Goal: Transaction & Acquisition: Obtain resource

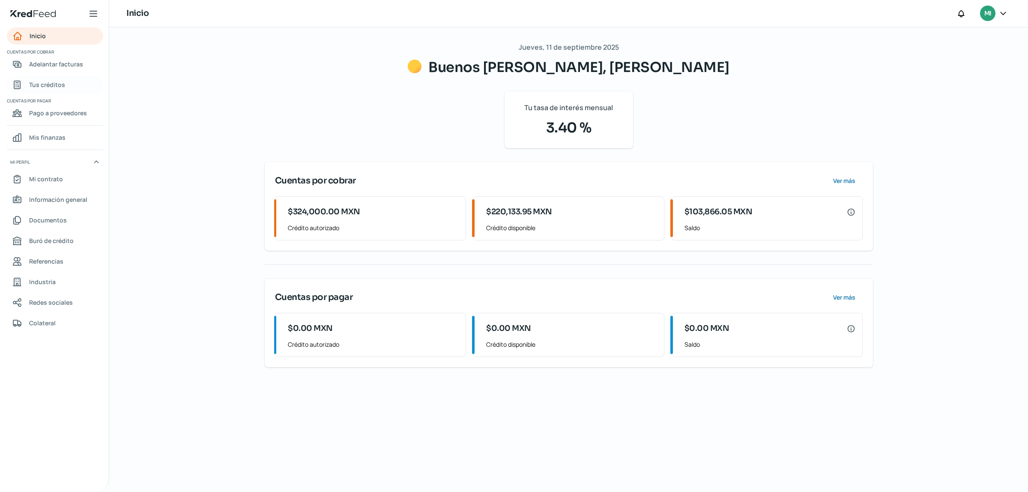
click at [54, 82] on span "Tus créditos" at bounding box center [47, 84] width 36 height 11
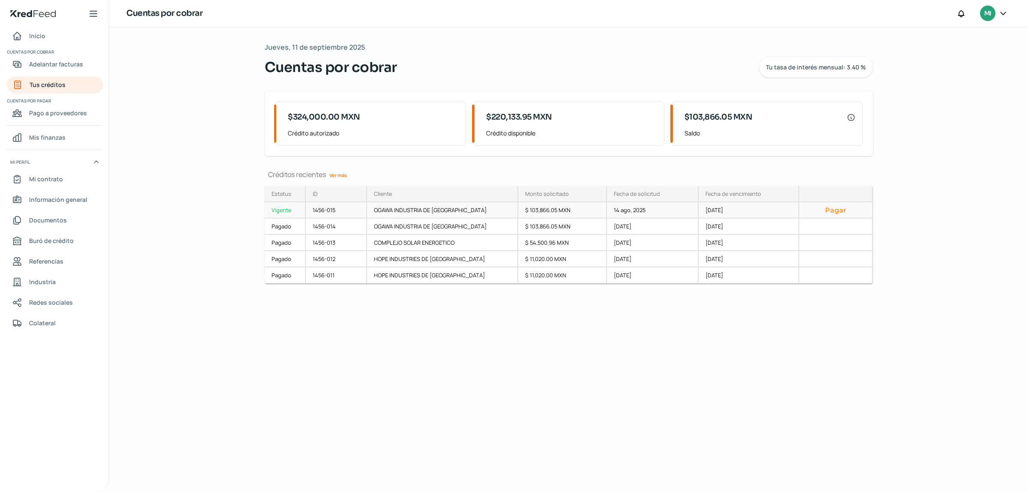
click at [841, 214] on button "Pagar" at bounding box center [835, 210] width 59 height 9
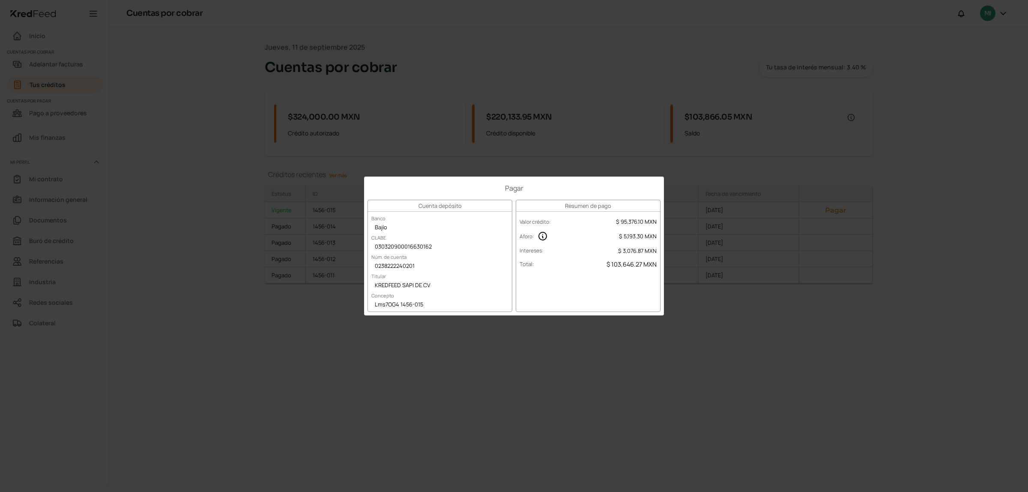
click at [687, 403] on div "Pagar Cuenta depósito Banco Bajío CLABE 030320900016630162 Núm. de cuenta 02382…" at bounding box center [514, 246] width 1028 height 492
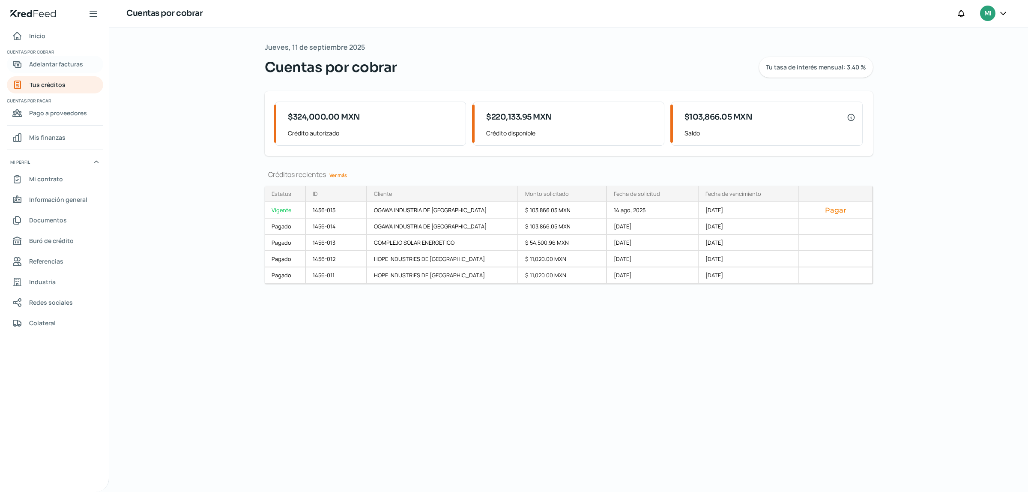
click at [54, 65] on span "Adelantar facturas" at bounding box center [56, 64] width 54 height 11
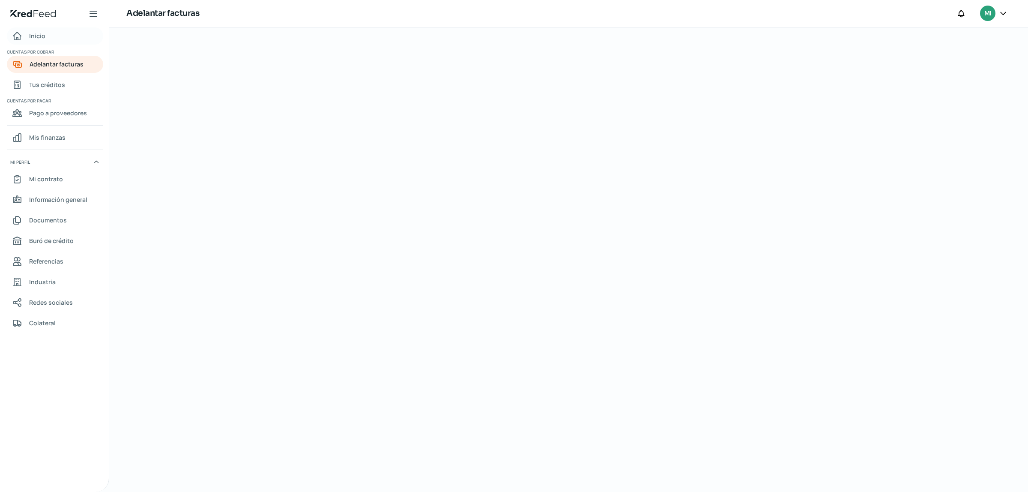
click at [52, 37] on link "Inicio" at bounding box center [55, 35] width 96 height 17
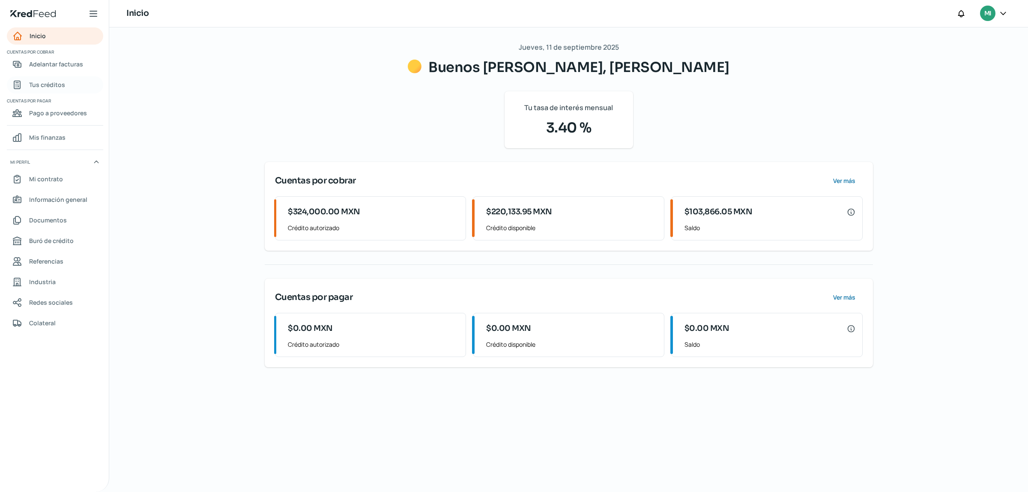
click at [59, 93] on link "Tus créditos" at bounding box center [55, 84] width 96 height 17
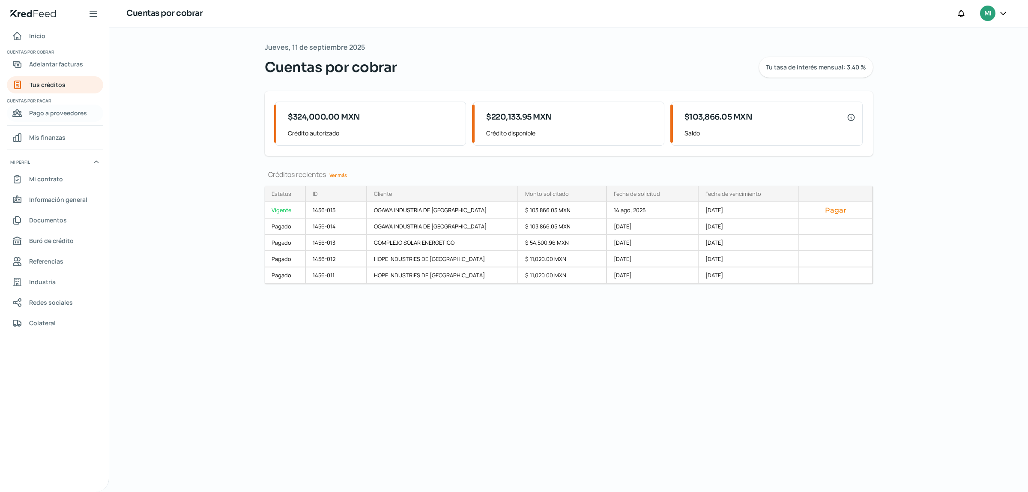
click at [63, 111] on span "Pago a proveedores" at bounding box center [58, 113] width 58 height 11
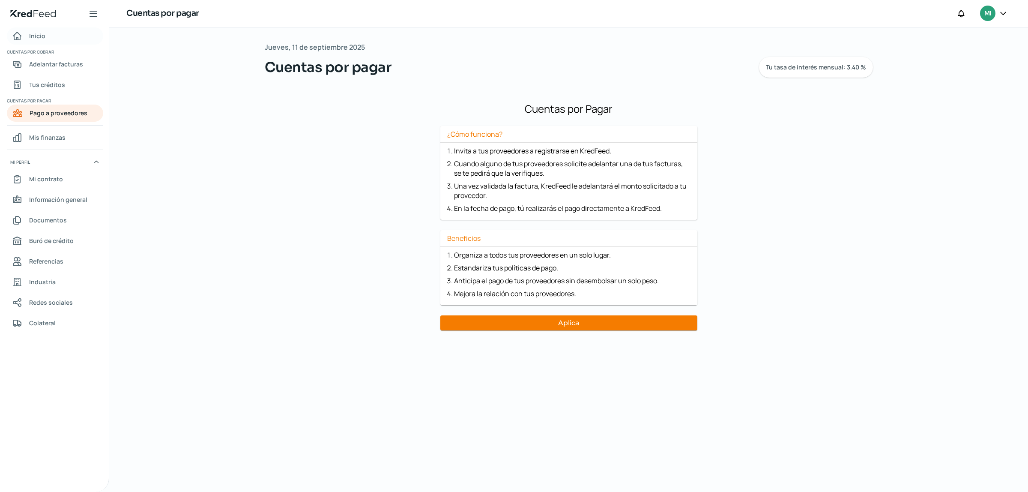
click at [48, 36] on link "Inicio" at bounding box center [55, 35] width 96 height 17
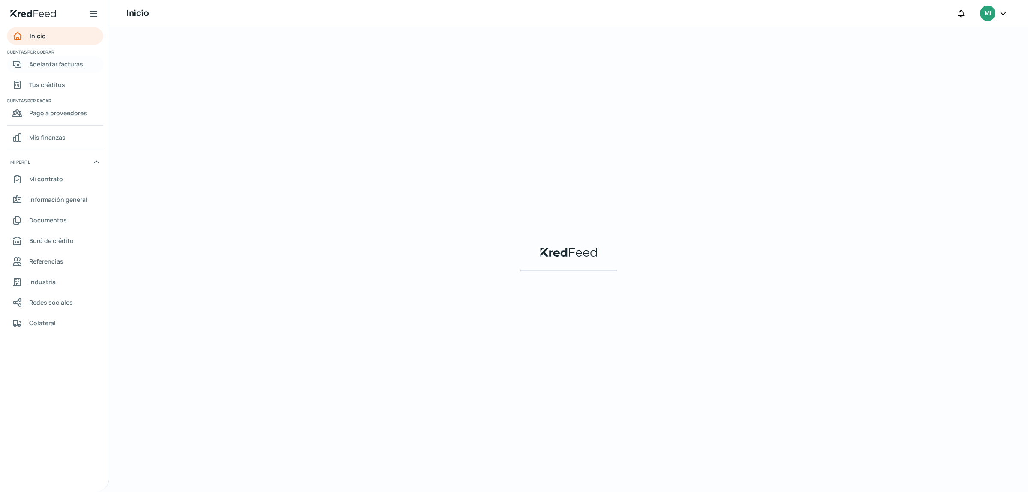
click at [51, 61] on span "Adelantar facturas" at bounding box center [56, 64] width 54 height 11
click at [54, 80] on span "Tus créditos" at bounding box center [47, 84] width 36 height 11
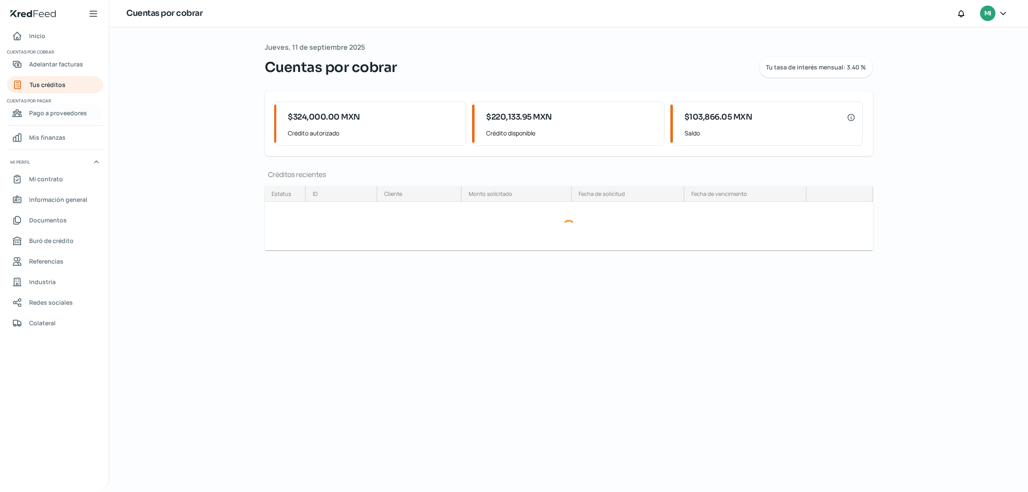
click at [59, 112] on span "Pago a proveedores" at bounding box center [58, 113] width 58 height 11
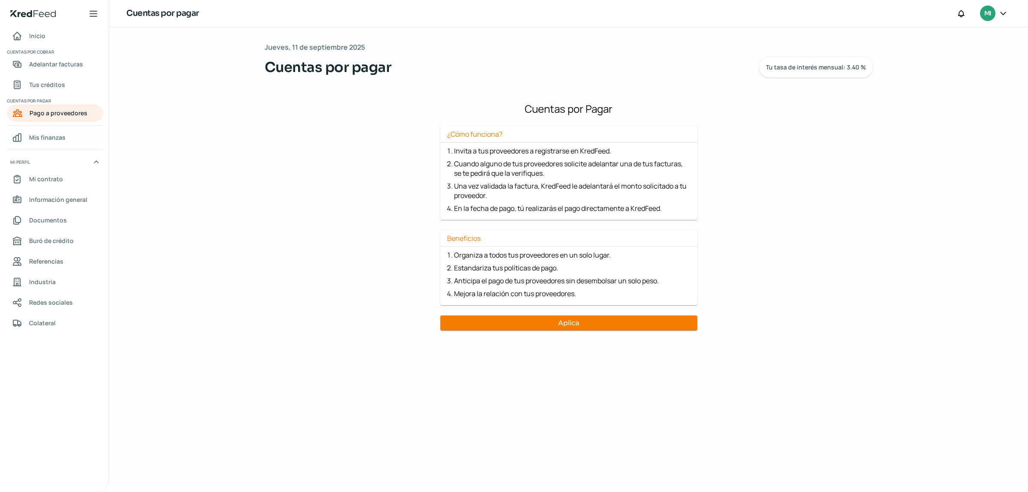
click at [52, 135] on span "Mis finanzas" at bounding box center [47, 137] width 36 height 11
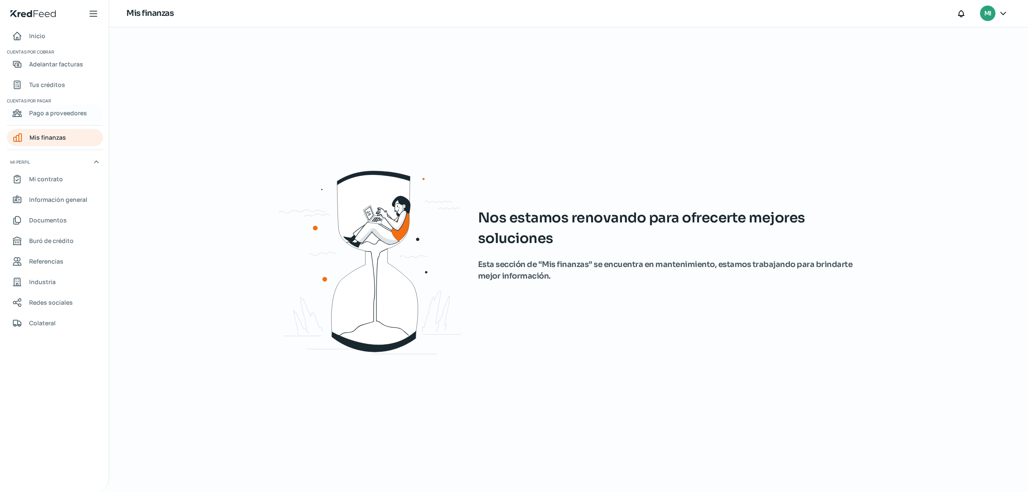
click at [58, 117] on span "Pago a proveedores" at bounding box center [58, 113] width 58 height 11
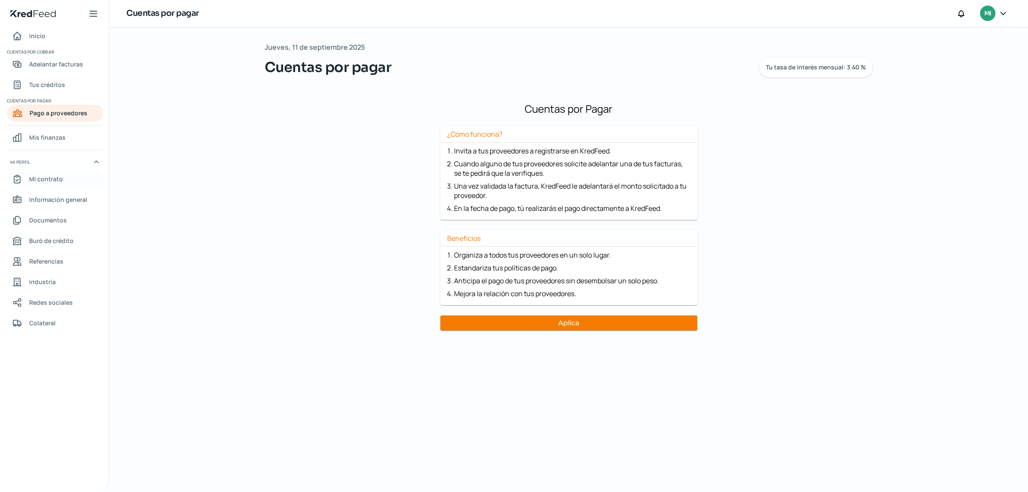
click at [52, 175] on span "Mi contrato" at bounding box center [46, 178] width 34 height 11
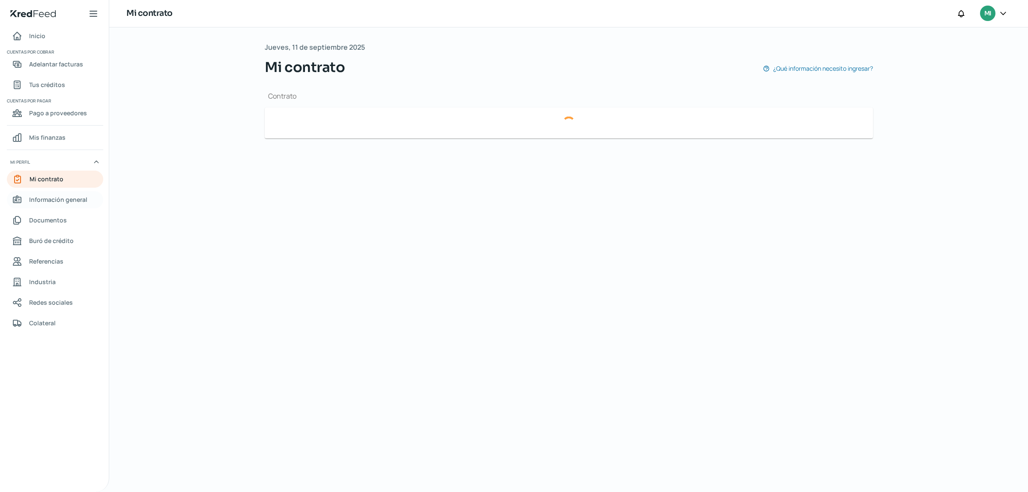
type input "62265721-2e11-4c18-ad3f-3d99b5736440-factoringContract.pdf"
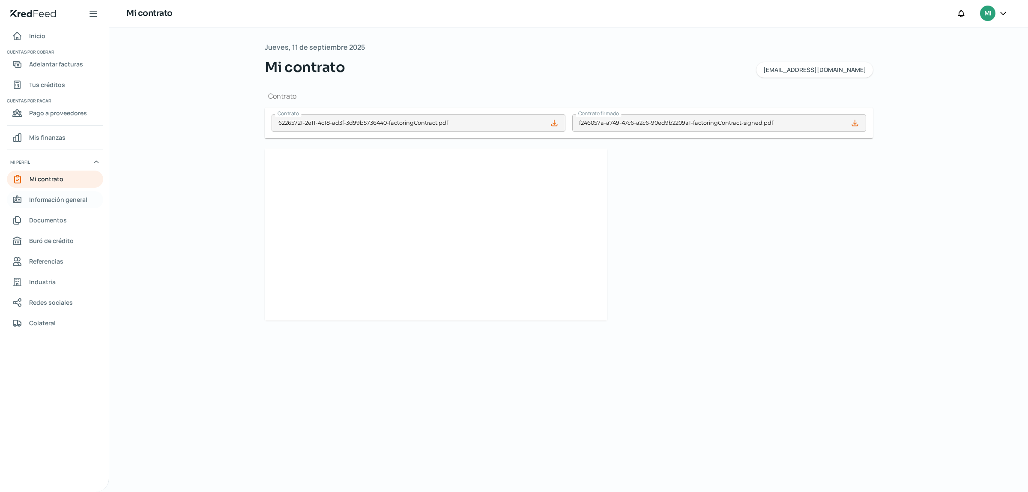
click at [57, 198] on span "Información general" at bounding box center [58, 199] width 58 height 11
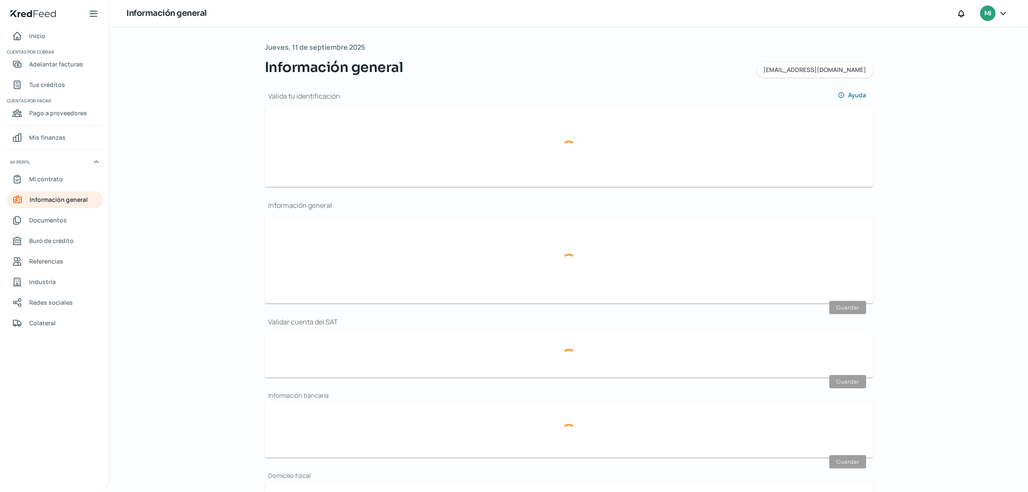
click at [33, 102] on span "Cuentas por pagar" at bounding box center [54, 101] width 95 height 8
click at [37, 99] on span "Cuentas por pagar" at bounding box center [54, 101] width 95 height 8
click at [45, 115] on span "Pago a proveedores" at bounding box center [58, 113] width 58 height 11
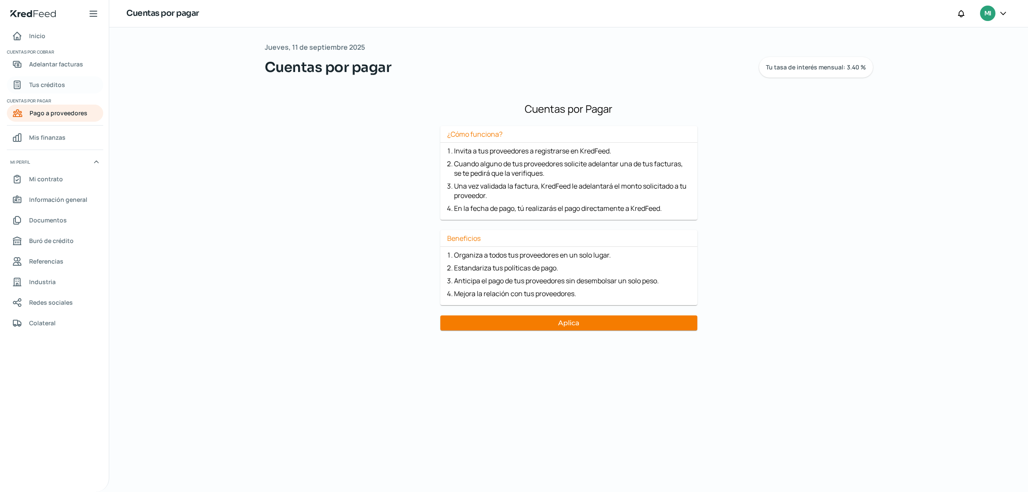
click at [65, 77] on link "Tus créditos" at bounding box center [55, 84] width 96 height 17
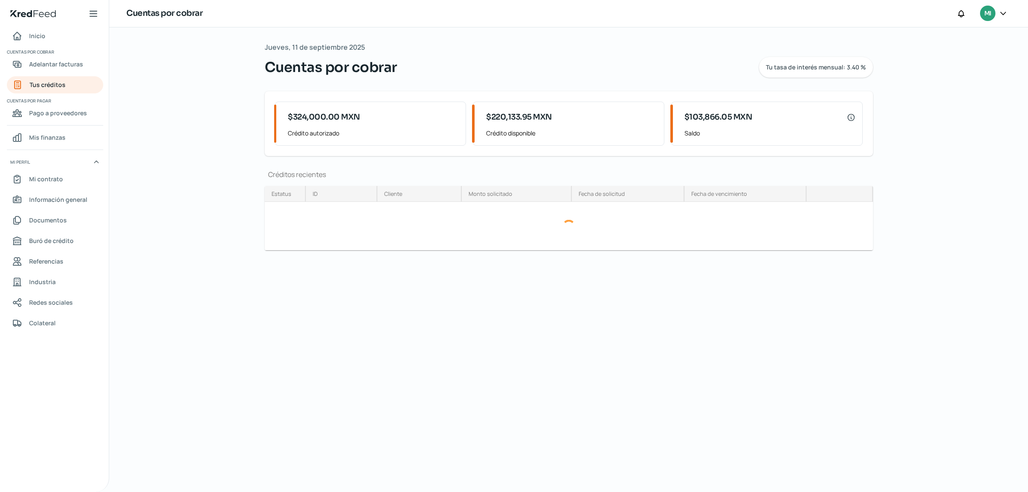
click at [45, 103] on span "Cuentas por pagar" at bounding box center [54, 101] width 95 height 8
click at [52, 117] on span "Pago a proveedores" at bounding box center [58, 113] width 58 height 11
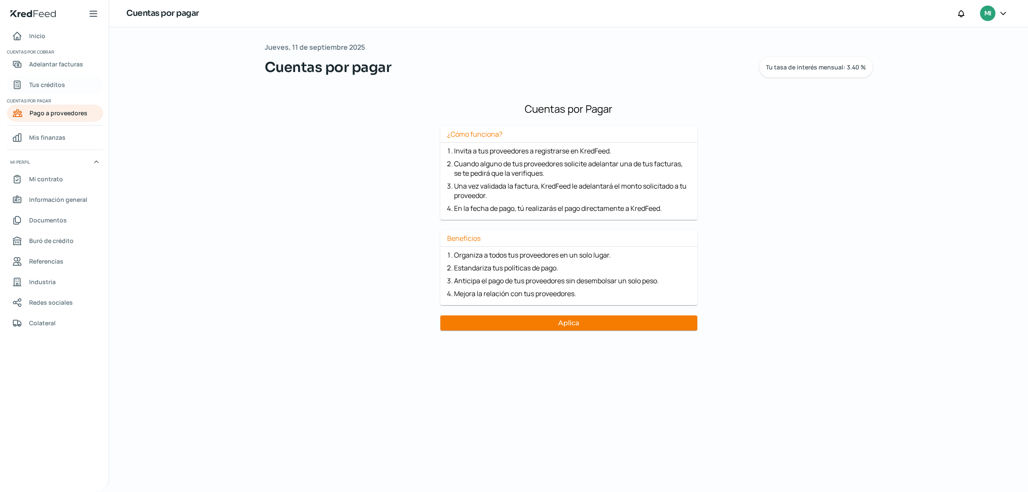
click at [58, 90] on link "Tus créditos" at bounding box center [55, 84] width 96 height 17
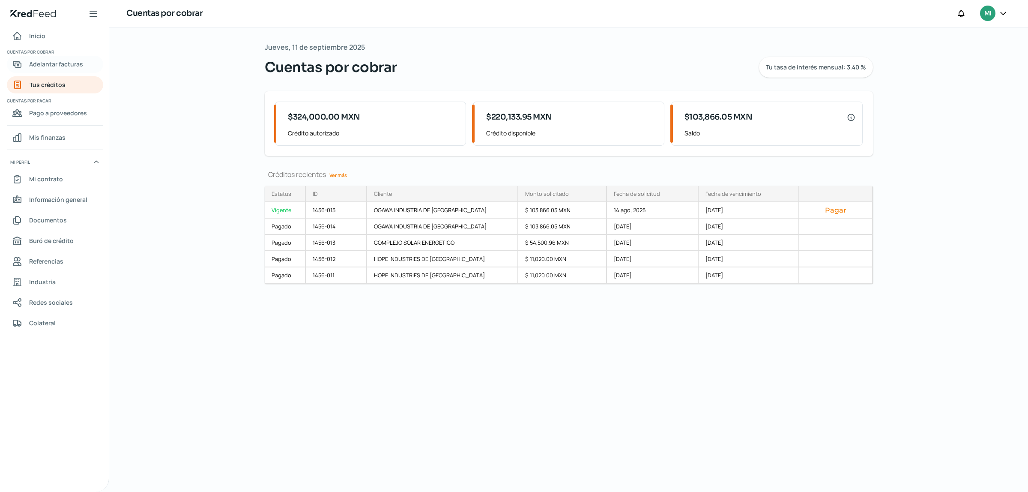
click at [63, 68] on span "Adelantar facturas" at bounding box center [56, 64] width 54 height 11
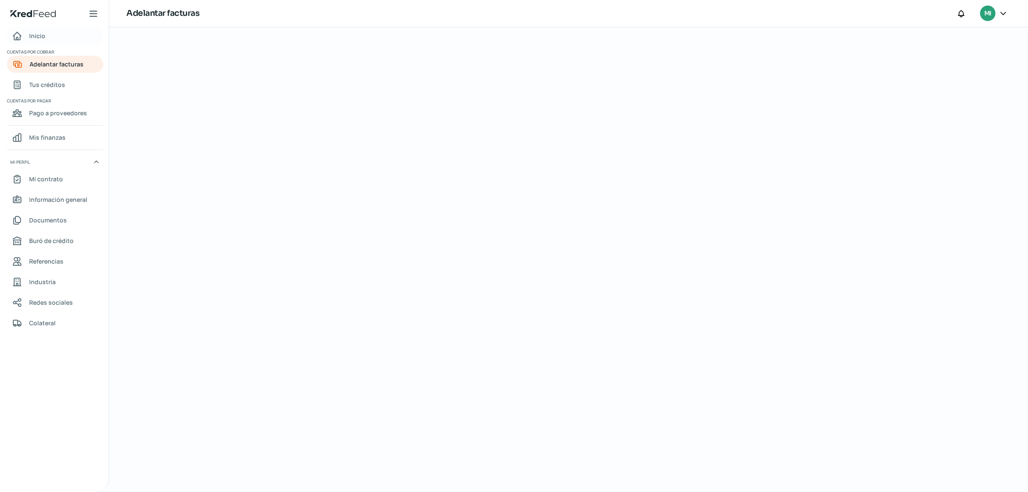
click at [33, 36] on span "Inicio" at bounding box center [37, 35] width 16 height 11
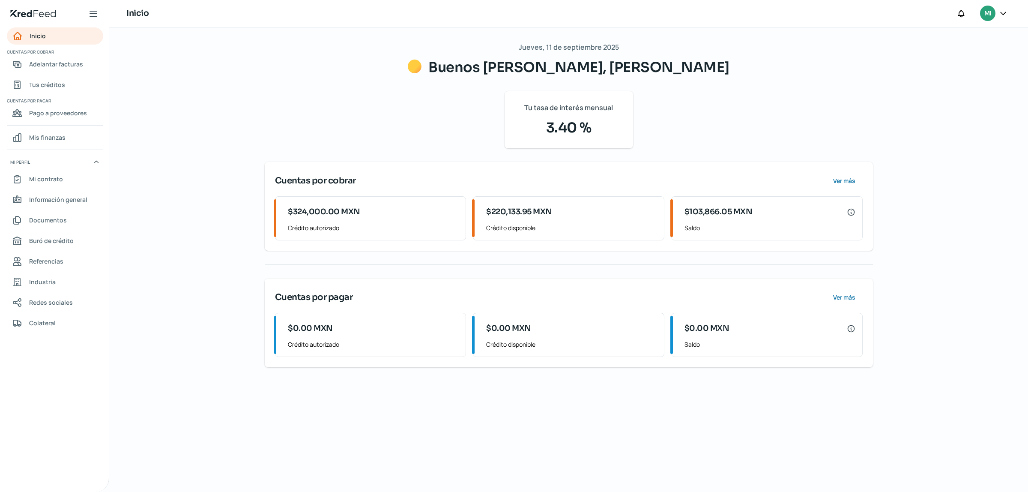
drag, startPoint x: 1027, startPoint y: 93, endPoint x: 1022, endPoint y: 110, distance: 17.5
click at [1027, 104] on div "Jueves, 11 de septiembre 2025 Buenos días, MIGUEL CRUZ Tu tasa de interés mensu…" at bounding box center [568, 259] width 919 height 464
click at [842, 205] on div "$103,866.05 MXN" at bounding box center [770, 211] width 171 height 17
click at [848, 210] on icon at bounding box center [851, 212] width 6 height 6
click at [522, 215] on span "$220,133.95 MXN" at bounding box center [519, 212] width 66 height 12
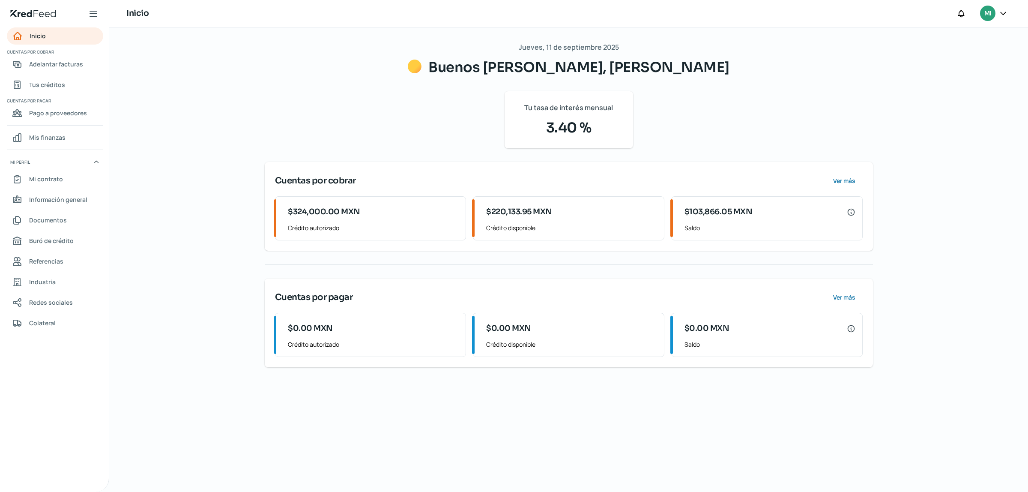
drag, startPoint x: 517, startPoint y: 207, endPoint x: 586, endPoint y: 209, distance: 68.6
click at [530, 208] on span "$220,133.95 MXN" at bounding box center [519, 212] width 66 height 12
click at [845, 176] on button "Ver más" at bounding box center [844, 180] width 38 height 17
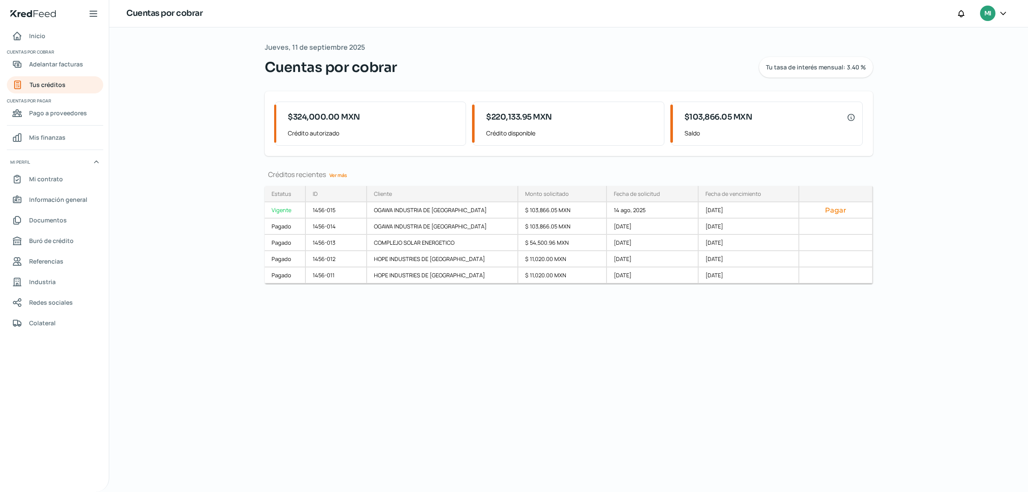
drag, startPoint x: 1027, startPoint y: 138, endPoint x: 837, endPoint y: 65, distance: 204.1
click at [1027, 69] on div "Jueves, 11 de septiembre 2025 Cuentas por cobrar Tu tasa de interés mensual: 3.…" at bounding box center [568, 259] width 919 height 464
click at [60, 66] on span "Adelantar facturas" at bounding box center [56, 64] width 54 height 11
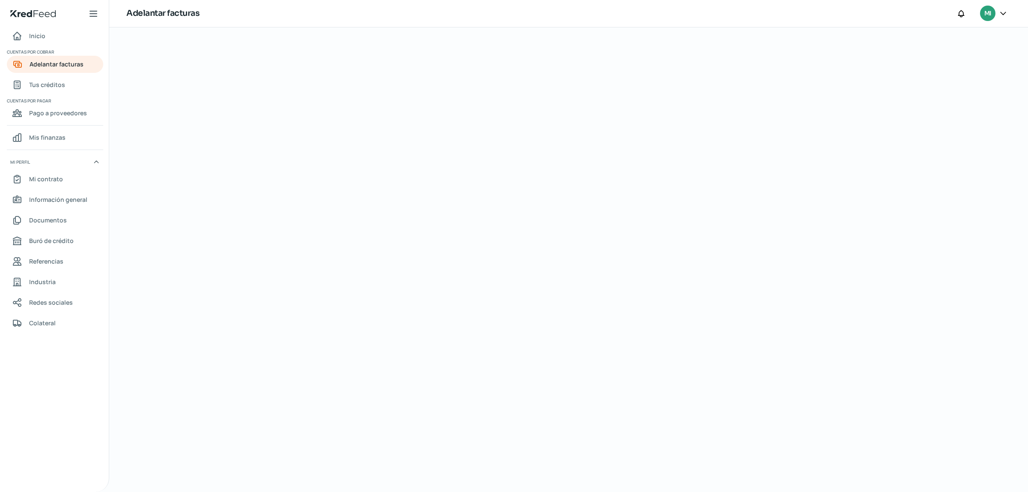
click at [80, 19] on div "Inicio | KredFeed" at bounding box center [54, 13] width 109 height 27
click at [93, 18] on icon at bounding box center [93, 14] width 10 height 10
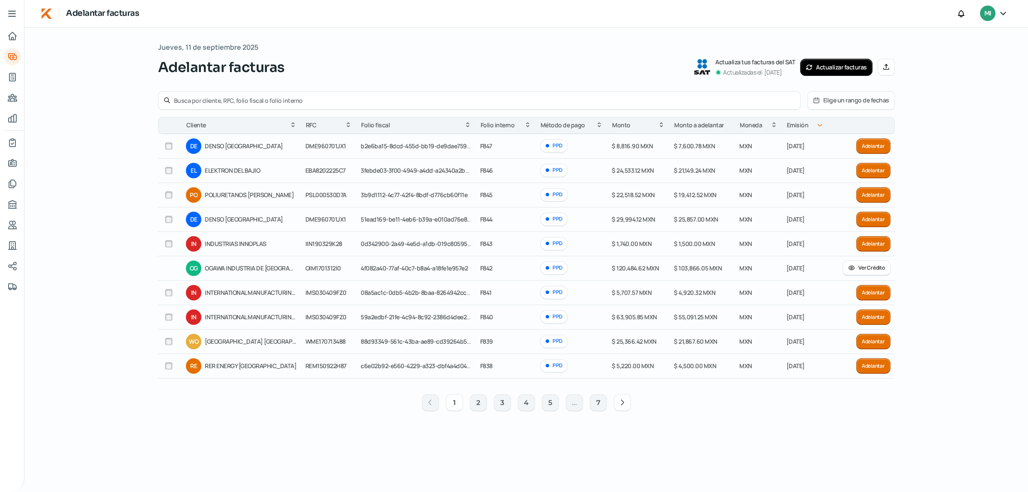
click at [619, 404] on icon at bounding box center [622, 402] width 9 height 9
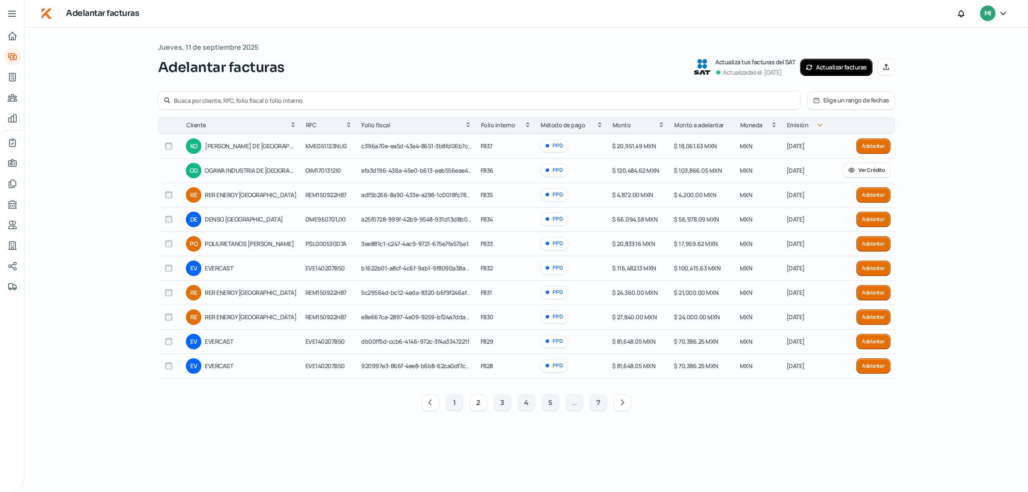
click at [481, 401] on button "2" at bounding box center [478, 402] width 17 height 17
click at [508, 407] on button "3" at bounding box center [502, 402] width 17 height 17
click at [468, 406] on div "1 2 3 4 5 ... 7" at bounding box center [526, 402] width 737 height 27
click at [457, 405] on button "1" at bounding box center [454, 402] width 17 height 17
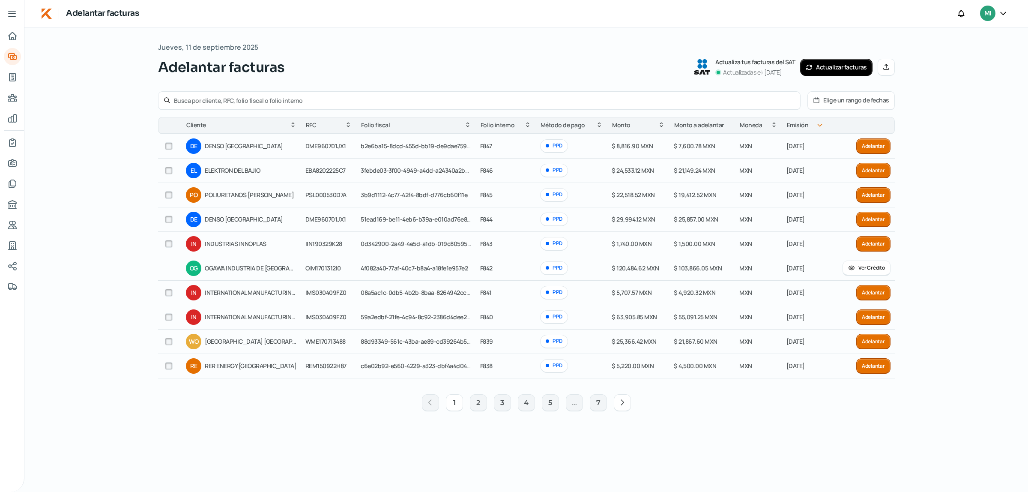
click at [618, 406] on icon at bounding box center [622, 402] width 9 height 9
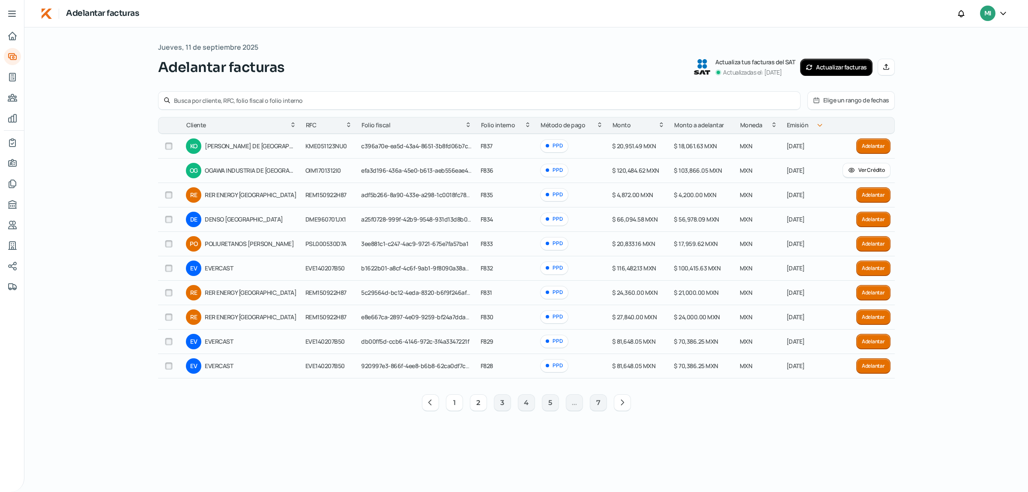
click at [449, 401] on button "1" at bounding box center [454, 402] width 17 height 17
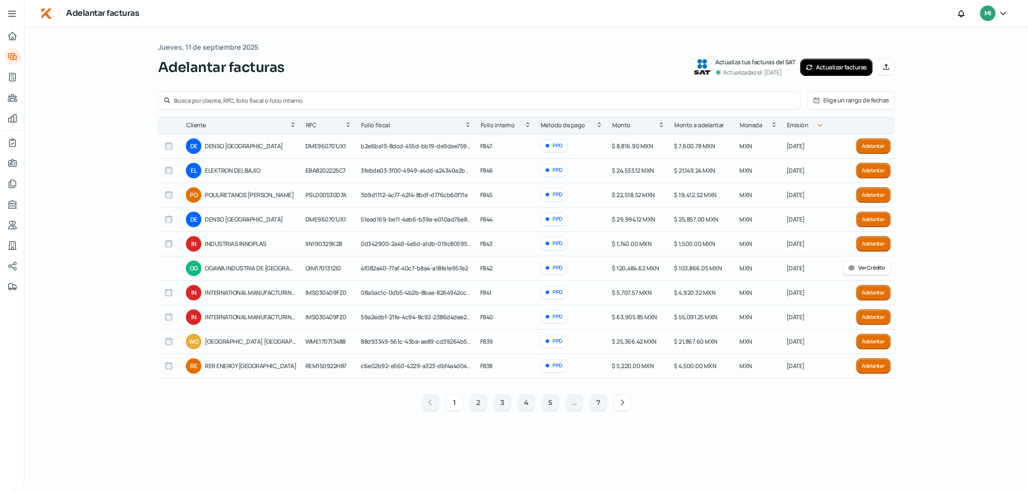
click at [624, 405] on icon at bounding box center [622, 402] width 9 height 9
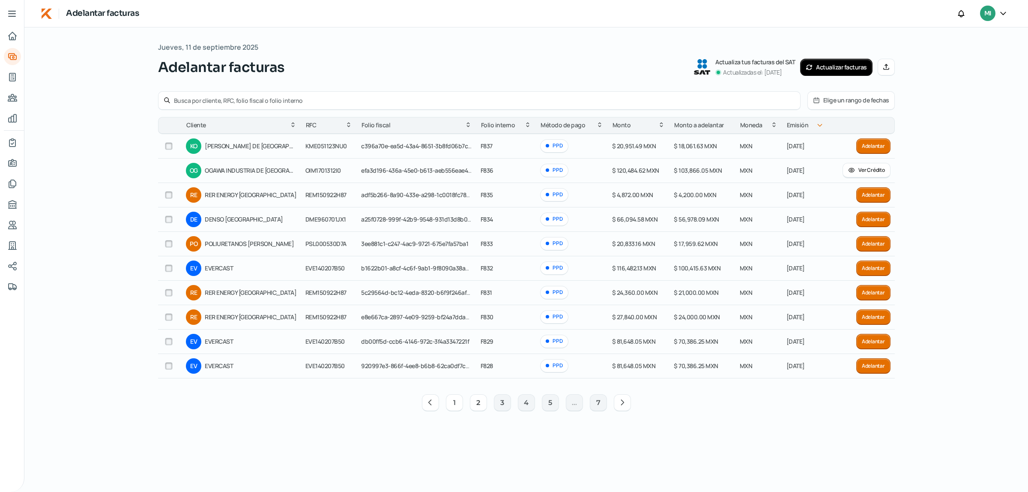
click at [450, 404] on button "1" at bounding box center [454, 402] width 17 height 17
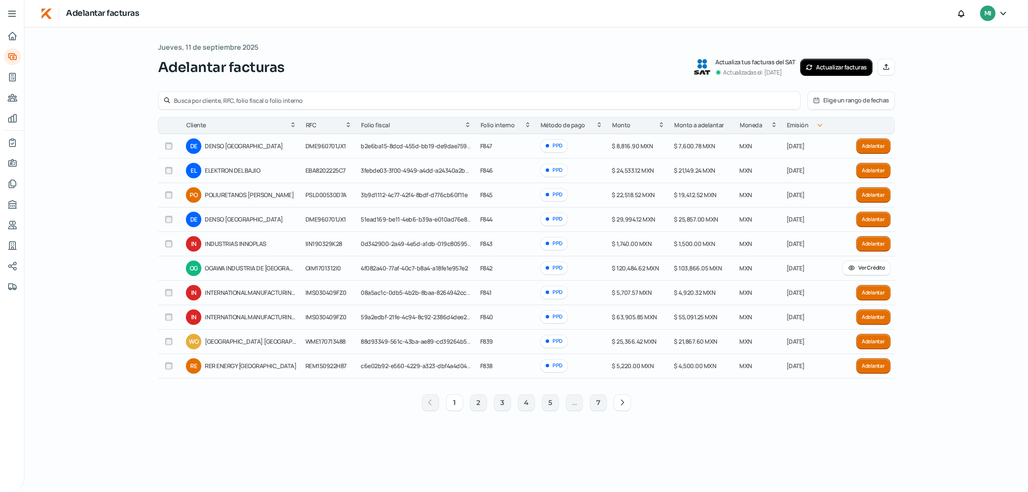
click at [849, 69] on button "Actualizar facturas" at bounding box center [836, 67] width 72 height 17
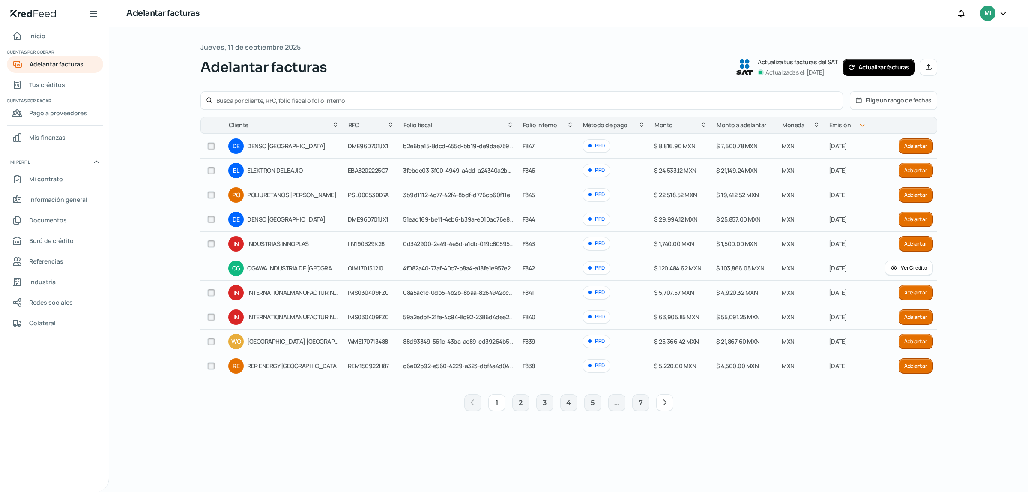
click at [494, 407] on button "1" at bounding box center [496, 402] width 17 height 17
click at [491, 407] on button "1" at bounding box center [496, 402] width 17 height 17
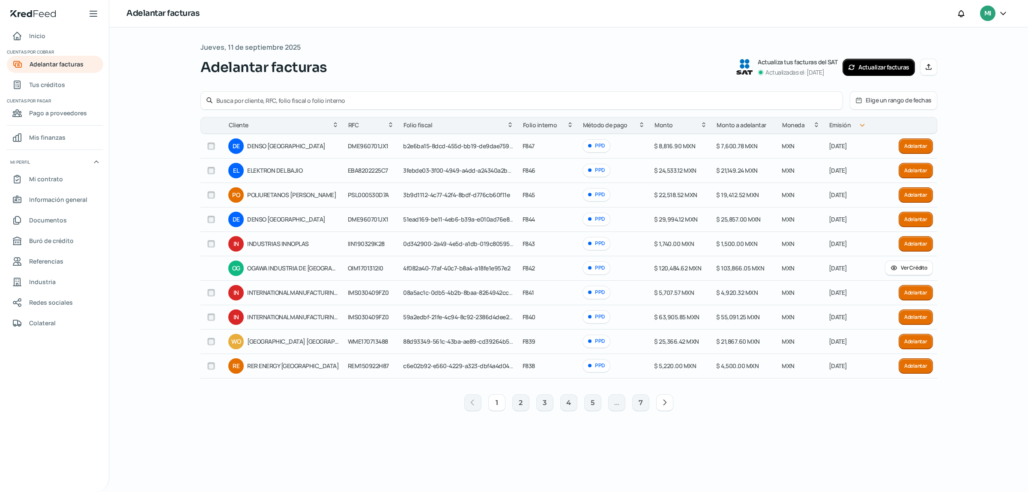
click at [313, 99] on input "text" at bounding box center [526, 100] width 621 height 8
type input "R"
type input "REM"
drag, startPoint x: 349, startPoint y: 367, endPoint x: 380, endPoint y: 366, distance: 31.3
click at [380, 366] on span "REM150922H87" at bounding box center [368, 366] width 41 height 8
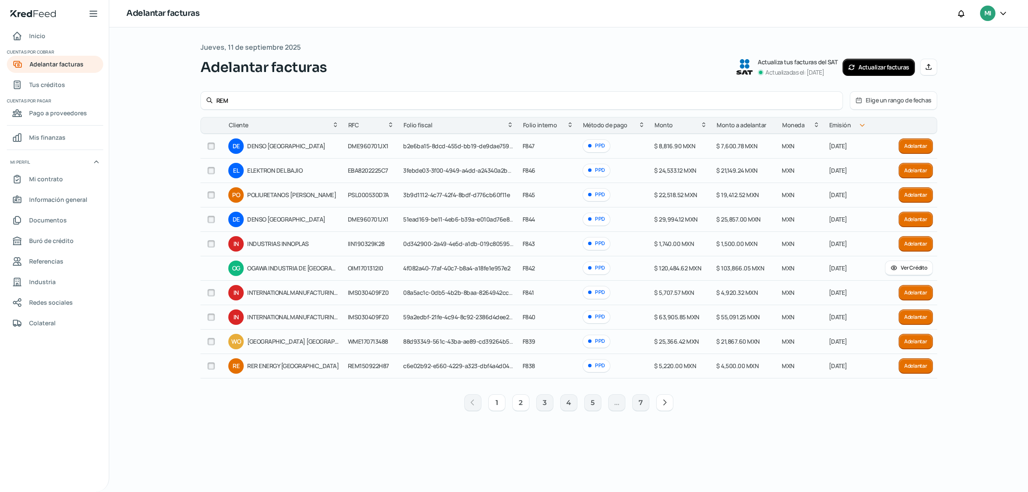
click at [519, 411] on button "2" at bounding box center [520, 402] width 17 height 17
click at [517, 403] on button "2" at bounding box center [520, 402] width 17 height 17
click at [487, 404] on div "1 2 3 4 5 ... 7" at bounding box center [568, 402] width 737 height 27
click at [495, 405] on button "1" at bounding box center [496, 402] width 17 height 17
click at [525, 404] on button "2" at bounding box center [520, 402] width 17 height 17
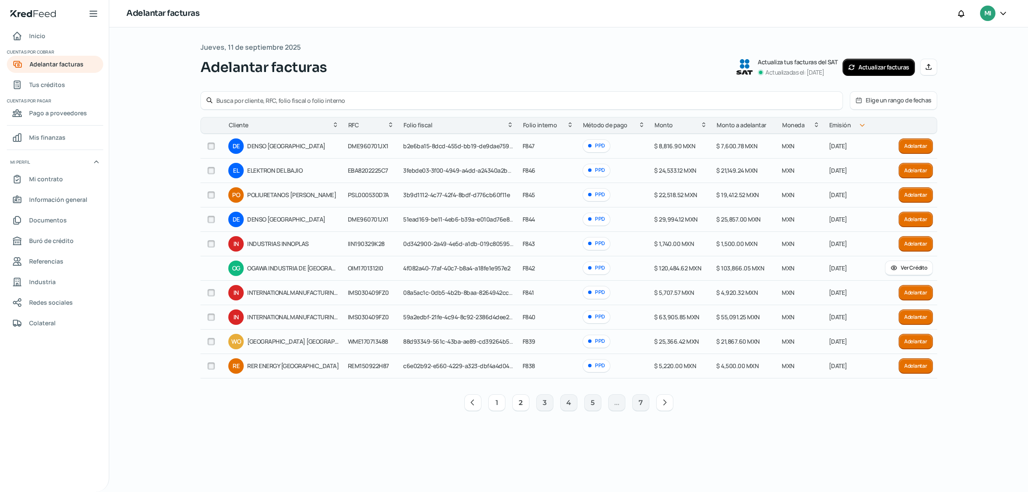
click at [494, 403] on button "1" at bounding box center [496, 402] width 17 height 17
click at [519, 406] on button "2" at bounding box center [520, 402] width 17 height 17
click at [546, 404] on button "3" at bounding box center [544, 402] width 17 height 17
click at [568, 404] on button "4" at bounding box center [568, 402] width 17 height 17
click at [500, 407] on button "1" at bounding box center [496, 402] width 17 height 17
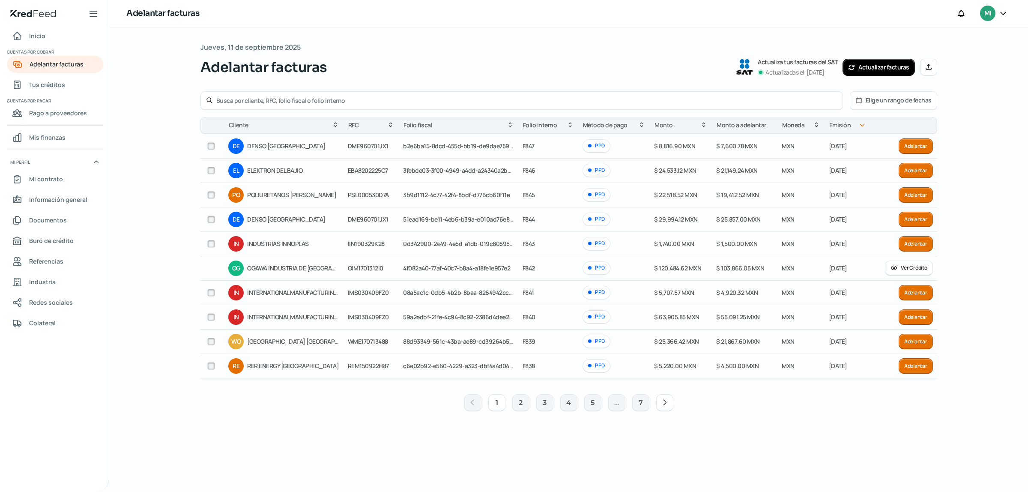
click at [668, 405] on icon at bounding box center [665, 402] width 9 height 9
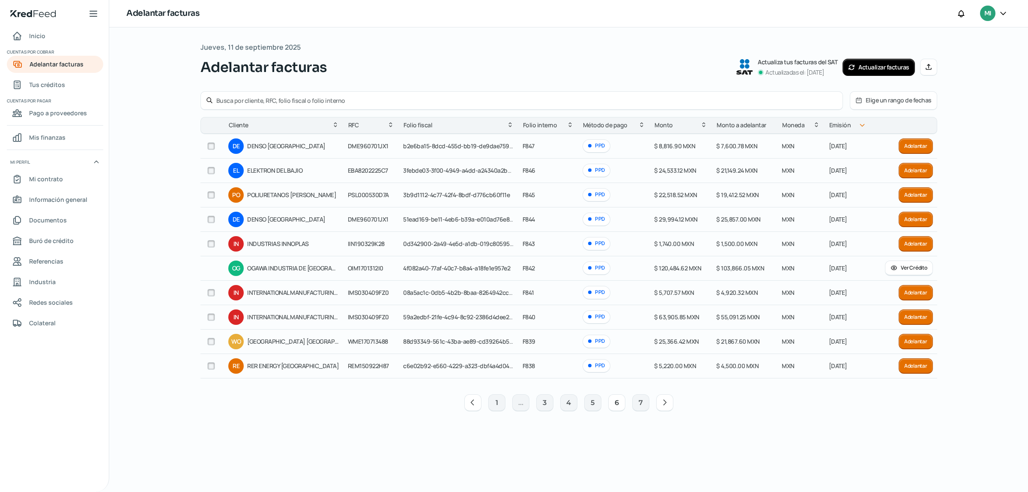
click at [473, 402] on icon at bounding box center [472, 402] width 3 height 5
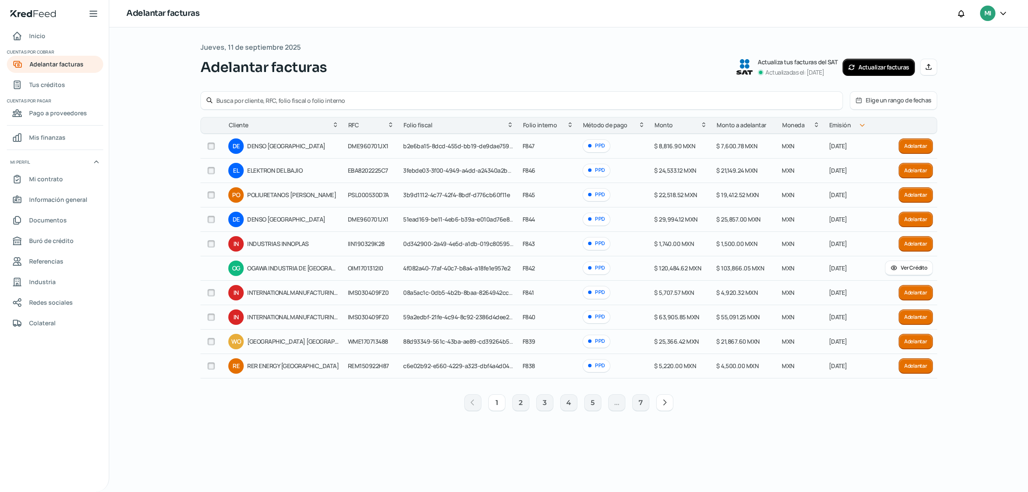
click at [870, 98] on button "Elige un rango de fechas" at bounding box center [893, 101] width 87 height 18
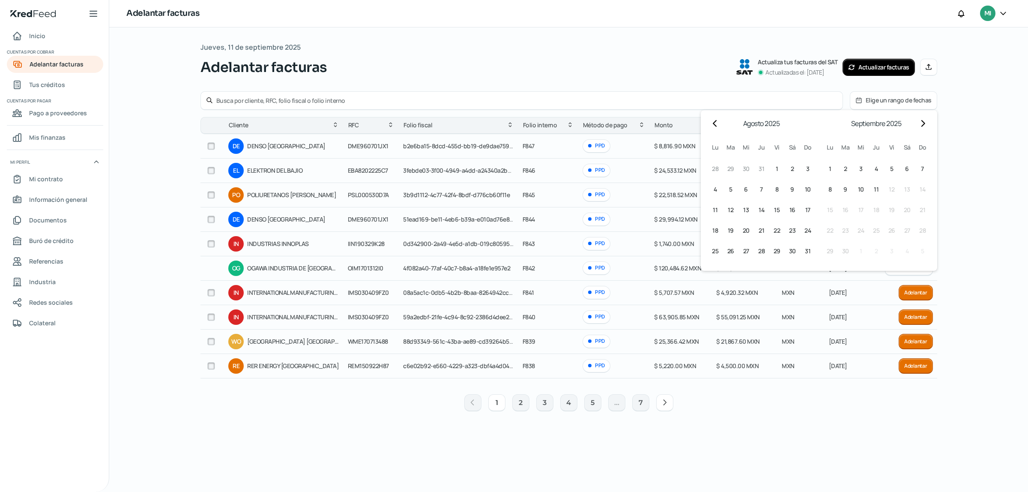
click at [691, 78] on div "Jueves, 11 de septiembre 2025 Adelantar facturas Actualiza tus facturas del SAT…" at bounding box center [568, 228] width 737 height 375
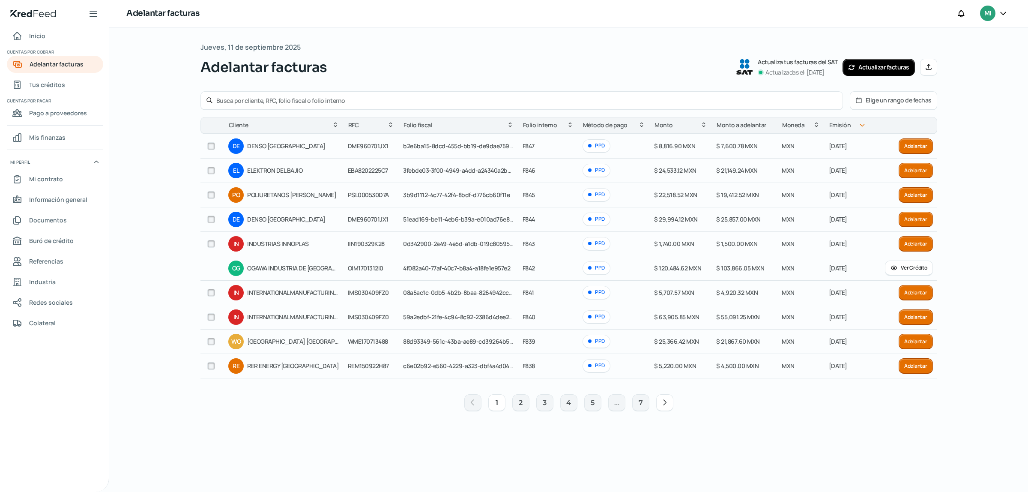
click at [915, 99] on button "Elige un rango de fechas" at bounding box center [893, 101] width 87 height 18
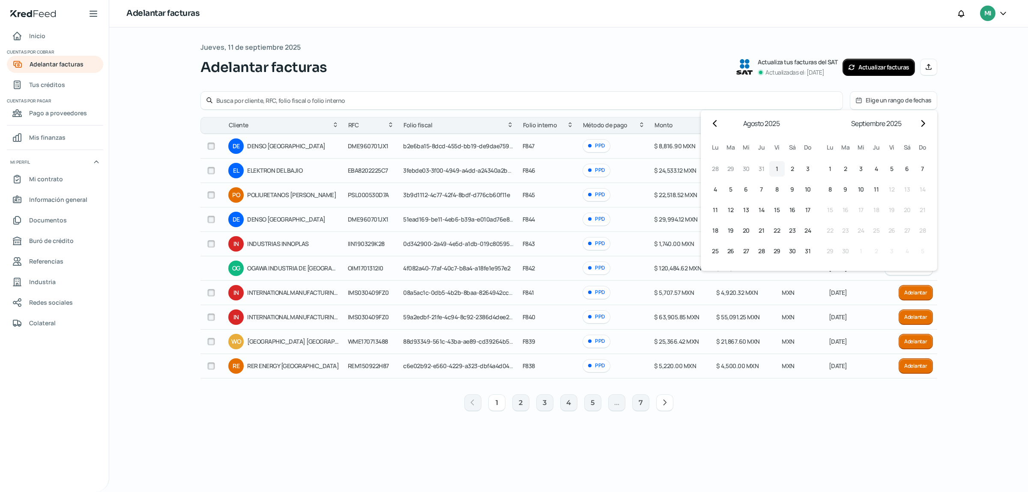
click at [776, 168] on span "1" at bounding box center [777, 169] width 3 height 10
click at [878, 188] on span "11" at bounding box center [876, 189] width 5 height 10
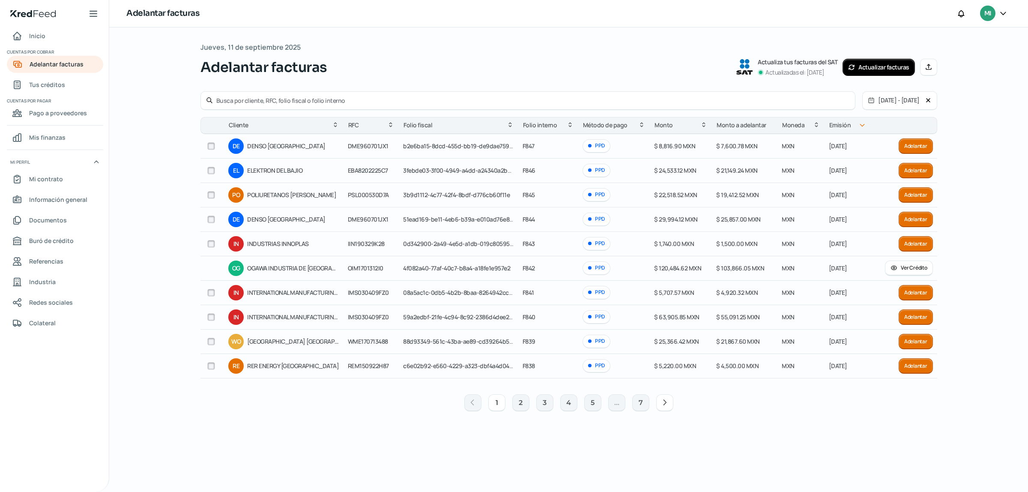
click at [212, 99] on icon at bounding box center [209, 100] width 7 height 7
click at [206, 101] on icon at bounding box center [209, 100] width 7 height 7
click at [966, 129] on div "Jueves, 11 de septiembre 2025 Adelantar facturas Actualiza tus facturas del SAT…" at bounding box center [568, 259] width 919 height 464
click at [24, 77] on link "Tus créditos" at bounding box center [55, 84] width 96 height 17
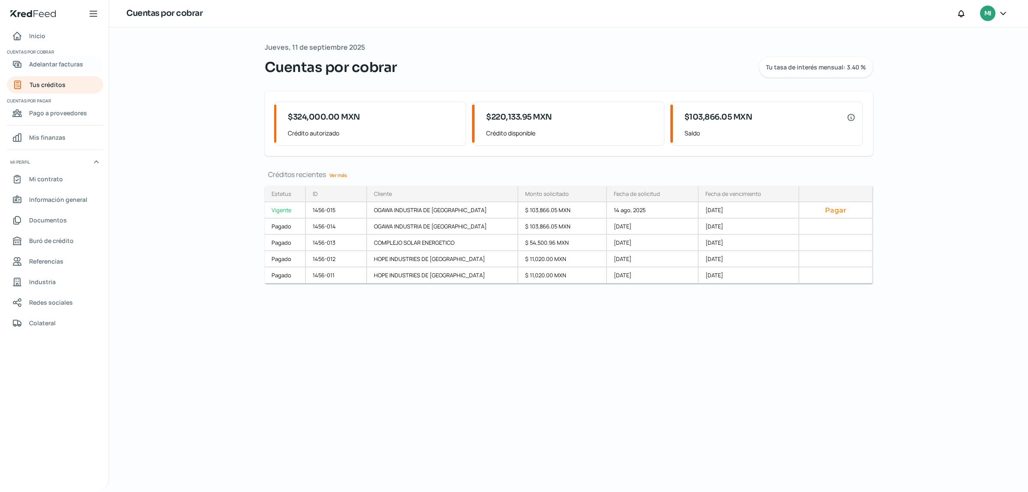
click at [58, 64] on span "Adelantar facturas" at bounding box center [56, 64] width 54 height 11
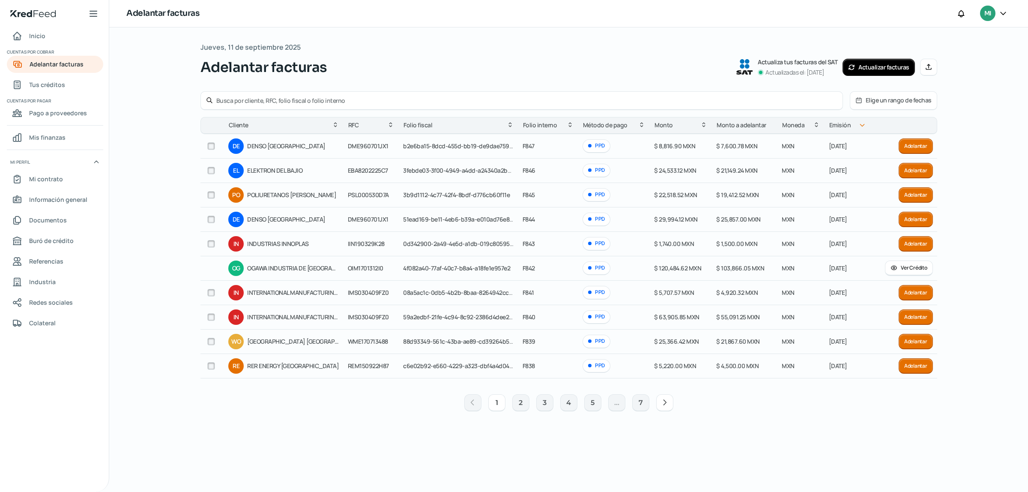
click at [253, 123] on div "Cliente" at bounding box center [283, 125] width 119 height 10
click at [211, 149] on input "checkbox" at bounding box center [211, 146] width 8 height 8
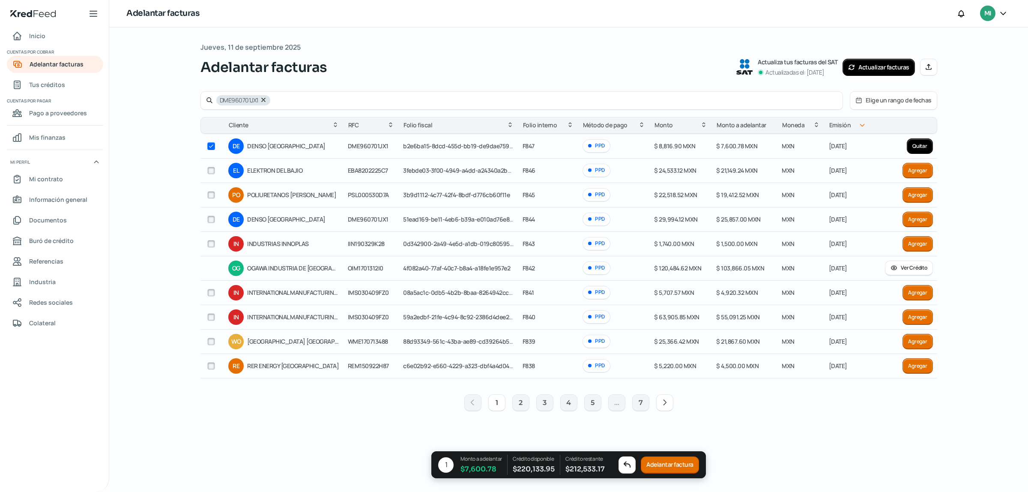
click at [211, 149] on input "checkbox" at bounding box center [211, 146] width 8 height 8
checkbox input "false"
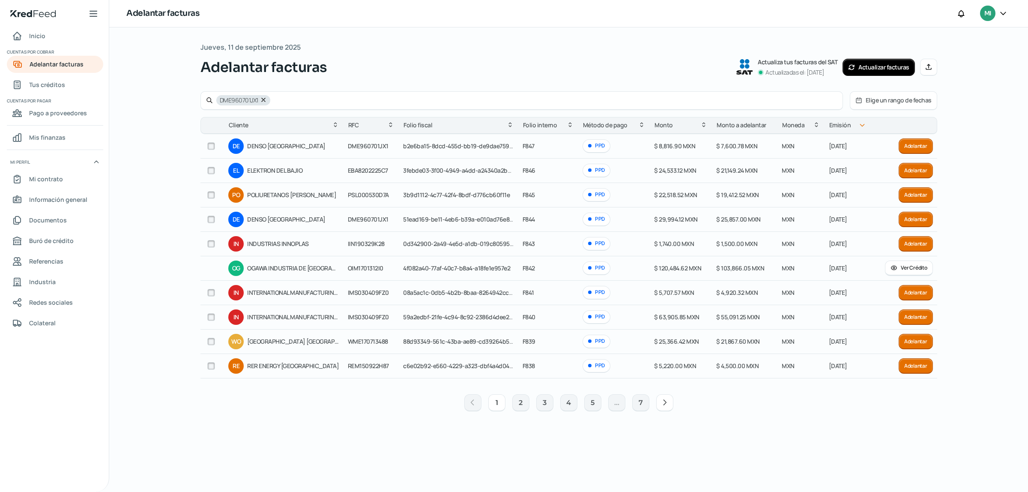
click at [214, 218] on input "checkbox" at bounding box center [211, 219] width 8 height 8
checkbox input "true"
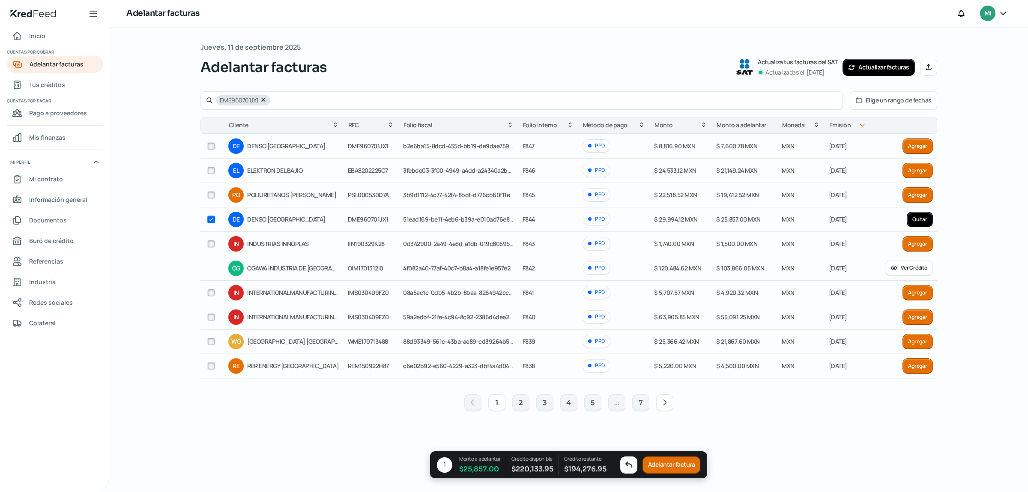
click at [656, 468] on button "Adelantar factura" at bounding box center [672, 464] width 58 height 17
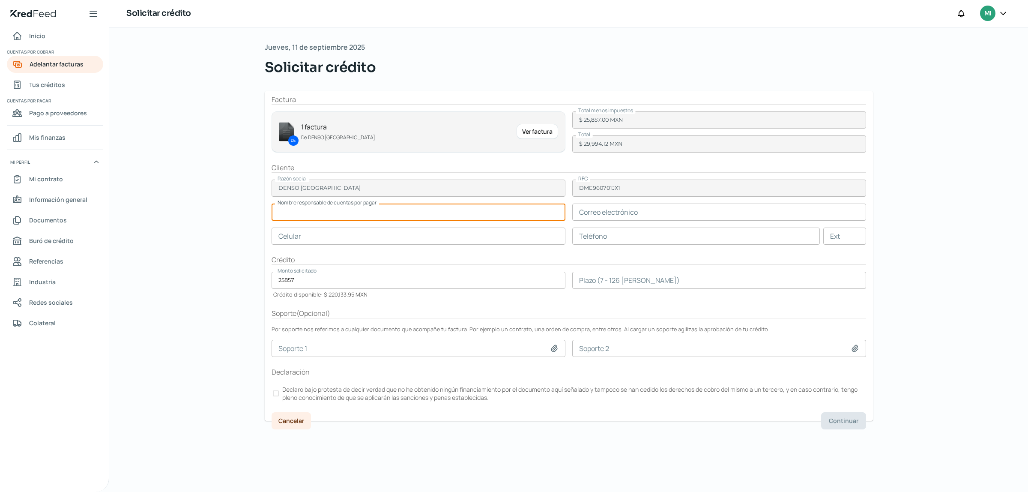
click at [363, 212] on input "text" at bounding box center [419, 211] width 294 height 17
type input "Santos Segundo"
type input "santos.segundo@na.denso.com"
type input "47 - 9205 - 7061"
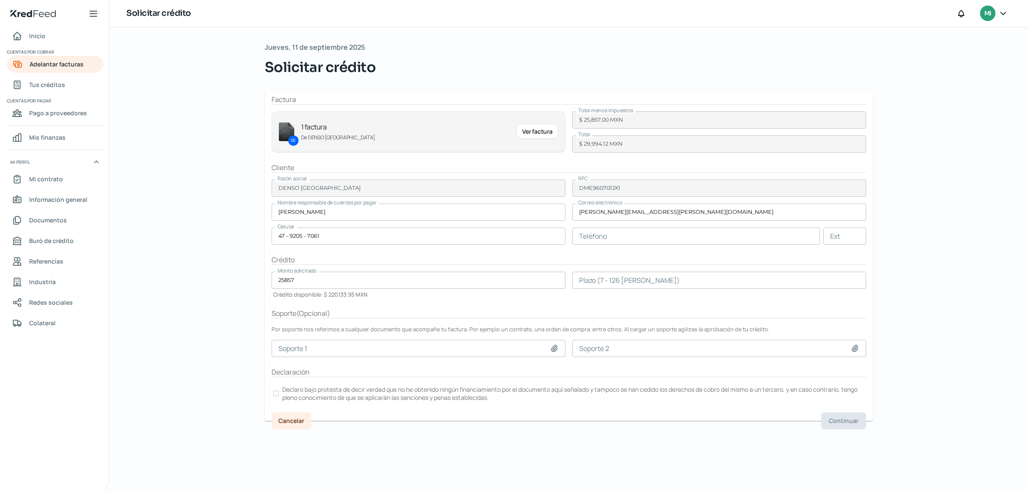
click at [481, 75] on div "Solicitar crédito" at bounding box center [569, 67] width 608 height 21
click at [606, 232] on input "text" at bounding box center [696, 235] width 248 height 17
click at [790, 48] on div "Jueves, 11 de septiembre 2025 Solicitar crédito" at bounding box center [569, 59] width 608 height 36
click at [610, 285] on input "number" at bounding box center [719, 280] width 294 height 17
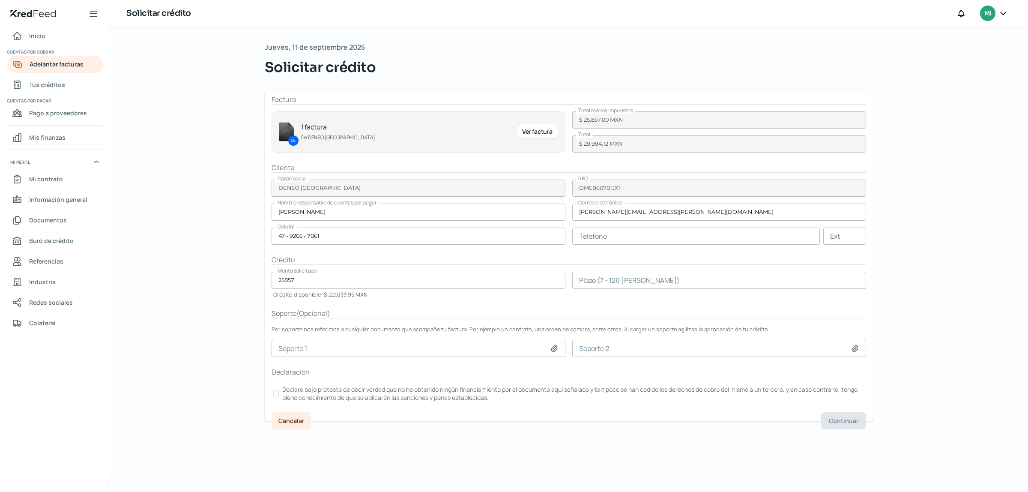
drag, startPoint x: 1027, startPoint y: 211, endPoint x: 1027, endPoint y: 251, distance: 39.8
click at [1027, 251] on div "Jueves, 11 de septiembre 2025 Solicitar crédito Factura DE 1 factura De DENSO M…" at bounding box center [568, 259] width 919 height 464
click at [936, 346] on div "Jueves, 11 de septiembre 2025 Solicitar crédito Factura DE 1 factura De DENSO M…" at bounding box center [568, 259] width 919 height 464
click at [614, 275] on input "number" at bounding box center [719, 280] width 294 height 17
type input "35"
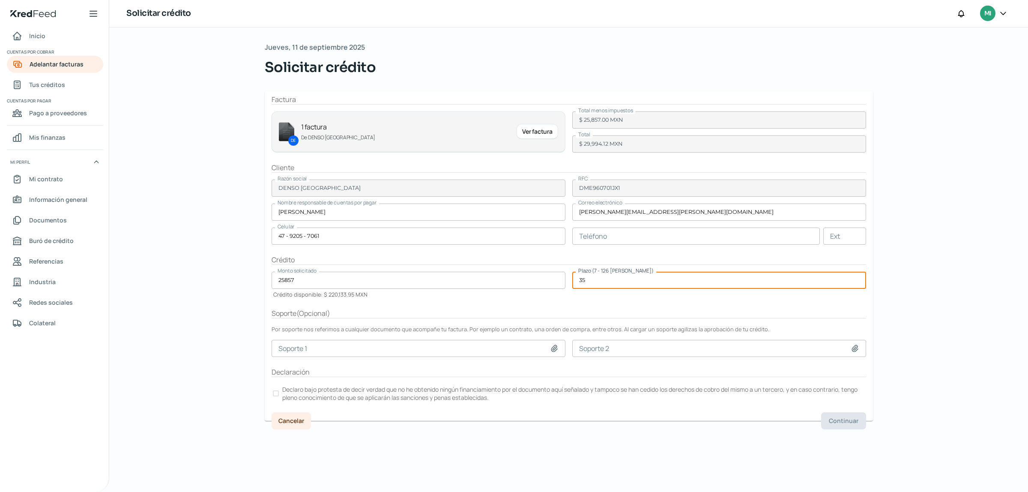
click at [273, 395] on div at bounding box center [276, 393] width 6 height 6
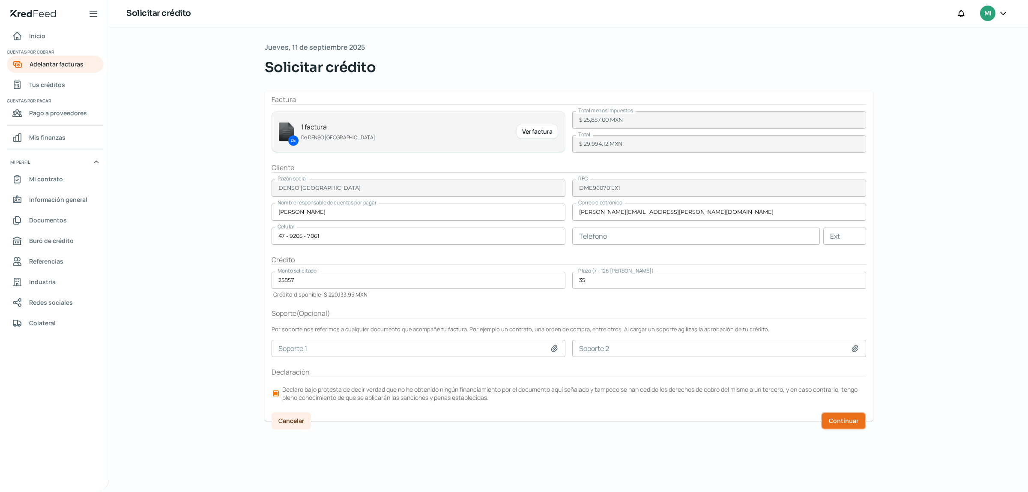
click at [851, 422] on span "Continuar" at bounding box center [844, 421] width 30 height 6
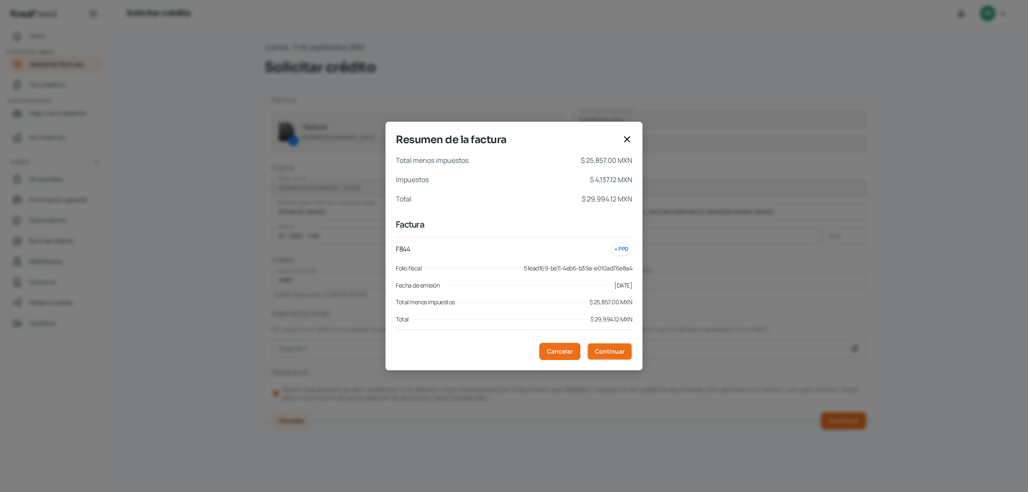
click at [612, 352] on span "Continuar" at bounding box center [610, 351] width 30 height 6
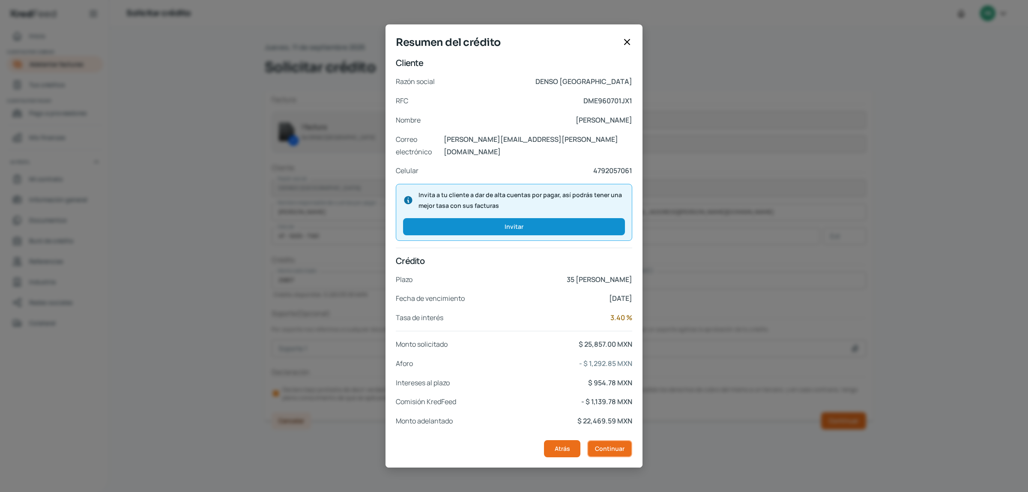
click at [607, 446] on span "Continuar" at bounding box center [610, 449] width 30 height 6
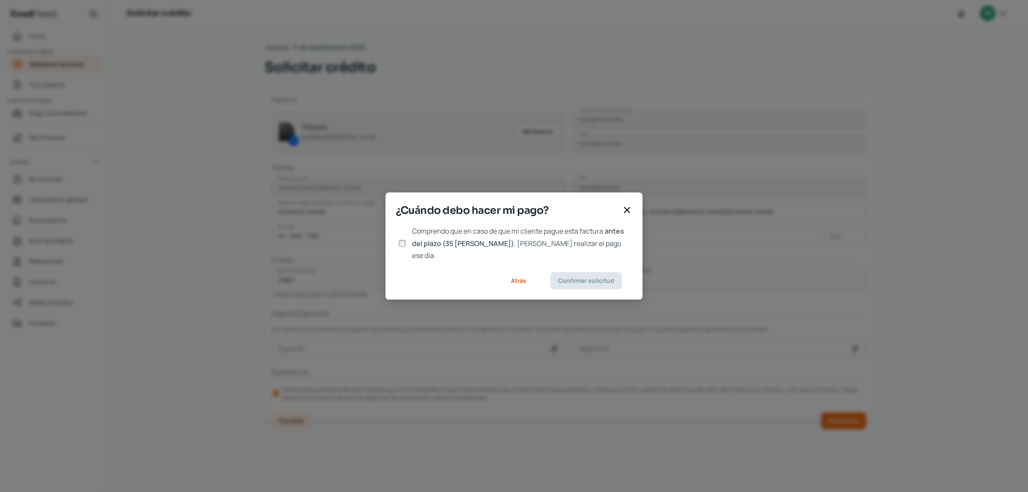
click at [403, 241] on input "Comprendo que en caso de que mi cliente pague esta factura antes del plazo (35 …" at bounding box center [402, 243] width 8 height 8
checkbox input "true"
click at [581, 278] on span "Confirmar solicitud" at bounding box center [586, 281] width 56 height 6
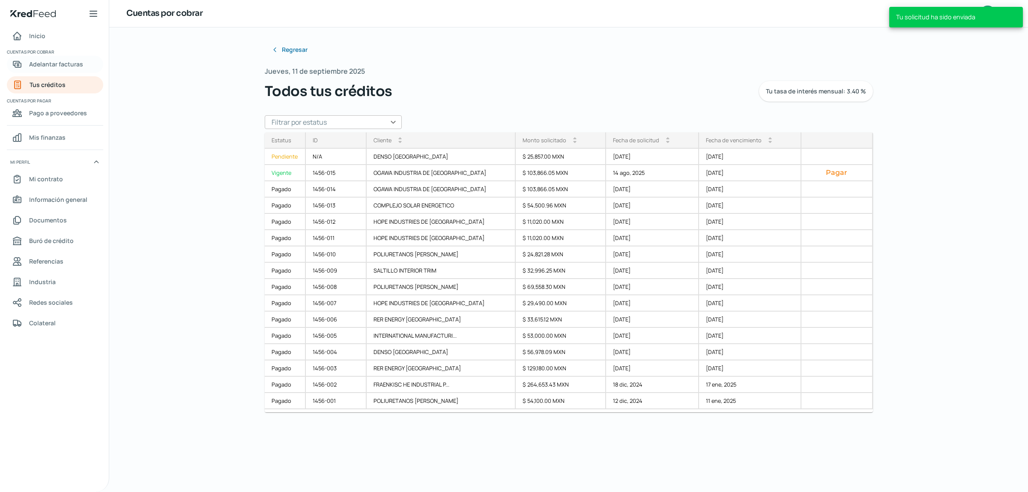
click at [50, 61] on span "Adelantar facturas" at bounding box center [56, 64] width 54 height 11
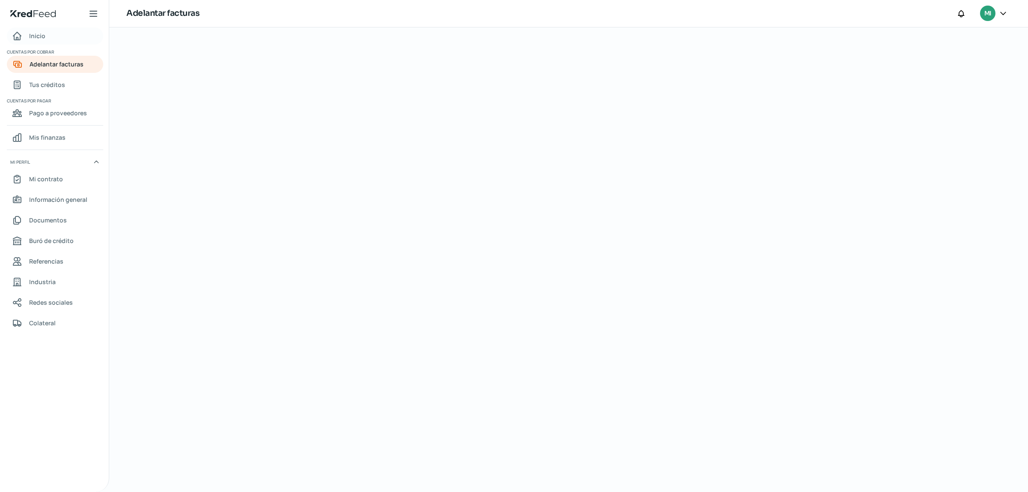
click at [33, 41] on span "Inicio" at bounding box center [37, 35] width 16 height 11
drag, startPoint x: 37, startPoint y: 72, endPoint x: 43, endPoint y: 69, distance: 6.5
click at [37, 73] on nav "Inicio Cuentas por cobrar Adelantar facturas Tus créditos Cuentas por pagar Pag…" at bounding box center [54, 254] width 109 height 454
click at [60, 59] on span "Adelantar facturas" at bounding box center [56, 64] width 54 height 11
click at [42, 80] on span "Tus créditos" at bounding box center [47, 84] width 36 height 11
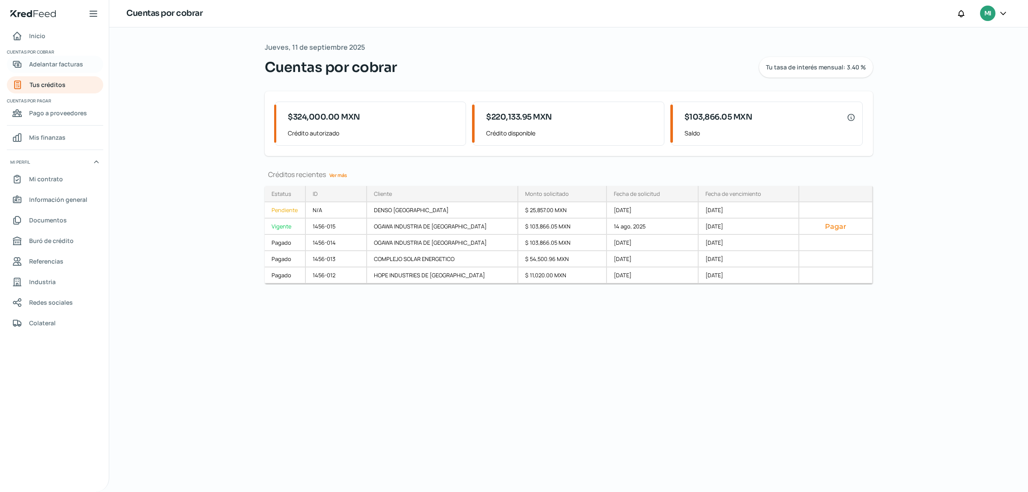
click at [51, 56] on link "Adelantar facturas" at bounding box center [55, 64] width 96 height 17
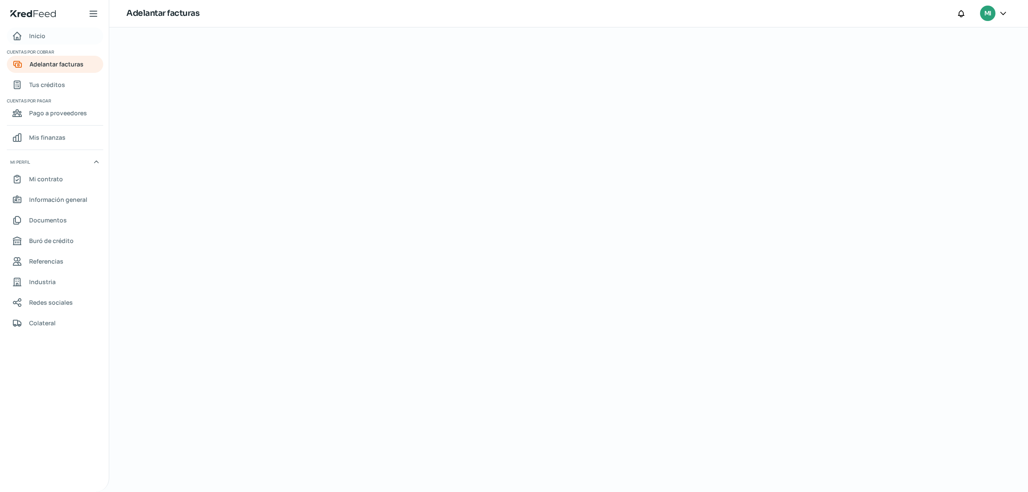
click at [40, 39] on span "Inicio" at bounding box center [37, 35] width 16 height 11
click at [39, 60] on span "Adelantar facturas" at bounding box center [56, 64] width 54 height 11
click at [52, 87] on span "Tus créditos" at bounding box center [47, 84] width 36 height 11
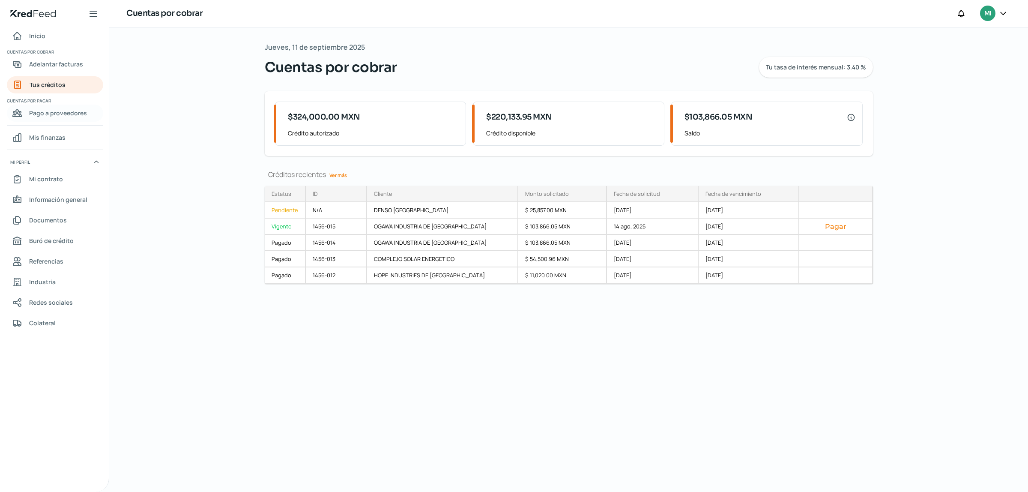
click at [50, 118] on span "Pago a proveedores" at bounding box center [58, 113] width 58 height 11
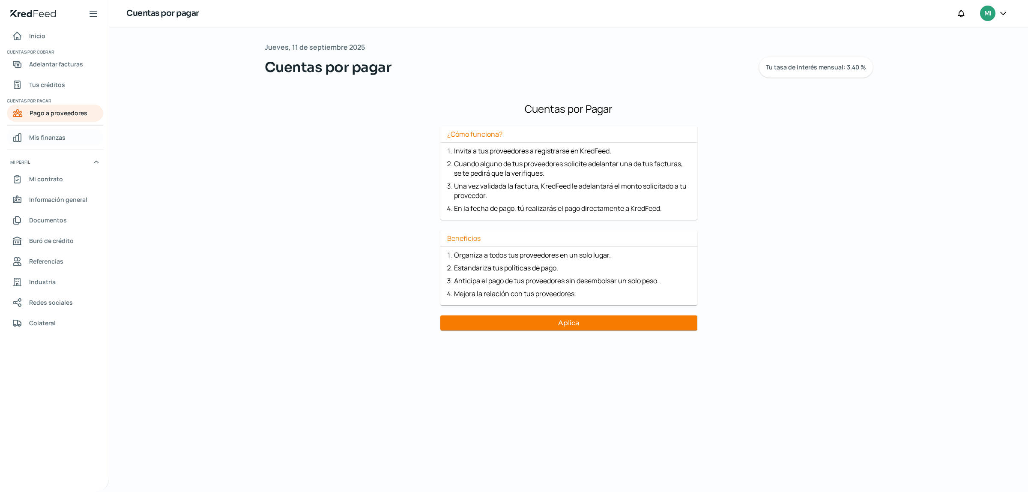
click at [48, 139] on span "Mis finanzas" at bounding box center [47, 137] width 36 height 11
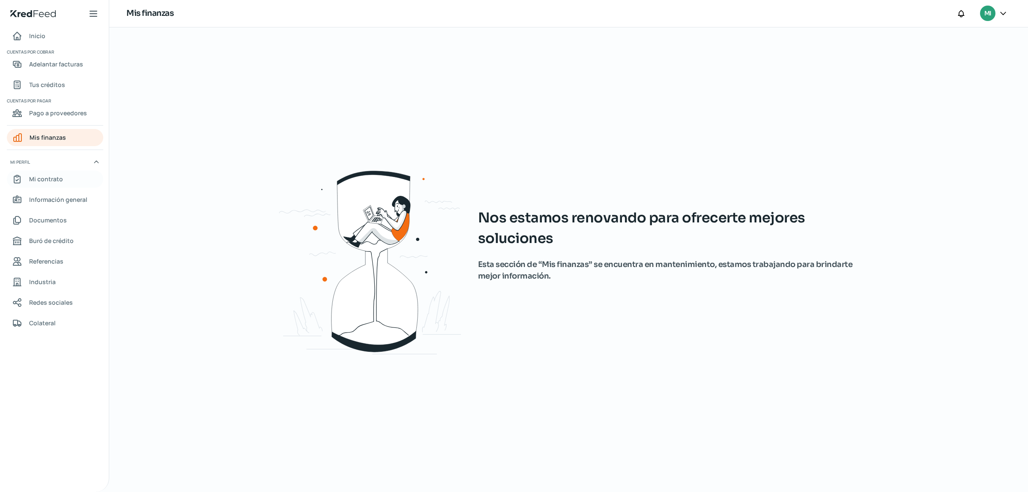
click at [43, 184] on span "Mi contrato" at bounding box center [46, 178] width 34 height 11
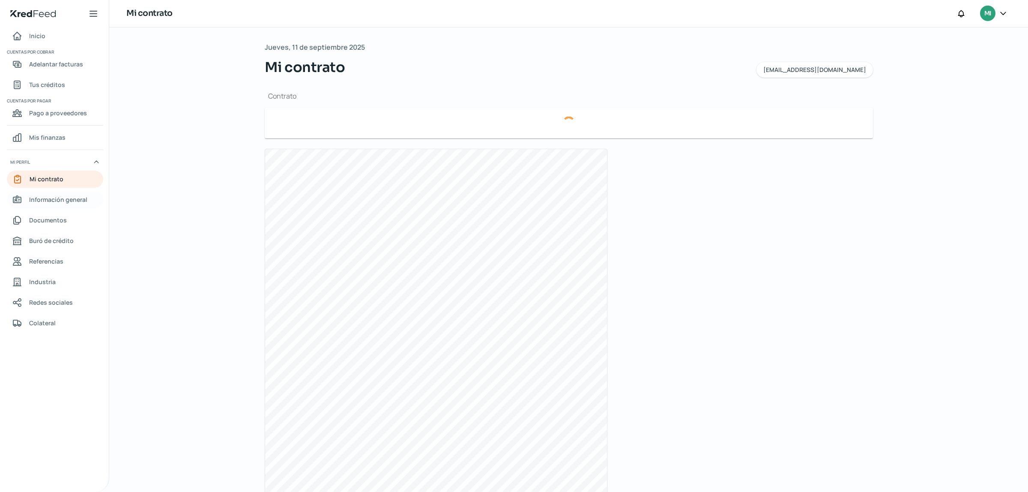
click at [48, 193] on link "Información general" at bounding box center [55, 199] width 96 height 17
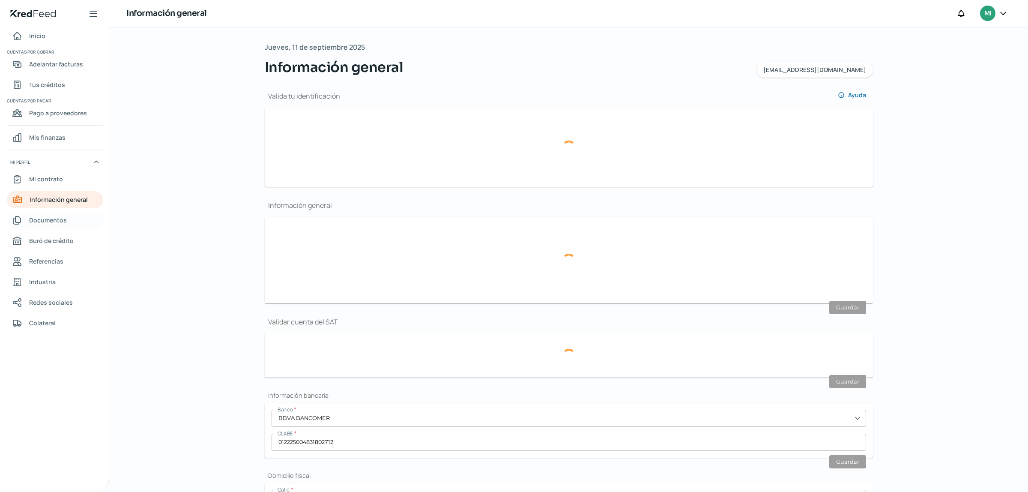
click at [42, 227] on link "Documentos" at bounding box center [55, 220] width 96 height 17
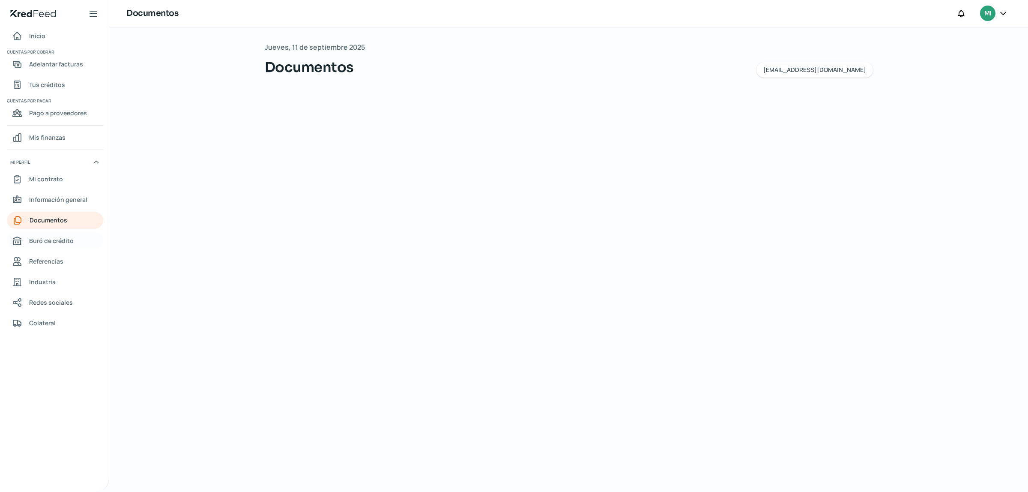
click at [46, 245] on span "Buró de crédito" at bounding box center [51, 240] width 45 height 11
click at [50, 67] on span "Adelantar facturas" at bounding box center [56, 64] width 54 height 11
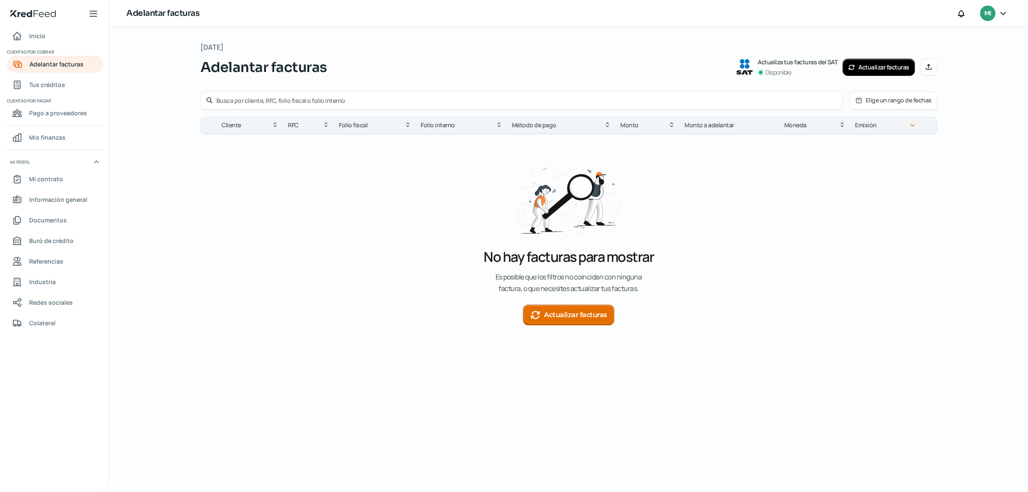
click at [881, 106] on button "Elige un rango de fechas" at bounding box center [893, 101] width 87 height 18
click at [311, 182] on div "No hay facturas para mostrar E s p o s i b l e q u e l o s f i l t r o s n o c …" at bounding box center [568, 240] width 737 height 213
click at [234, 96] on div at bounding box center [521, 100] width 643 height 19
click at [219, 102] on input "text" at bounding box center [526, 100] width 621 height 8
click at [210, 101] on icon at bounding box center [209, 100] width 5 height 5
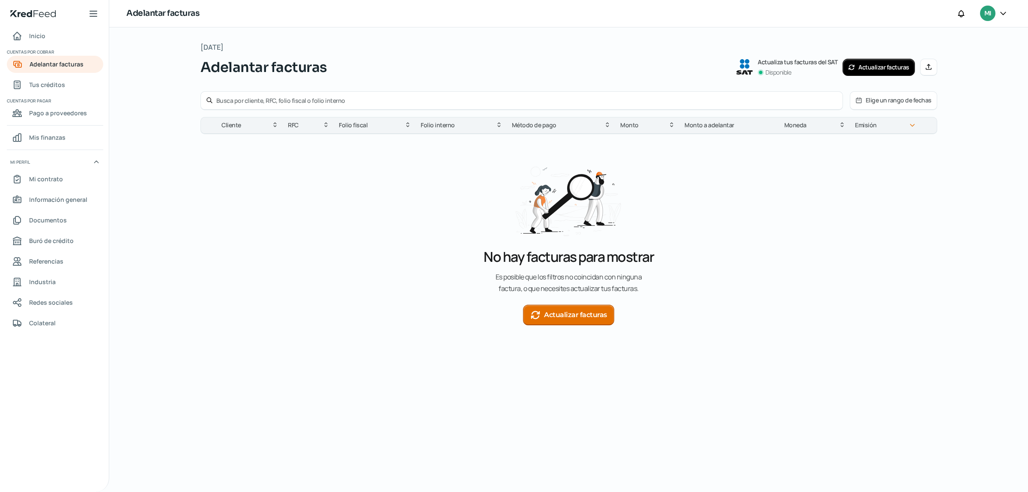
click at [254, 128] on div "Cliente" at bounding box center [250, 125] width 66 height 10
click at [291, 121] on span "RFC" at bounding box center [293, 125] width 11 height 10
click at [582, 316] on button "Actualizar facturas" at bounding box center [568, 315] width 91 height 21
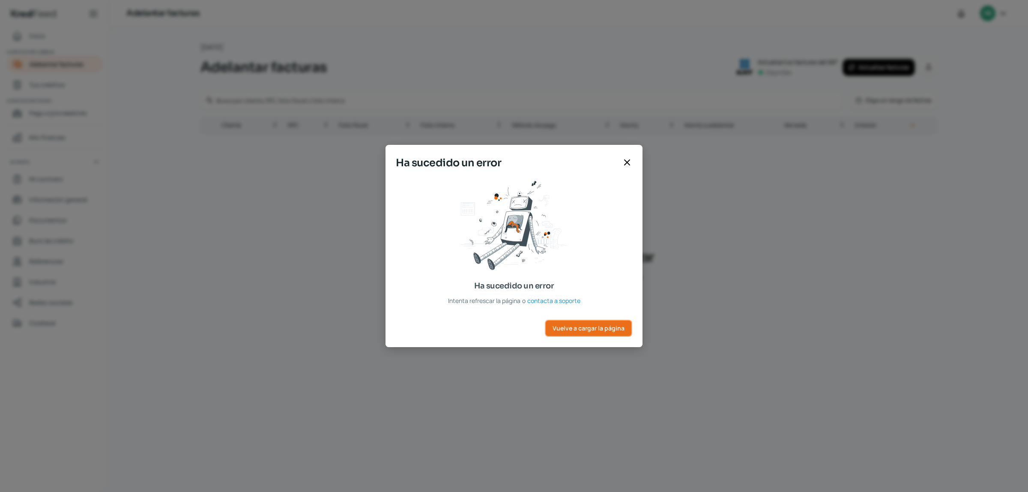
click at [586, 325] on span "Vuelve a cargar la página" at bounding box center [589, 328] width 72 height 6
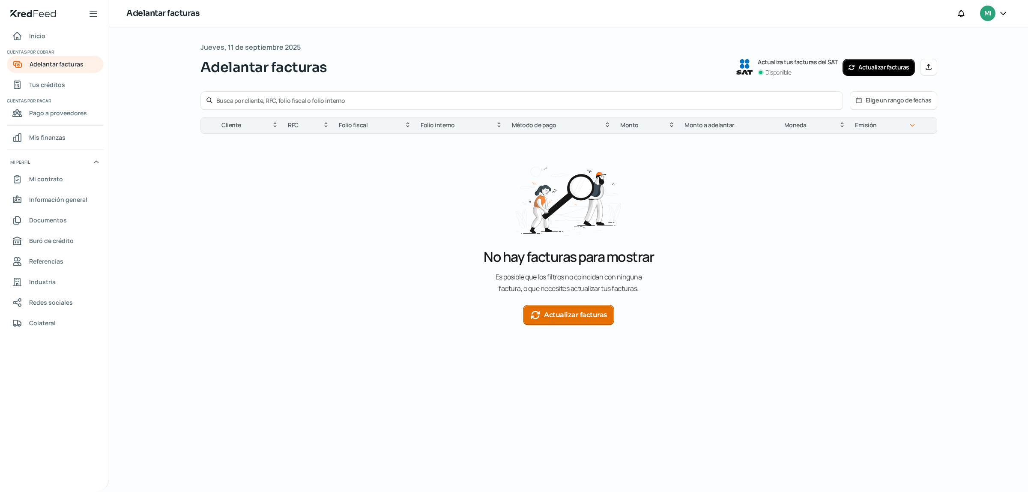
click at [595, 309] on button "Actualizar facturas" at bounding box center [568, 315] width 91 height 21
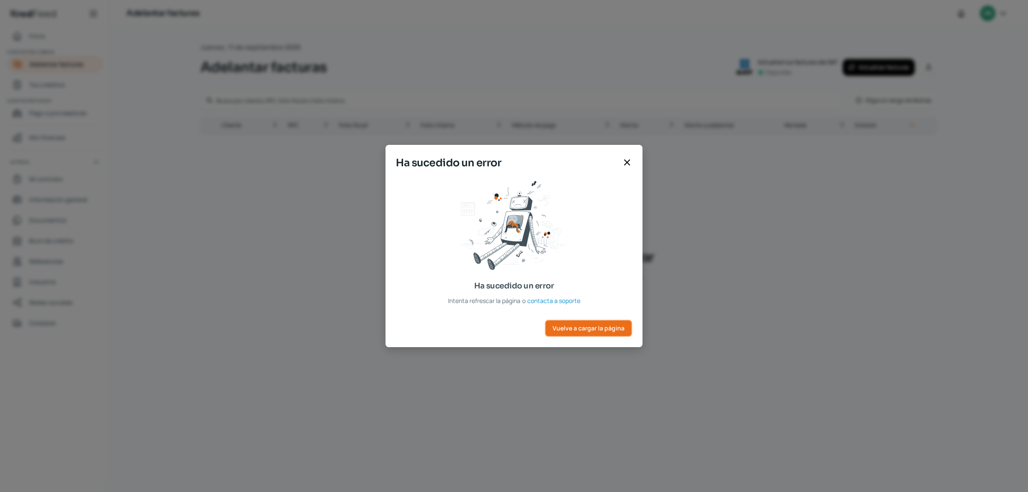
click at [587, 331] on span "Vuelve a cargar la página" at bounding box center [589, 328] width 72 height 6
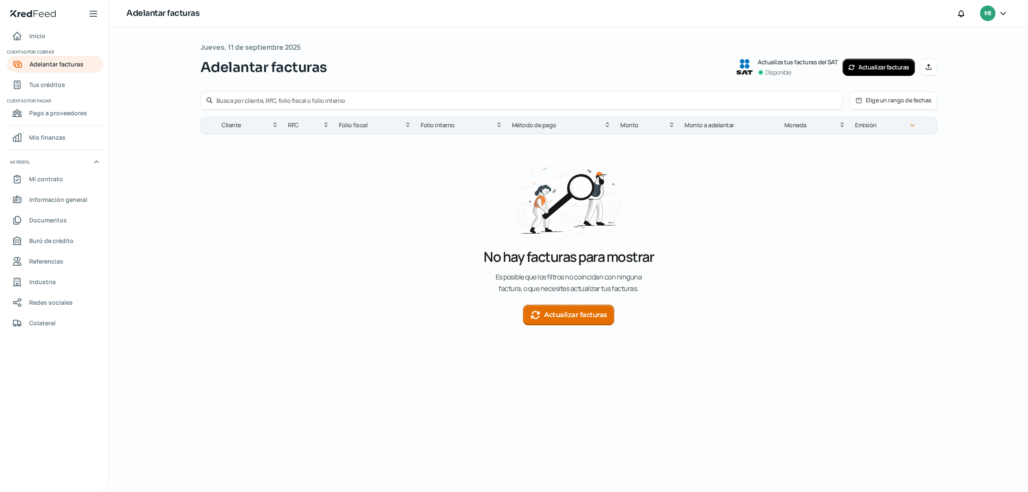
click at [911, 94] on button "Elige un rango de fechas" at bounding box center [893, 101] width 87 height 18
click at [776, 95] on div at bounding box center [521, 100] width 643 height 19
click at [59, 82] on span "Tus créditos" at bounding box center [47, 84] width 36 height 11
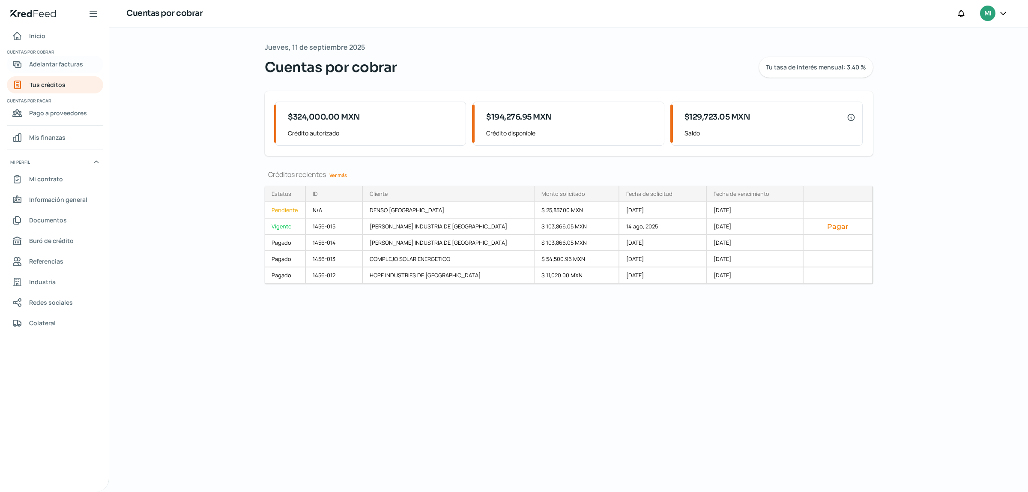
click at [67, 63] on span "Adelantar facturas" at bounding box center [56, 64] width 54 height 11
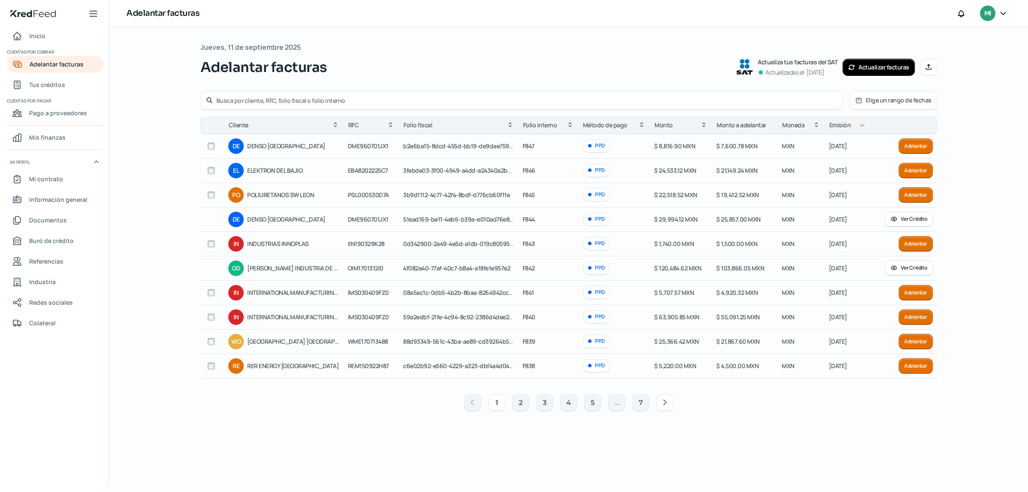
click at [662, 402] on icon at bounding box center [665, 402] width 9 height 9
click at [471, 404] on icon at bounding box center [472, 402] width 3 height 5
click at [965, 188] on div "[DATE] Adelantar facturas Actualiza tus facturas del SAT Actualizadas el: [DATE…" at bounding box center [568, 259] width 919 height 464
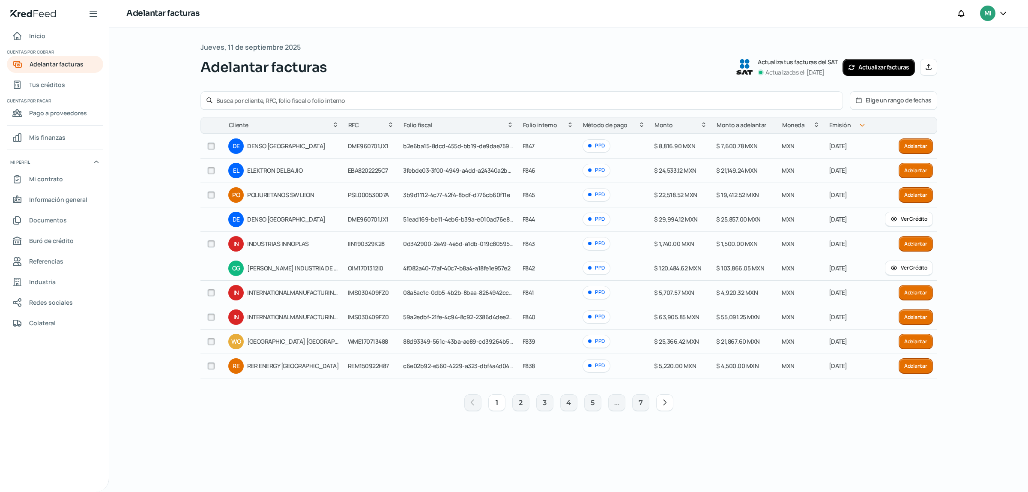
click at [850, 123] on div "Emisión" at bounding box center [847, 125] width 45 height 10
click at [862, 126] on icon at bounding box center [862, 125] width 4 height 2
click at [877, 103] on button "Elige un rango de fechas" at bounding box center [893, 101] width 87 height 18
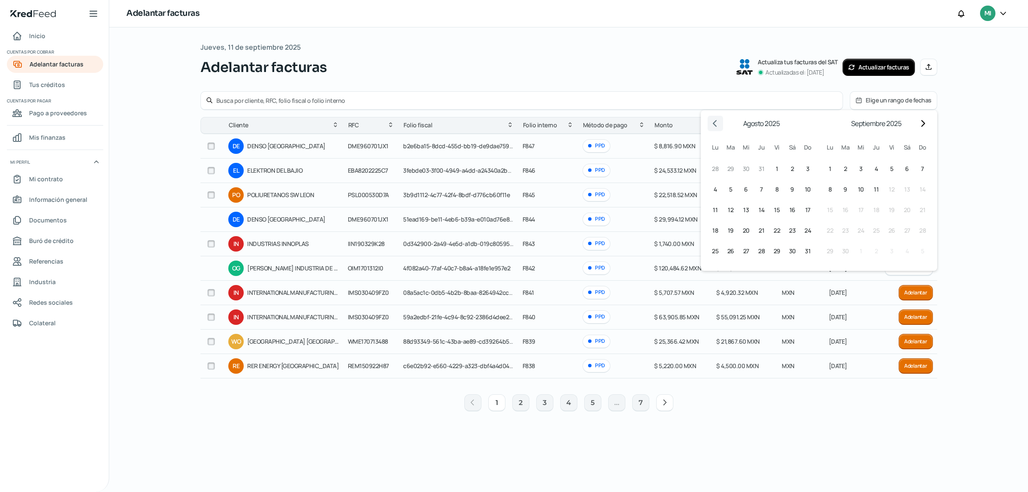
click at [714, 121] on icon "Go to previous month" at bounding box center [715, 123] width 7 height 7
click at [729, 166] on button "1 [DATE] ([DATE])" at bounding box center [730, 168] width 15 height 15
click at [715, 125] on icon "Go to previous month" at bounding box center [715, 123] width 4 height 7
click at [928, 126] on button "Go to next month" at bounding box center [922, 123] width 15 height 15
click at [732, 170] on button "1 [DATE] ([DATE])" at bounding box center [730, 168] width 15 height 15
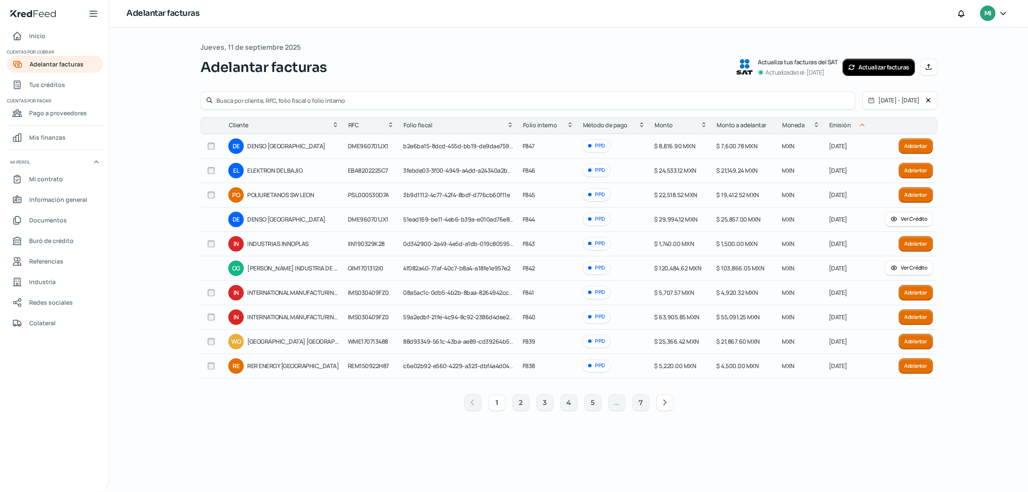
click at [930, 102] on icon at bounding box center [928, 100] width 7 height 7
click at [917, 100] on button "Elige un rango de fechas" at bounding box center [893, 101] width 87 height 18
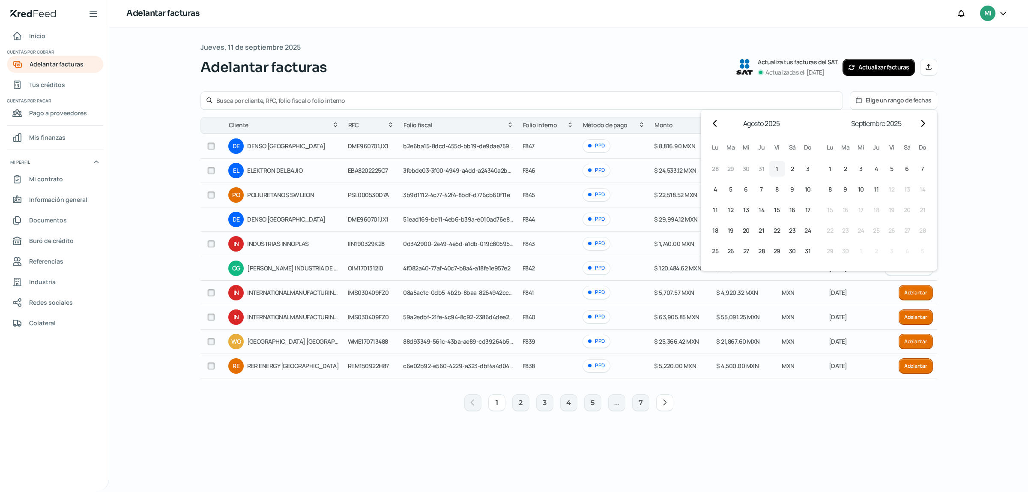
click at [777, 168] on span "1" at bounding box center [777, 169] width 3 height 10
click at [877, 188] on span "11" at bounding box center [876, 189] width 5 height 10
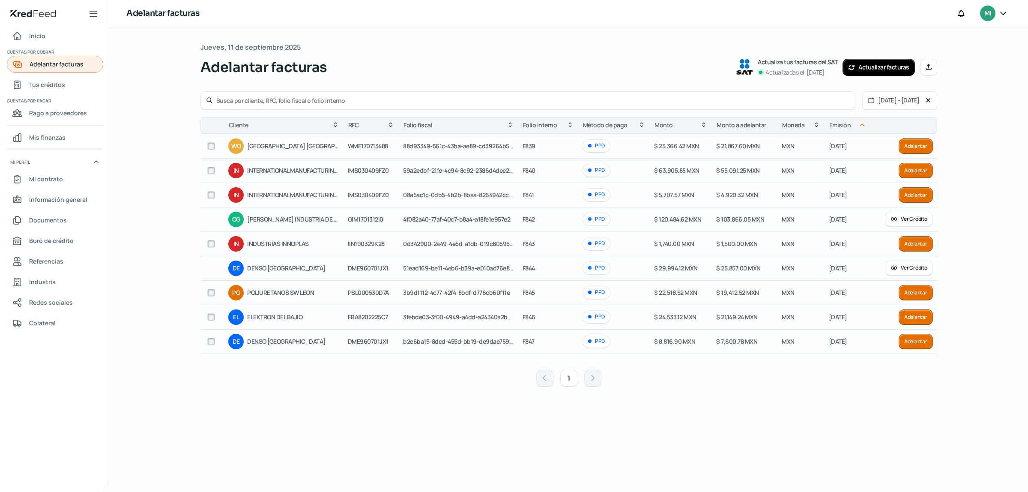
click at [57, 63] on span "Adelantar facturas" at bounding box center [57, 64] width 54 height 11
click at [907, 107] on button "[DATE] - [DATE]" at bounding box center [894, 101] width 62 height 18
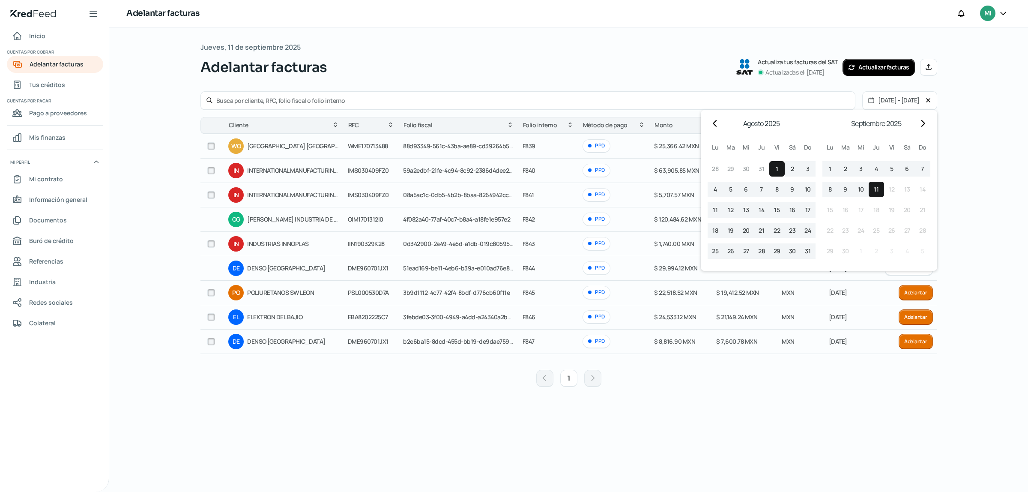
click at [929, 99] on icon at bounding box center [928, 100] width 7 height 7
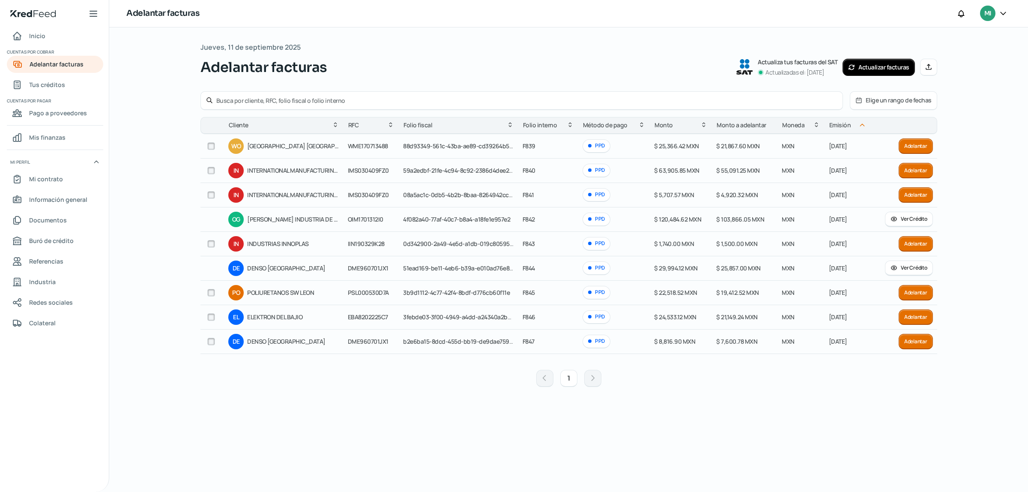
click at [679, 377] on div "1" at bounding box center [568, 378] width 737 height 27
click at [479, 97] on input "text" at bounding box center [526, 100] width 621 height 8
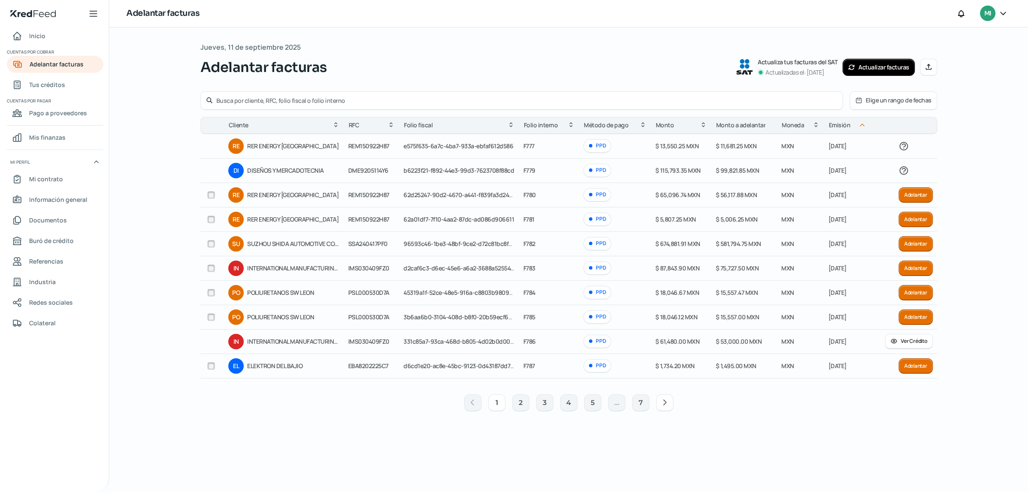
click at [913, 98] on button "Elige un rango de fechas" at bounding box center [893, 101] width 87 height 18
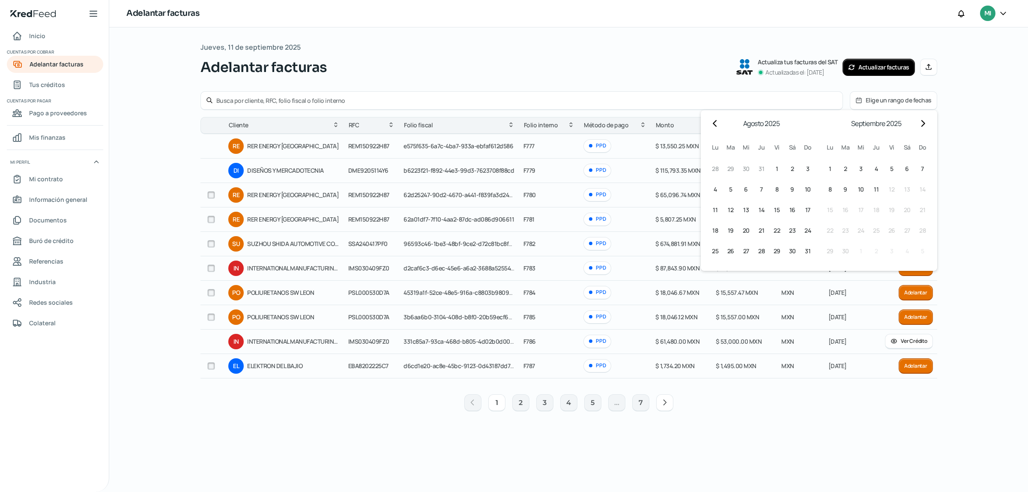
click at [330, 97] on input "text" at bounding box center [526, 100] width 621 height 8
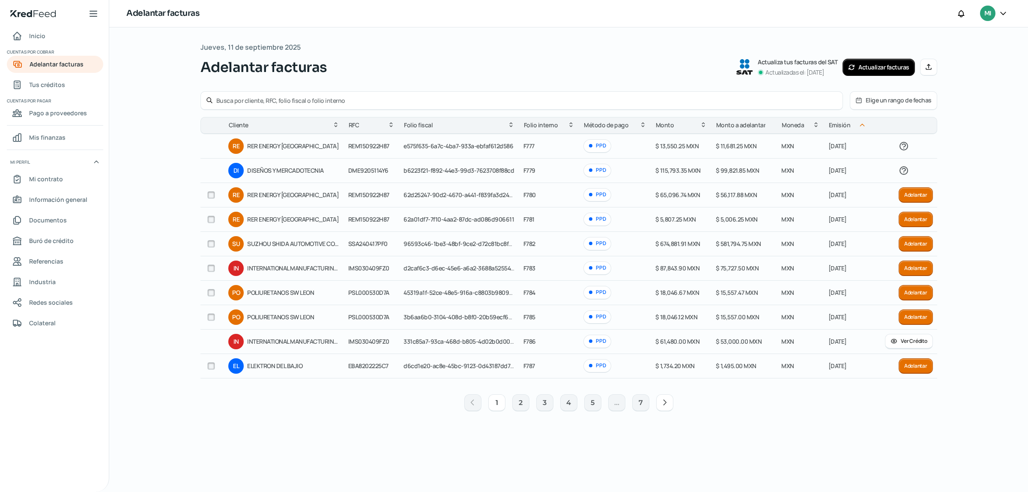
drag, startPoint x: 348, startPoint y: 221, endPoint x: 383, endPoint y: 219, distance: 35.6
click at [382, 219] on td "REM150922H87" at bounding box center [372, 219] width 56 height 24
click at [301, 100] on input "text" at bounding box center [526, 100] width 621 height 8
type input "REM150922H87"
click at [813, 99] on input "REM150922H87" at bounding box center [526, 100] width 621 height 8
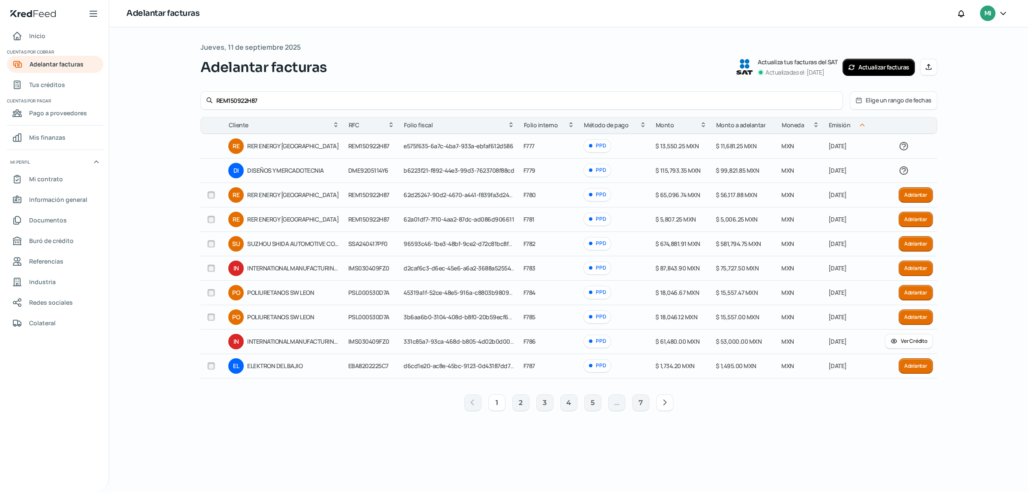
click at [838, 99] on input "REM150922H87" at bounding box center [526, 100] width 621 height 8
click at [839, 101] on div "REM150922H87" at bounding box center [521, 100] width 643 height 19
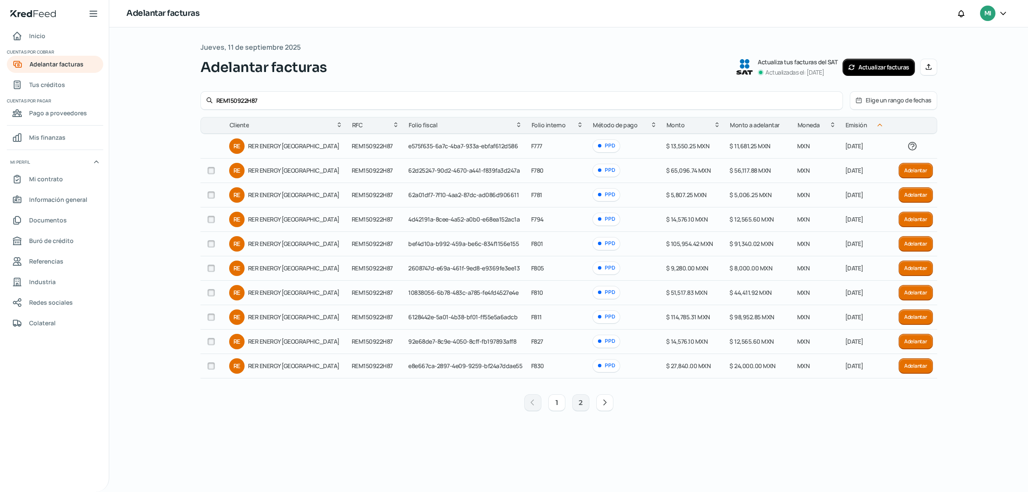
drag, startPoint x: 314, startPoint y: 102, endPoint x: 166, endPoint y: 83, distance: 148.6
click at [166, 83] on div "[DATE] Adelantar facturas Actualiza tus facturas del SAT Actualizadas el: [DATE…" at bounding box center [568, 259] width 919 height 464
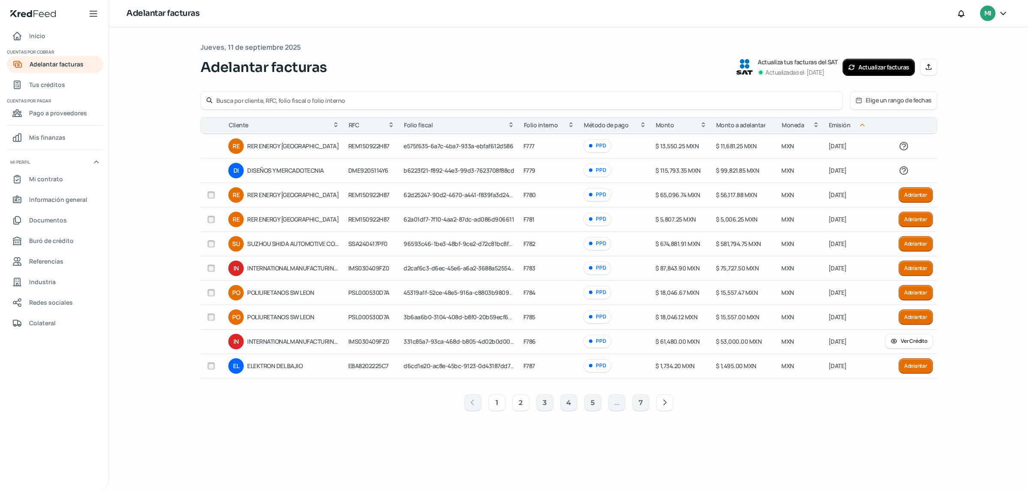
click at [516, 405] on button "2" at bounding box center [520, 402] width 17 height 17
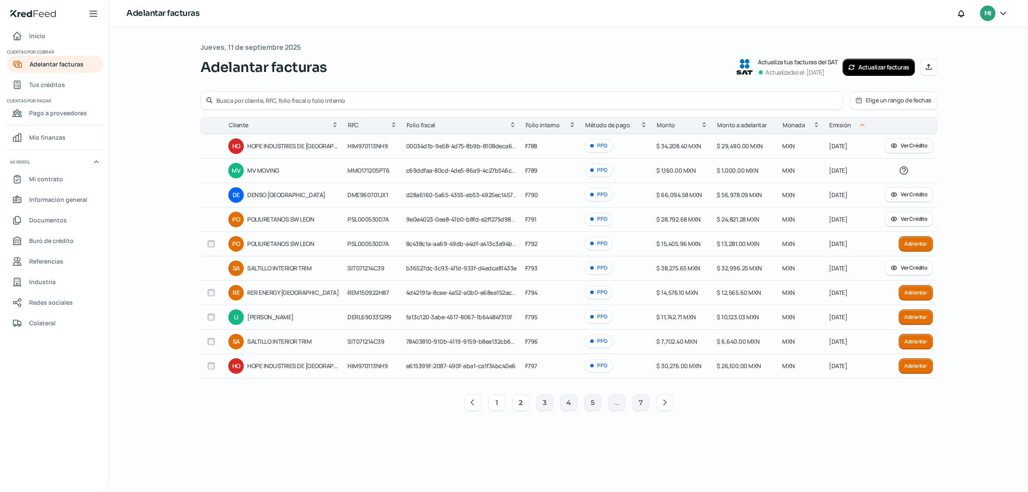
click at [496, 406] on button "1" at bounding box center [496, 402] width 17 height 17
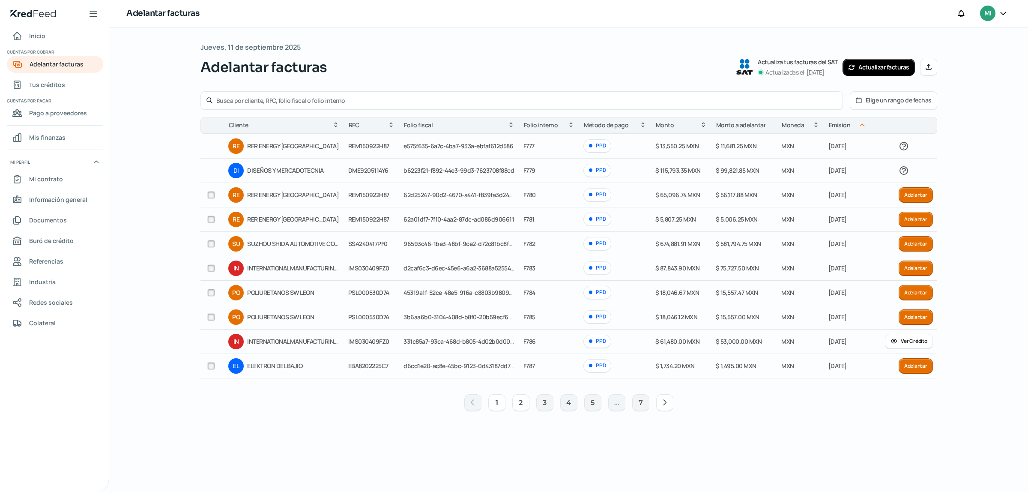
click at [519, 405] on button "2" at bounding box center [520, 402] width 17 height 17
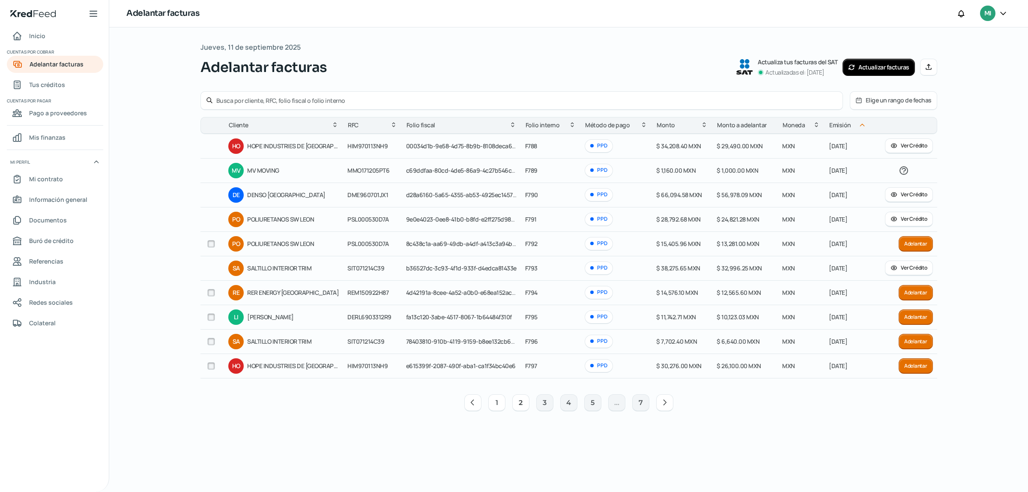
click at [497, 405] on button "1" at bounding box center [496, 402] width 17 height 17
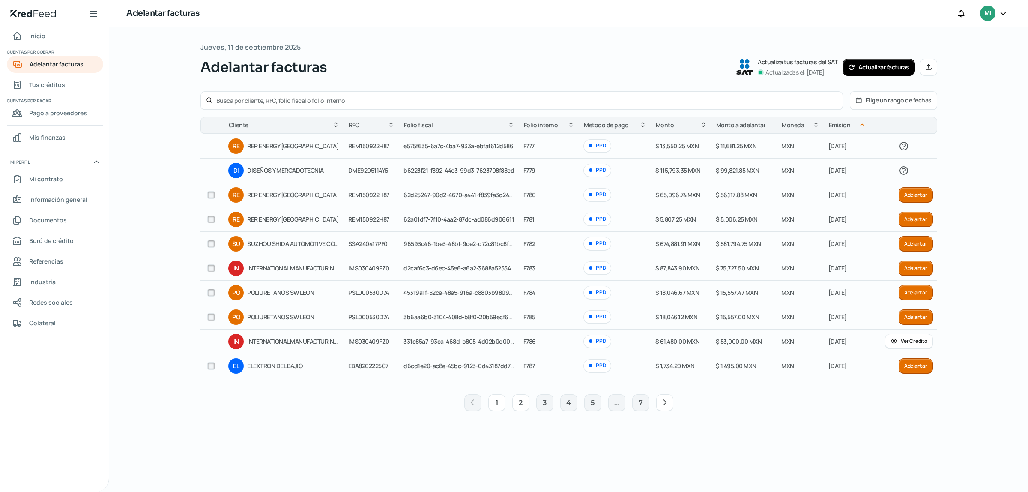
click at [521, 406] on button "2" at bounding box center [520, 402] width 17 height 17
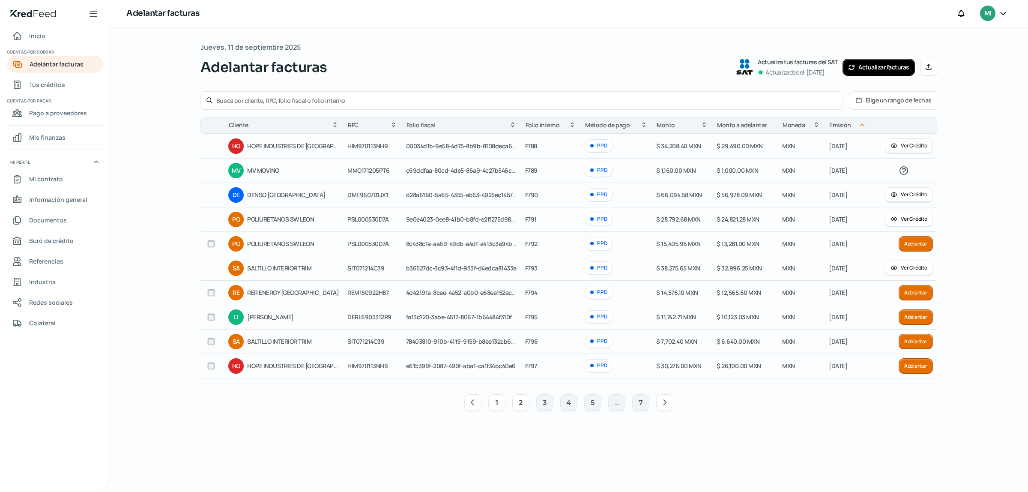
click at [501, 406] on button "1" at bounding box center [496, 402] width 17 height 17
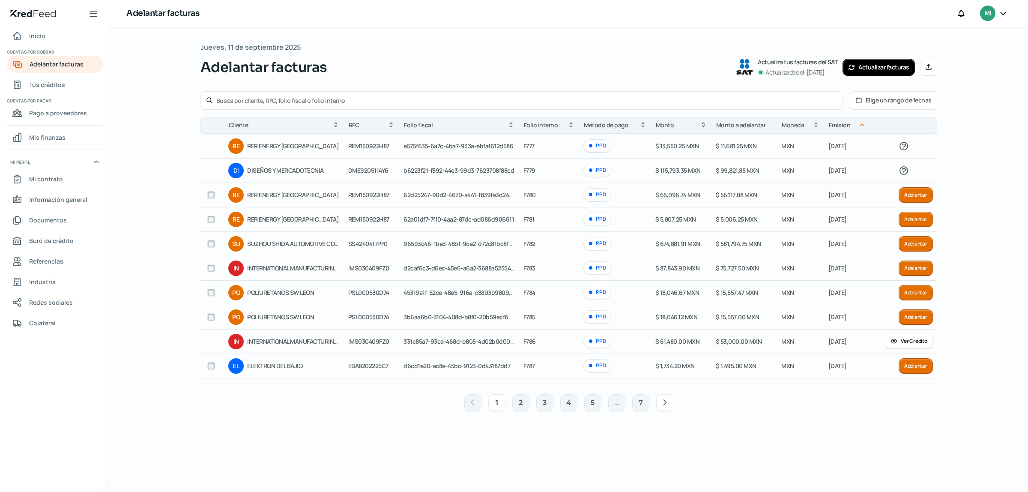
click at [545, 125] on span "Folio interno" at bounding box center [541, 125] width 34 height 10
click at [571, 125] on icon at bounding box center [571, 124] width 7 height 7
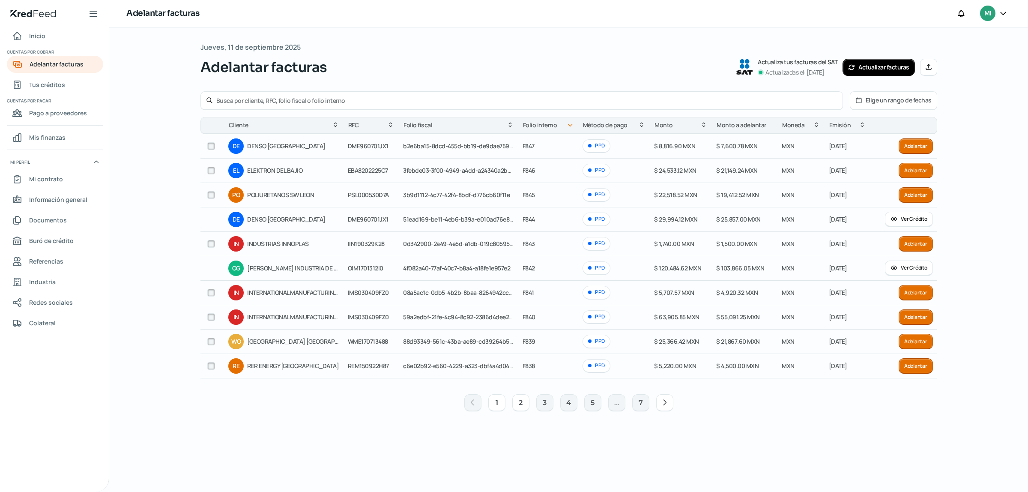
click at [520, 409] on button "2" at bounding box center [520, 402] width 17 height 17
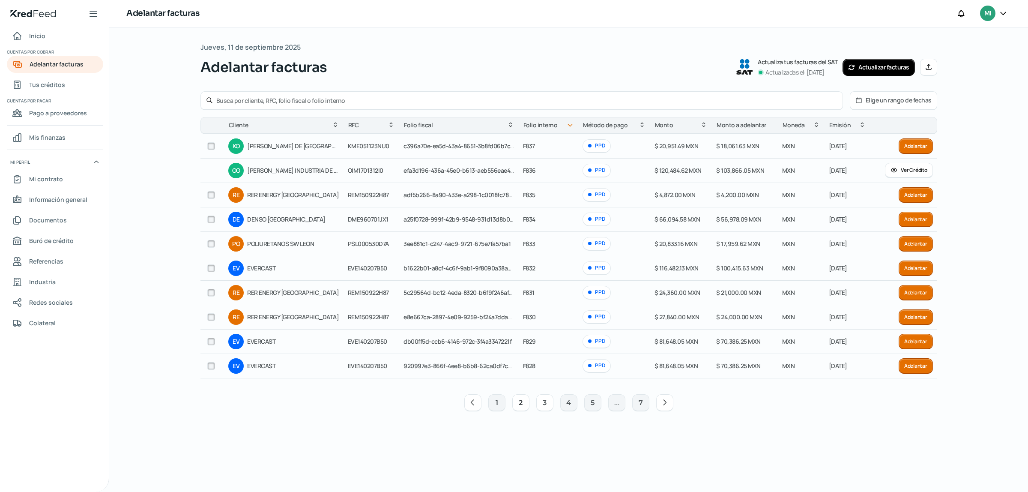
click at [541, 404] on button "3" at bounding box center [544, 402] width 17 height 17
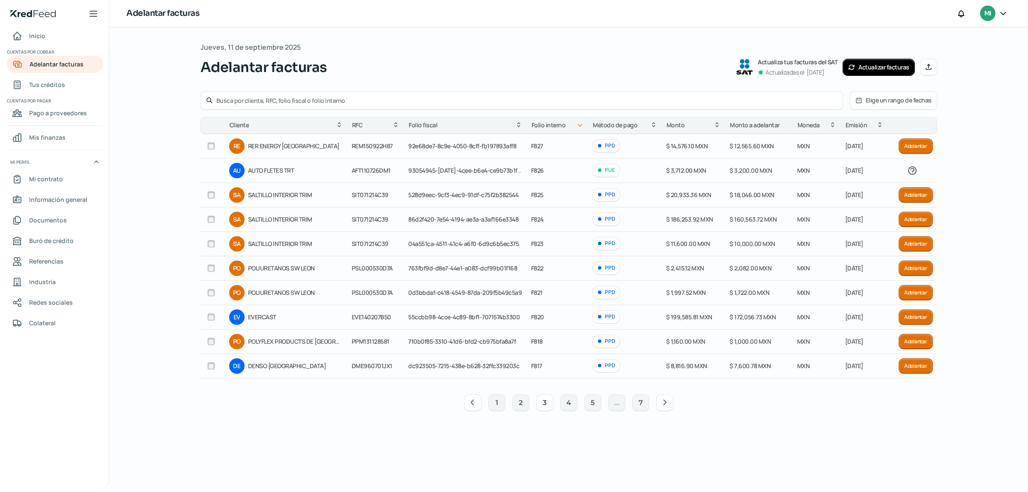
click at [476, 407] on icon at bounding box center [472, 402] width 9 height 9
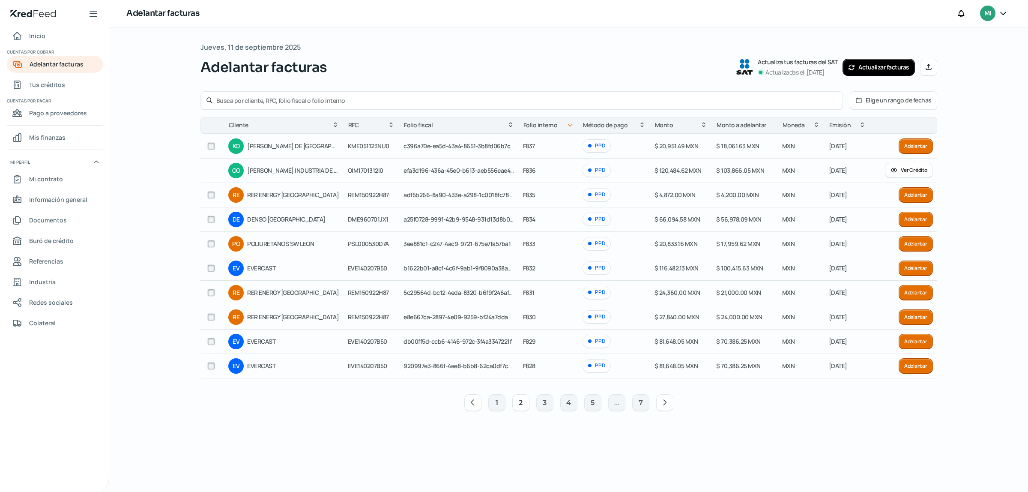
click at [476, 407] on icon at bounding box center [472, 402] width 9 height 9
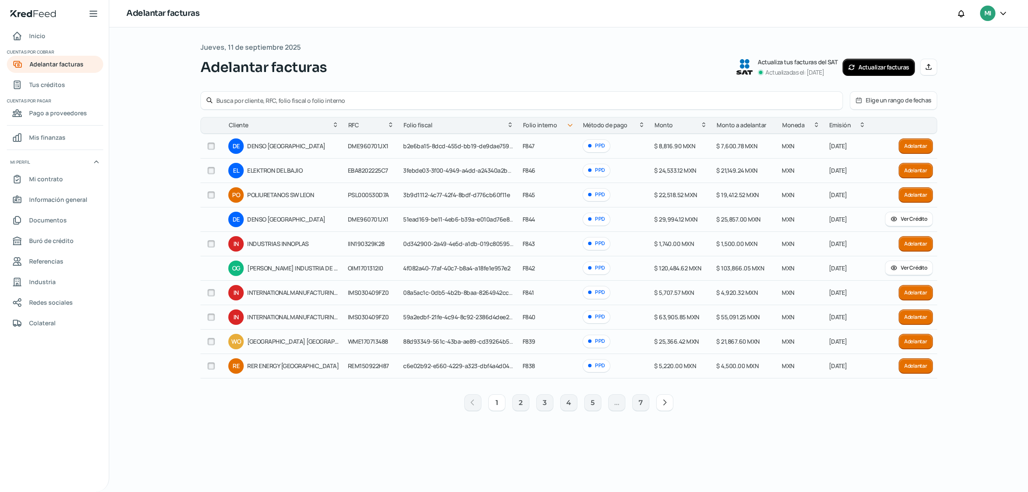
click at [875, 70] on button "Actualizar facturas" at bounding box center [879, 67] width 72 height 17
click at [54, 86] on span "Tus créditos" at bounding box center [47, 84] width 36 height 11
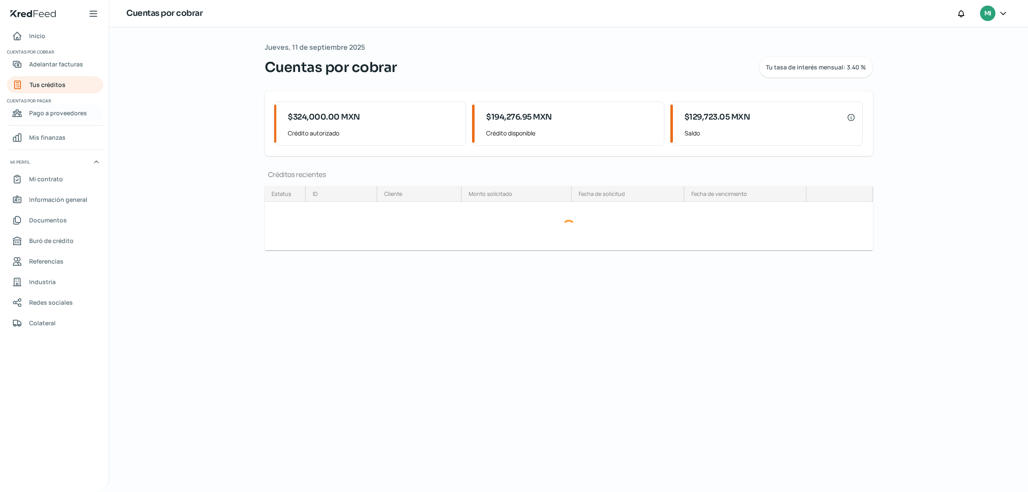
click at [48, 112] on span "Pago a proveedores" at bounding box center [58, 113] width 58 height 11
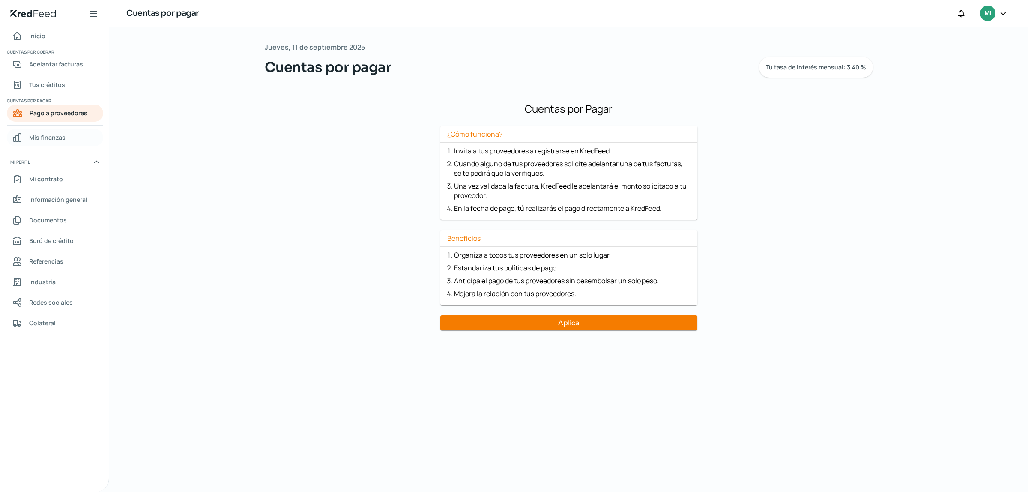
click at [40, 135] on span "Mis finanzas" at bounding box center [47, 137] width 36 height 11
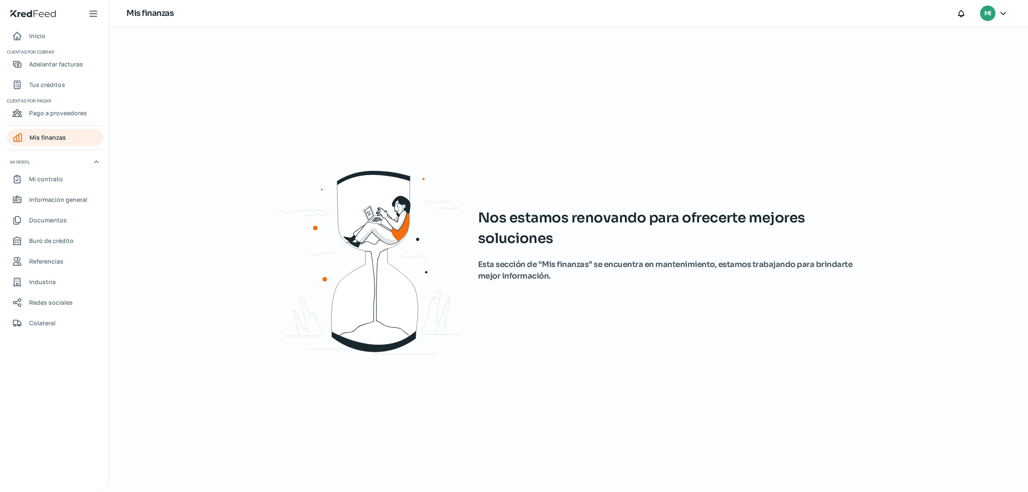
click at [43, 46] on nav "Inicio Cuentas por cobrar Adelantar facturas Tus créditos Cuentas por pagar Pag…" at bounding box center [54, 254] width 109 height 454
click at [47, 41] on link "Inicio" at bounding box center [55, 35] width 96 height 17
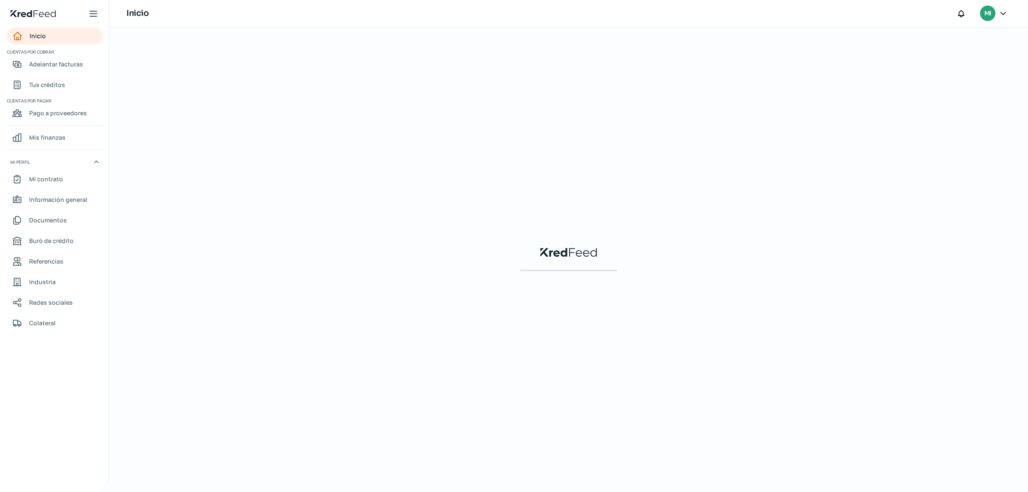
click at [48, 74] on nav "Inicio Cuentas por cobrar Adelantar facturas Tus créditos Cuentas por pagar Pag…" at bounding box center [54, 254] width 109 height 454
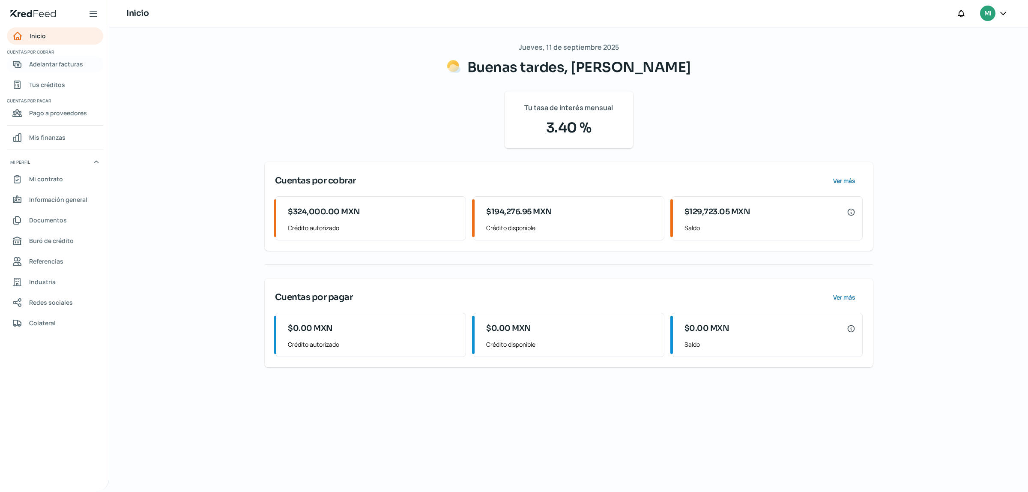
click at [58, 61] on span "Adelantar facturas" at bounding box center [56, 64] width 54 height 11
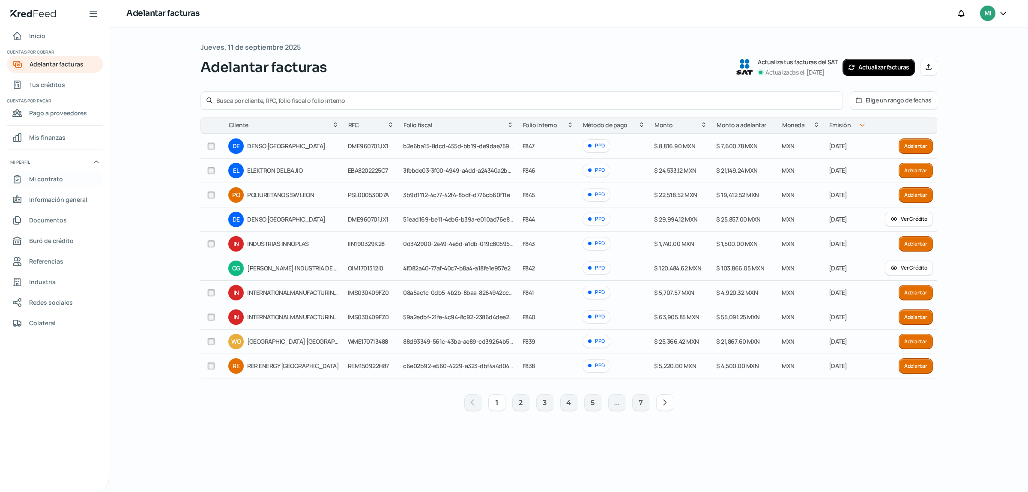
click at [49, 178] on span "Mi contrato" at bounding box center [46, 178] width 34 height 11
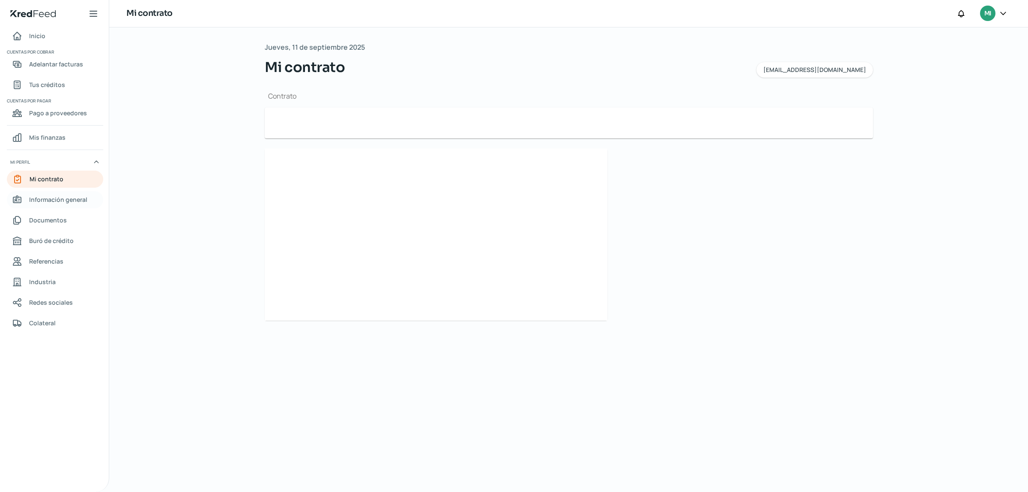
click at [48, 204] on span "Información general" at bounding box center [58, 199] width 58 height 11
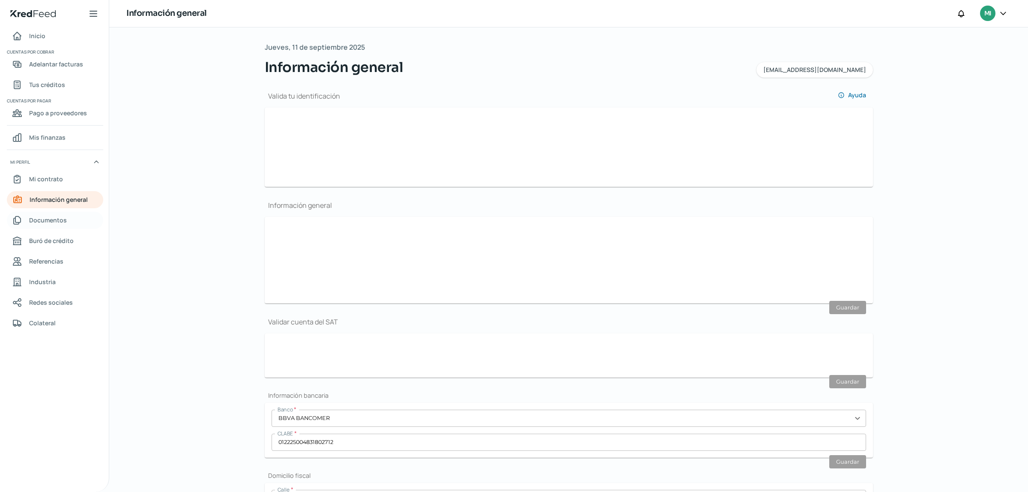
click at [48, 226] on link "Documentos" at bounding box center [55, 220] width 96 height 17
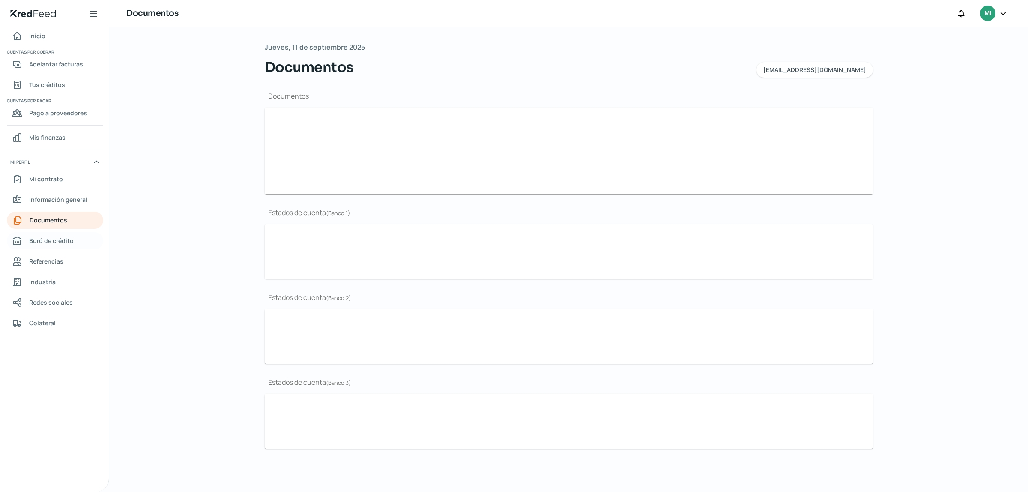
click at [46, 245] on span "Buró de crédito" at bounding box center [51, 240] width 45 height 11
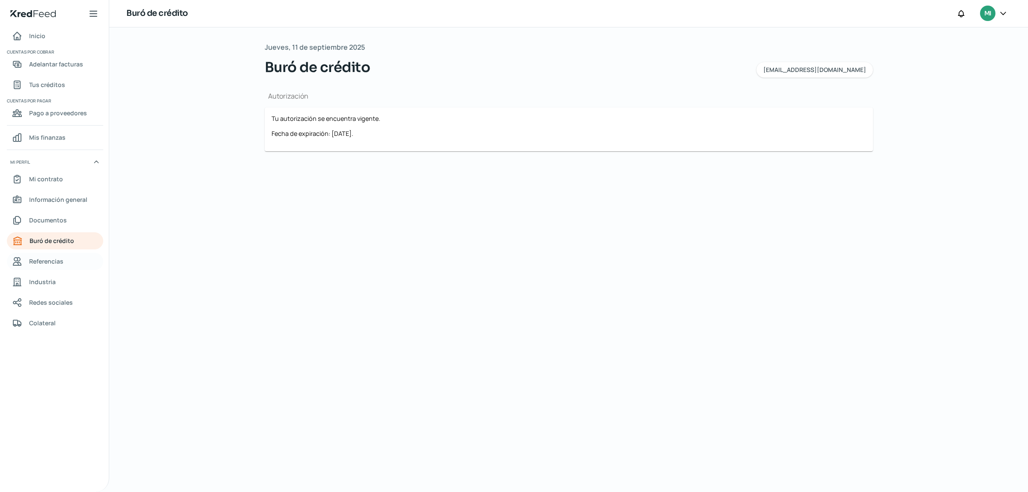
click at [45, 259] on span "Referencias" at bounding box center [46, 261] width 34 height 11
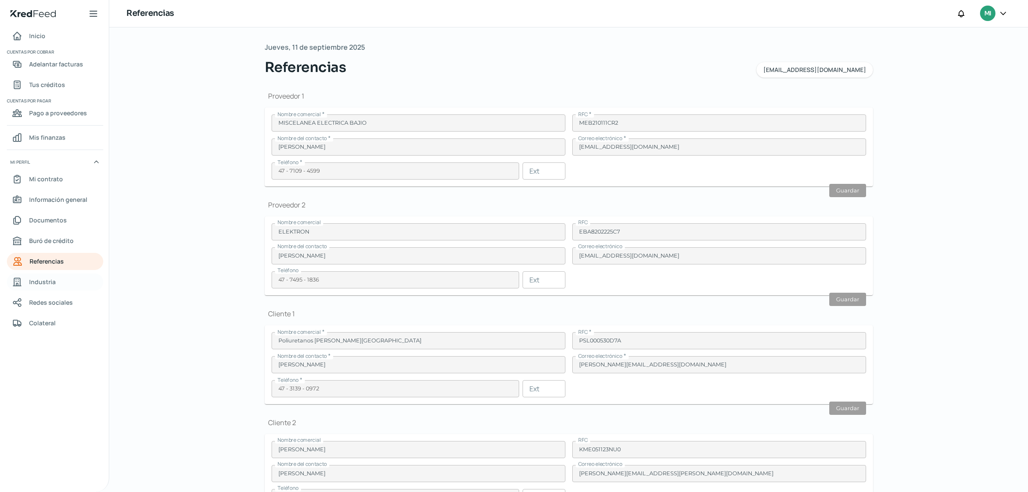
click at [51, 281] on span "Industria" at bounding box center [42, 281] width 27 height 11
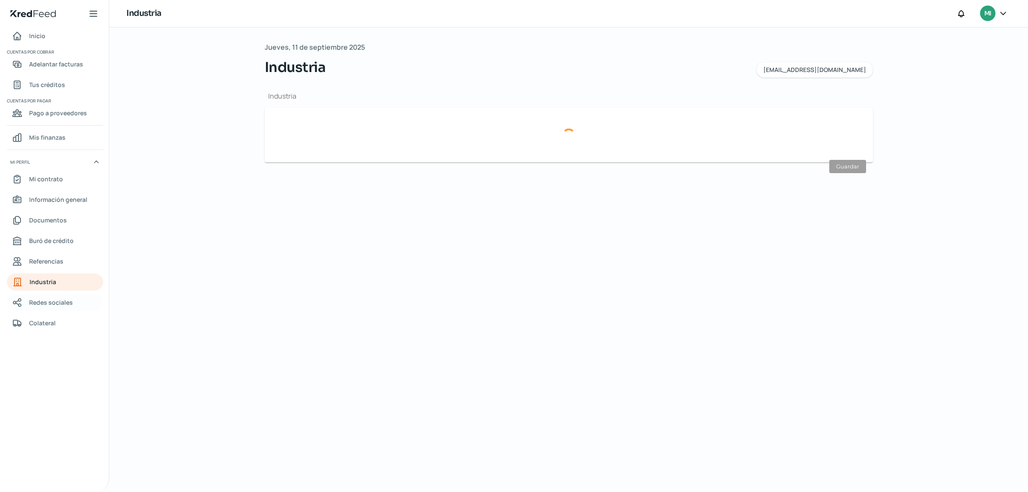
type input "Reparación y mantenimiento"
type input "[DATE]"
type input "14"
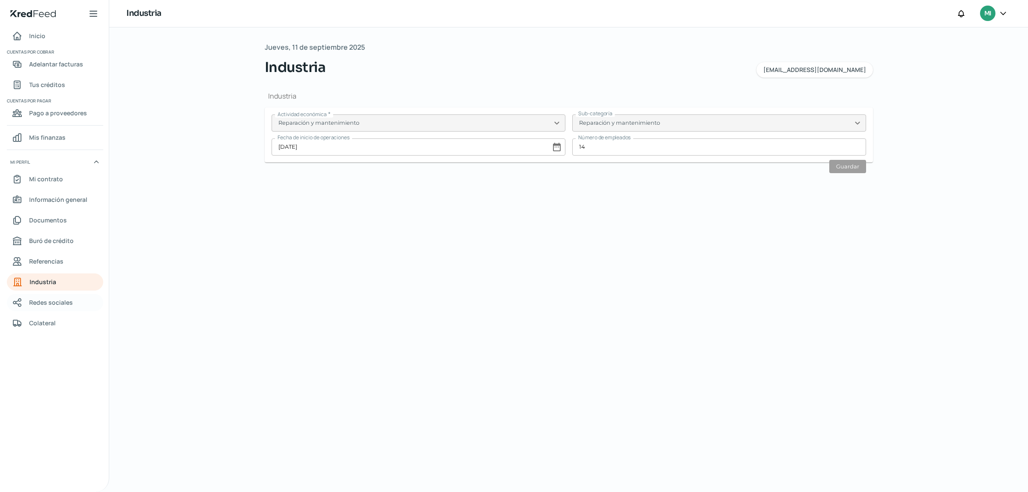
click at [50, 302] on span "Redes sociales" at bounding box center [51, 302] width 44 height 11
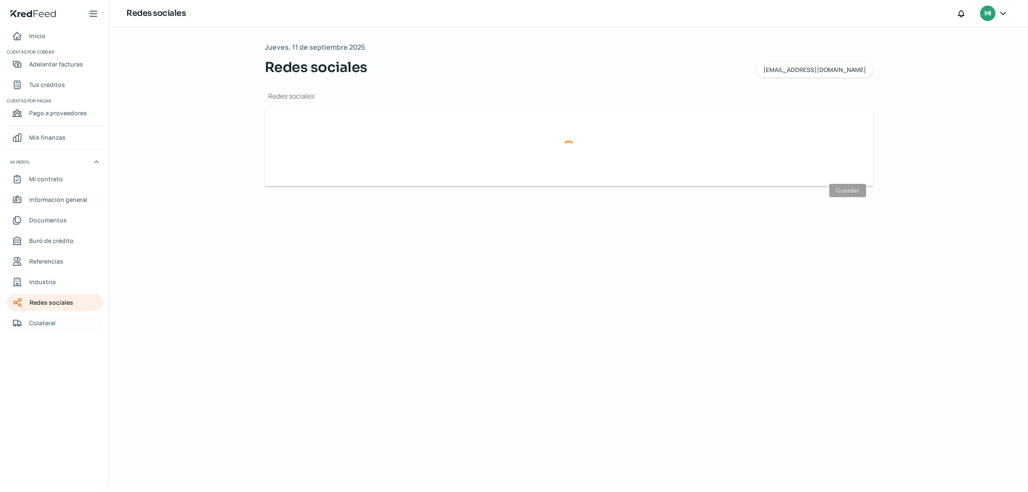
click at [45, 320] on span "Colateral" at bounding box center [42, 322] width 27 height 11
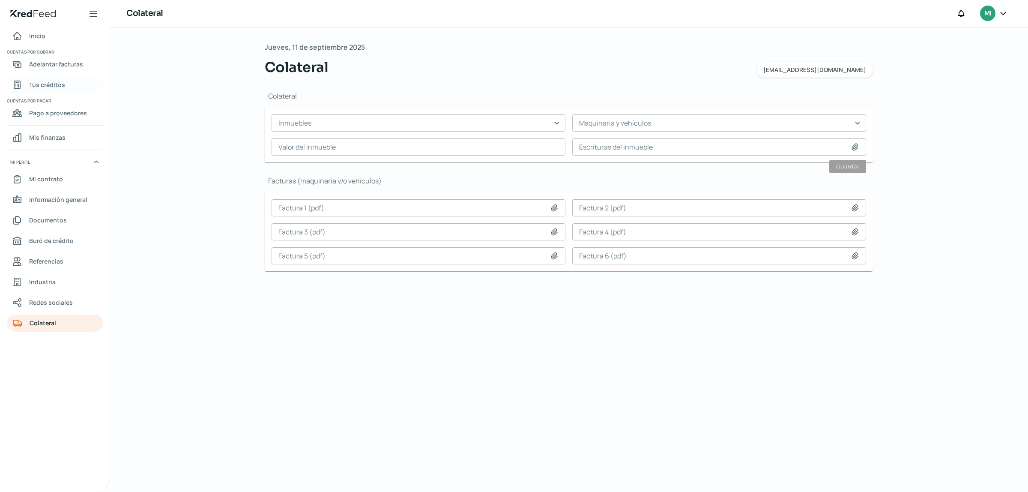
click at [67, 78] on link "Tus créditos" at bounding box center [55, 84] width 96 height 17
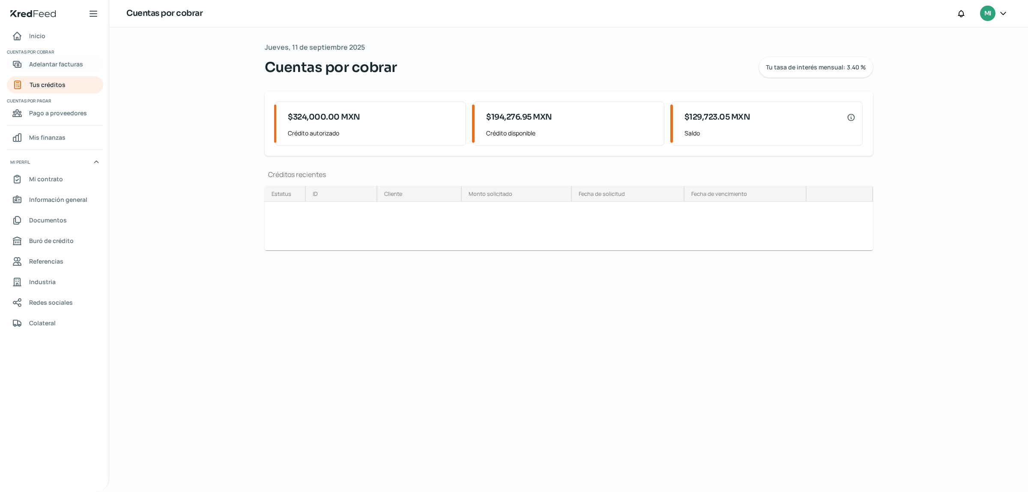
click at [65, 65] on span "Adelantar facturas" at bounding box center [56, 64] width 54 height 11
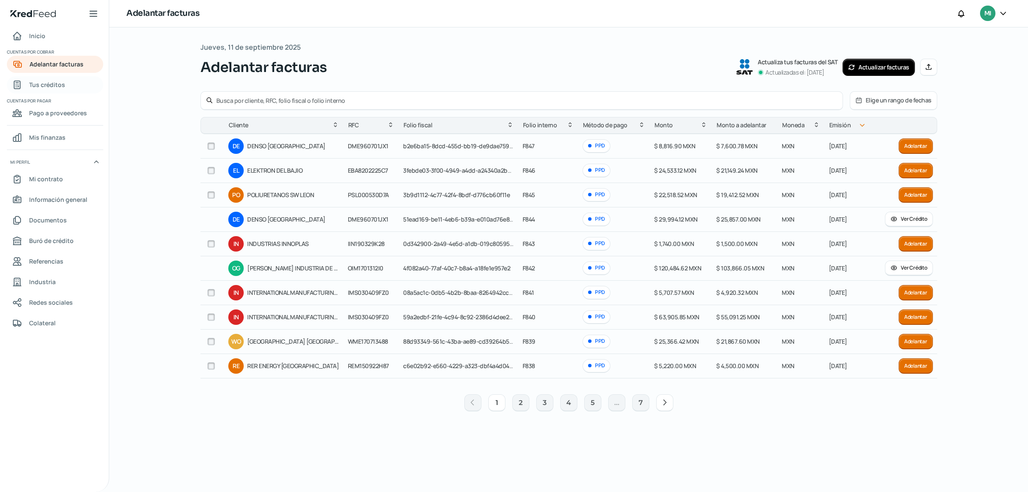
click at [50, 80] on span "Tus créditos" at bounding box center [47, 84] width 36 height 11
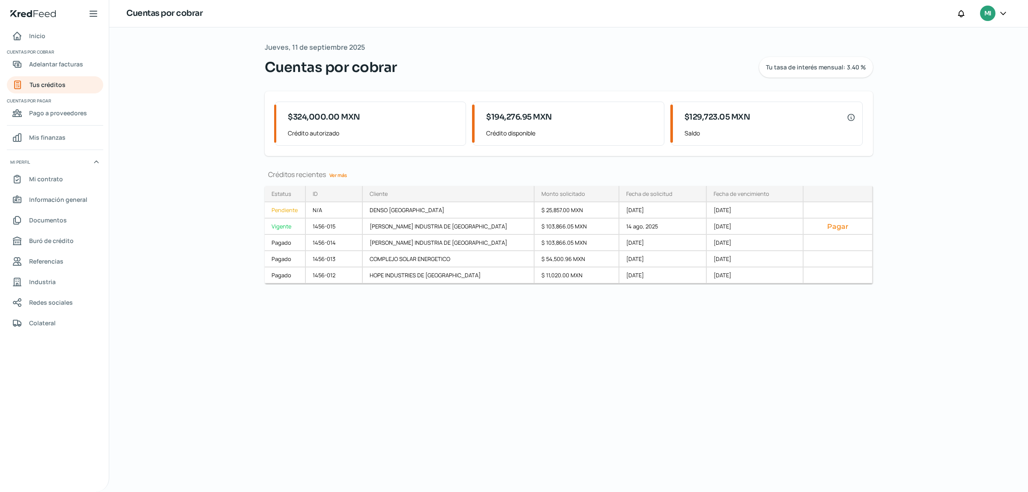
click at [344, 173] on link "Ver más" at bounding box center [338, 174] width 24 height 13
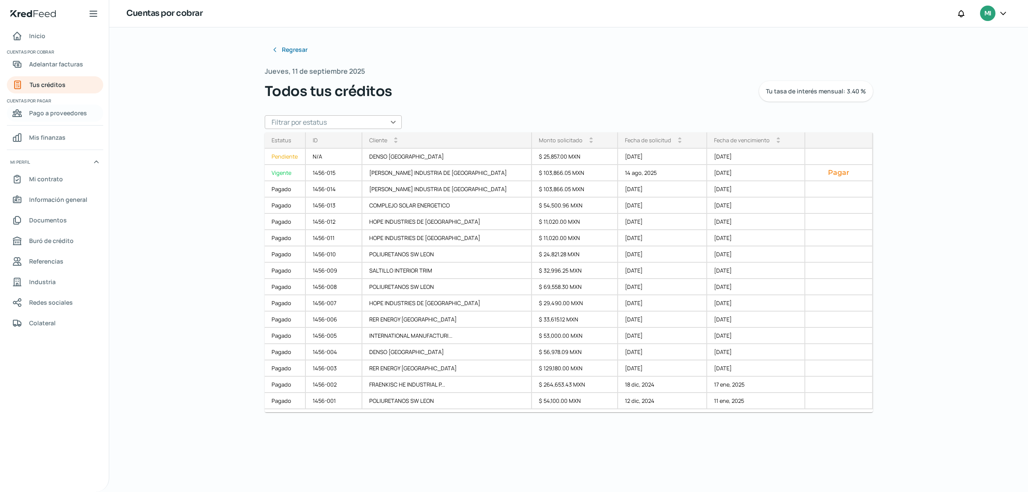
click at [57, 110] on span "Pago a proveedores" at bounding box center [58, 113] width 58 height 11
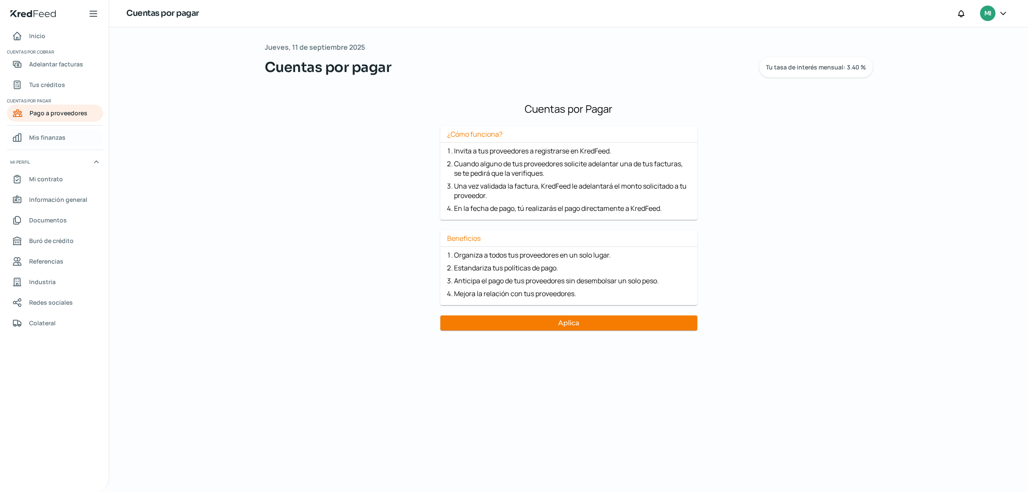
click at [44, 134] on span "Mis finanzas" at bounding box center [47, 137] width 36 height 11
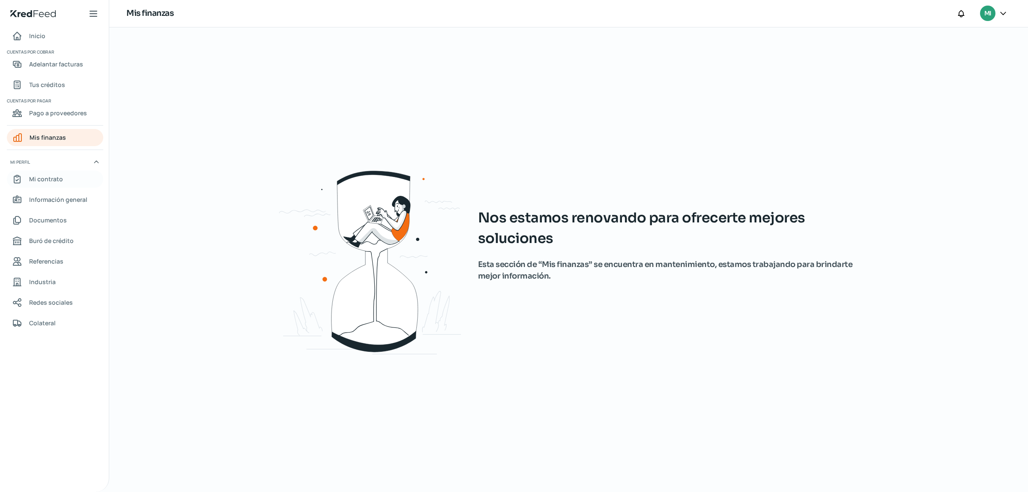
click at [48, 171] on link "Mi contrato" at bounding box center [55, 179] width 96 height 17
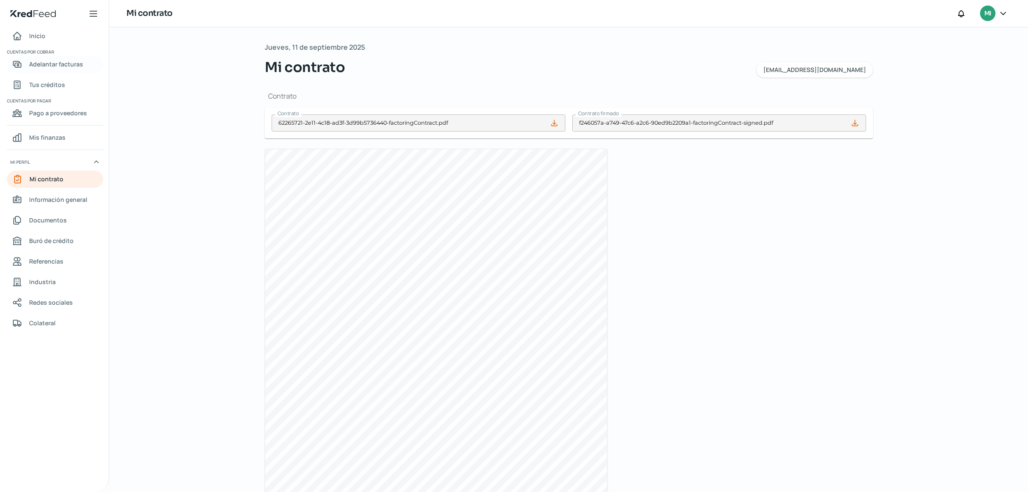
click at [64, 69] on span "Adelantar facturas" at bounding box center [56, 64] width 54 height 11
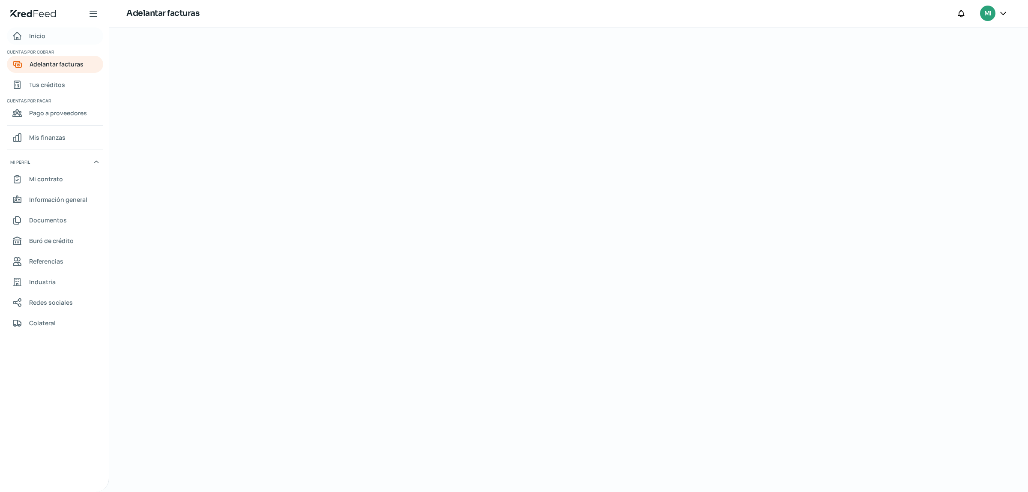
click at [56, 43] on link "Inicio" at bounding box center [55, 35] width 96 height 17
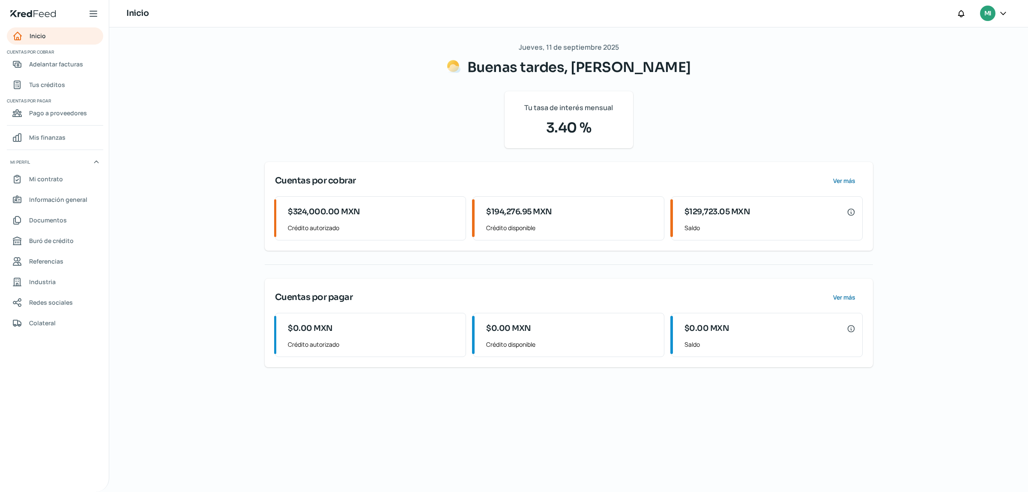
click at [90, 16] on icon at bounding box center [93, 13] width 7 height 5
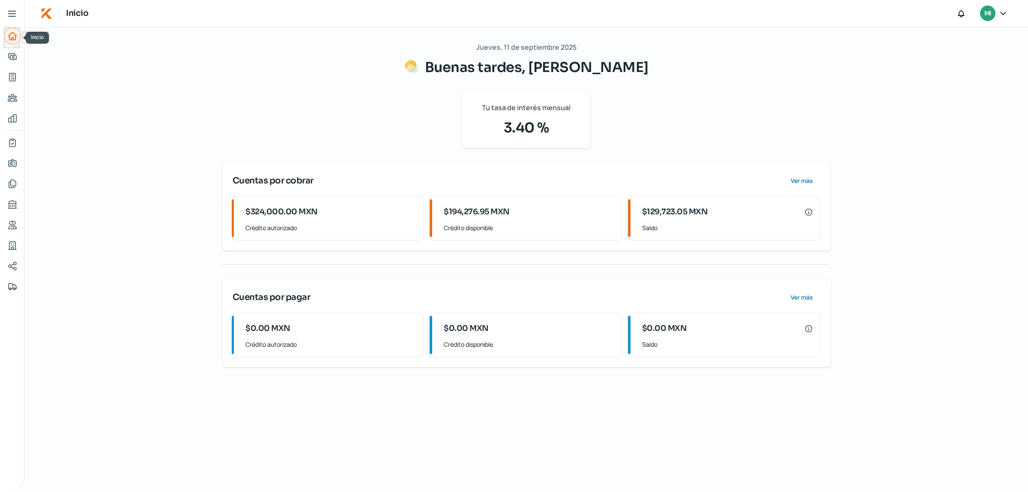
click at [11, 35] on icon "Inicio" at bounding box center [12, 36] width 10 height 10
drag, startPoint x: 1027, startPoint y: 175, endPoint x: 995, endPoint y: 416, distance: 243.8
click at [1005, 413] on div "[DATE] Buenas tardes, [PERSON_NAME] Tu tasa de interés mensual 3.40 % Cuentas p…" at bounding box center [526, 259] width 1004 height 464
click at [9, 12] on icon at bounding box center [12, 14] width 10 height 10
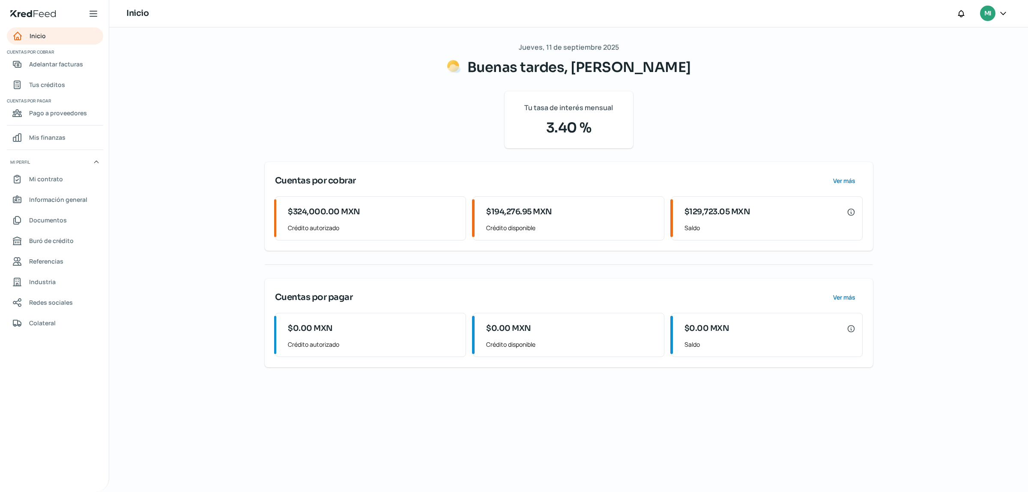
drag, startPoint x: 1027, startPoint y: 210, endPoint x: 912, endPoint y: 317, distance: 157.9
click at [1023, 350] on div "[DATE] Buenas tardes, [PERSON_NAME] Tu tasa de interés mensual 3.40 % Cuentas p…" at bounding box center [568, 259] width 919 height 464
click at [841, 295] on span "Ver más" at bounding box center [844, 297] width 22 height 6
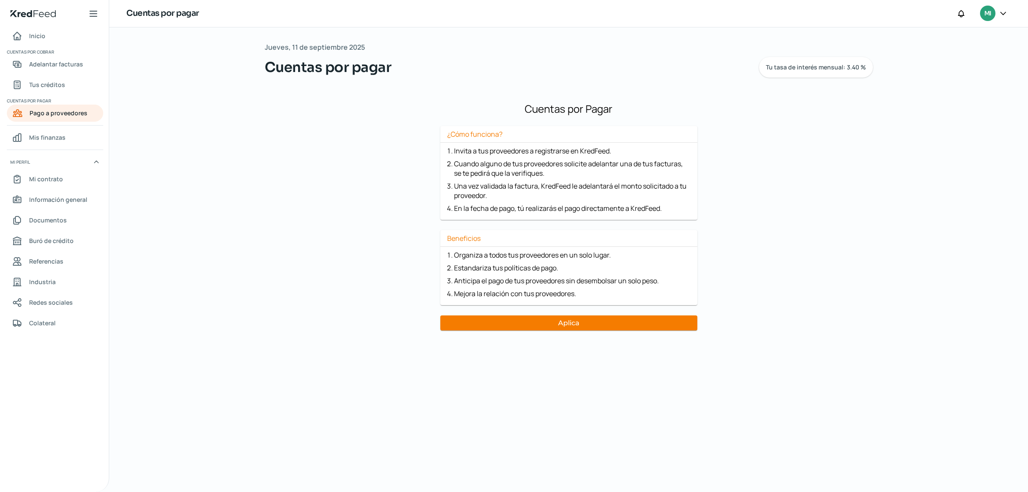
click at [68, 50] on span "Cuentas por cobrar" at bounding box center [54, 52] width 95 height 8
click at [54, 41] on link "Inicio" at bounding box center [55, 35] width 96 height 17
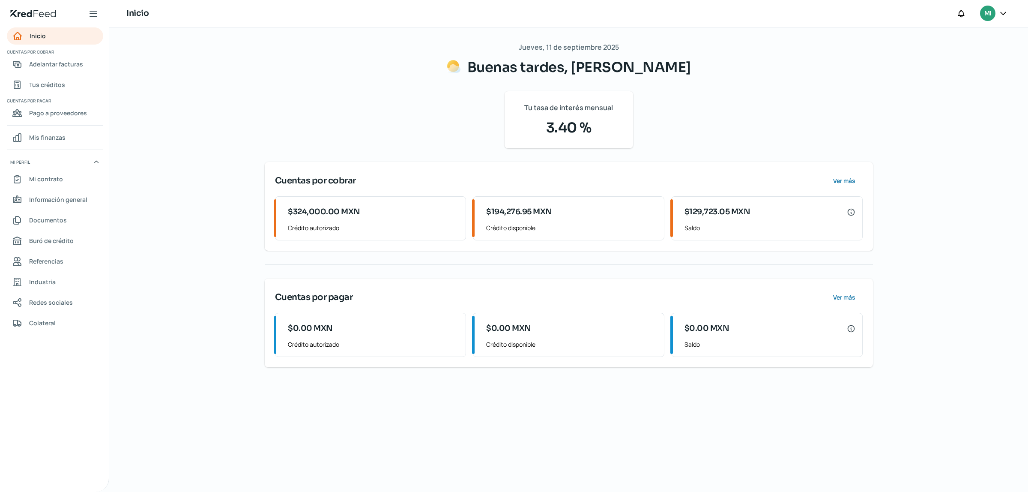
drag, startPoint x: 1012, startPoint y: 206, endPoint x: 981, endPoint y: 337, distance: 134.3
click at [1027, 395] on div "[DATE] Buenas tardes, [PERSON_NAME] Tu tasa de interés mensual 3.40 % Cuentas p…" at bounding box center [568, 259] width 919 height 464
click at [947, 242] on div "[DATE] Buenas tardes, [PERSON_NAME] Tu tasa de interés mensual 3.40 % Cuentas p…" at bounding box center [568, 259] width 919 height 464
click at [88, 19] on div "Inicio | KredFeed" at bounding box center [54, 13] width 109 height 27
click at [99, 9] on div "Inicio | KredFeed" at bounding box center [54, 13] width 109 height 27
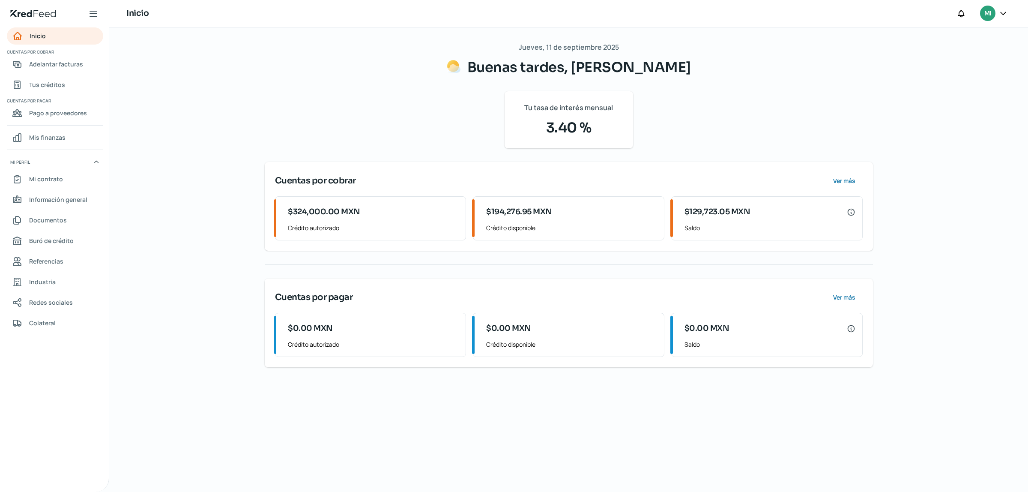
click at [95, 13] on icon at bounding box center [93, 14] width 10 height 10
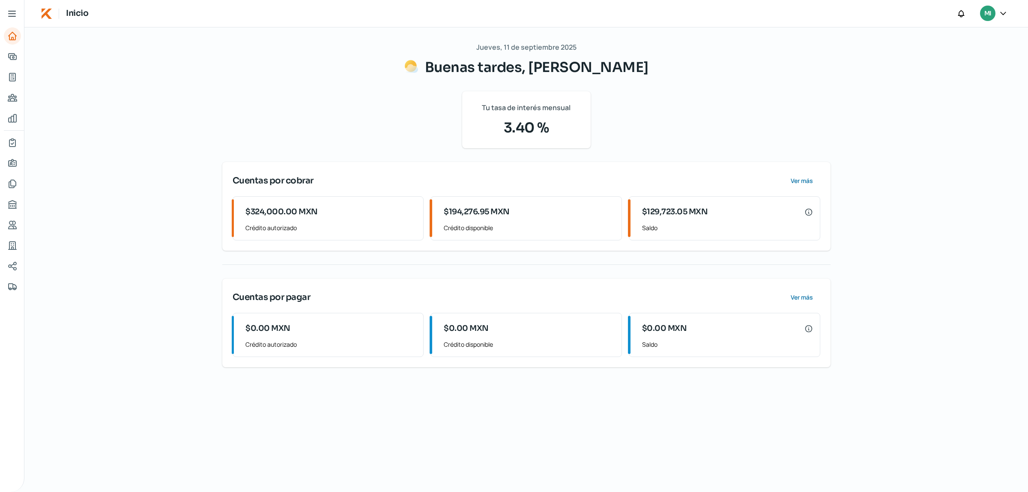
click at [1005, 18] on div at bounding box center [1003, 14] width 15 height 16
click at [1005, 12] on icon at bounding box center [1003, 13] width 9 height 9
click at [752, 118] on div "[DATE] Buenas tardes, [PERSON_NAME] Tu tasa de interés mensual 3.40 % Cuentas p…" at bounding box center [526, 204] width 608 height 326
click at [14, 13] on icon at bounding box center [12, 14] width 10 height 10
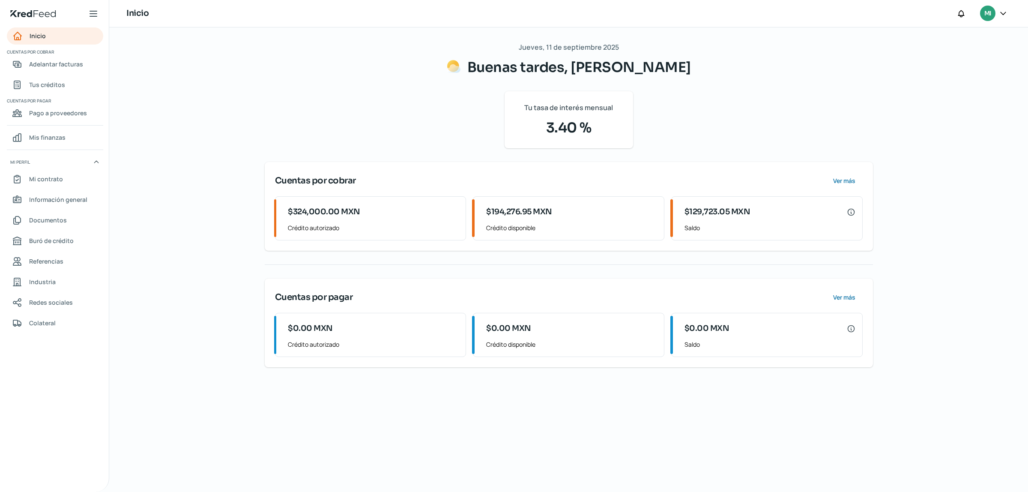
click at [360, 235] on div "$324,000.00 MXN Crédito autorizado" at bounding box center [372, 218] width 188 height 43
click at [391, 228] on span "Crédito autorizado" at bounding box center [373, 227] width 171 height 11
click at [643, 219] on div "$194,276.95 MXN" at bounding box center [571, 211] width 171 height 17
click at [888, 208] on div "[DATE] Buenas tardes, [PERSON_NAME] Tu tasa de interés mensual 3.40 % Cuentas p…" at bounding box center [569, 259] width 643 height 464
click at [849, 253] on div "[DATE] Buenas tardes, [PERSON_NAME] Tu tasa de interés mensual 3.40 % Cuentas p…" at bounding box center [569, 204] width 608 height 326
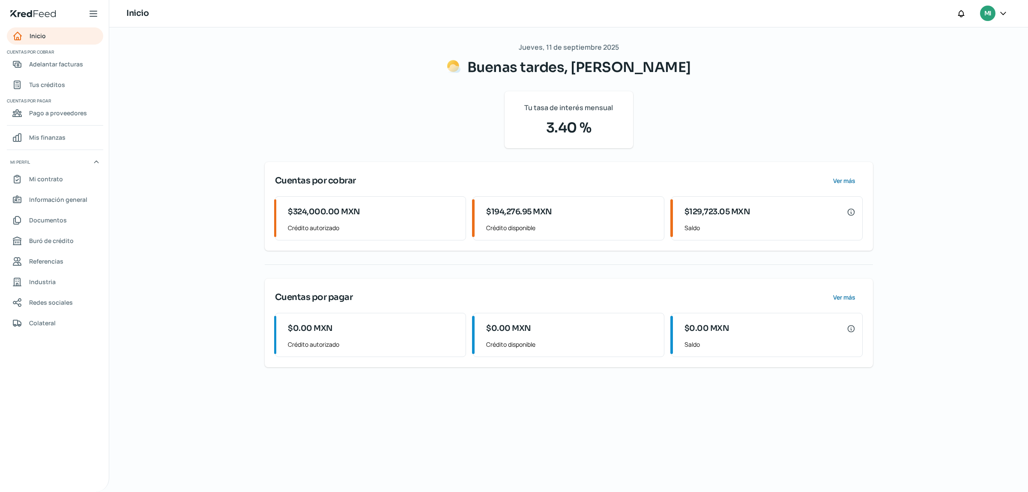
drag, startPoint x: 849, startPoint y: 256, endPoint x: 851, endPoint y: 280, distance: 23.6
click at [851, 278] on div "[DATE] Buenas tardes, [PERSON_NAME] Tu tasa de interés mensual 3.40 % Cuentas p…" at bounding box center [569, 204] width 608 height 326
drag, startPoint x: 833, startPoint y: 314, endPoint x: 785, endPoint y: 314, distance: 48.0
click at [808, 315] on div "$0.00 MXN Saldo" at bounding box center [766, 335] width 191 height 44
drag, startPoint x: 347, startPoint y: 322, endPoint x: 261, endPoint y: 336, distance: 86.9
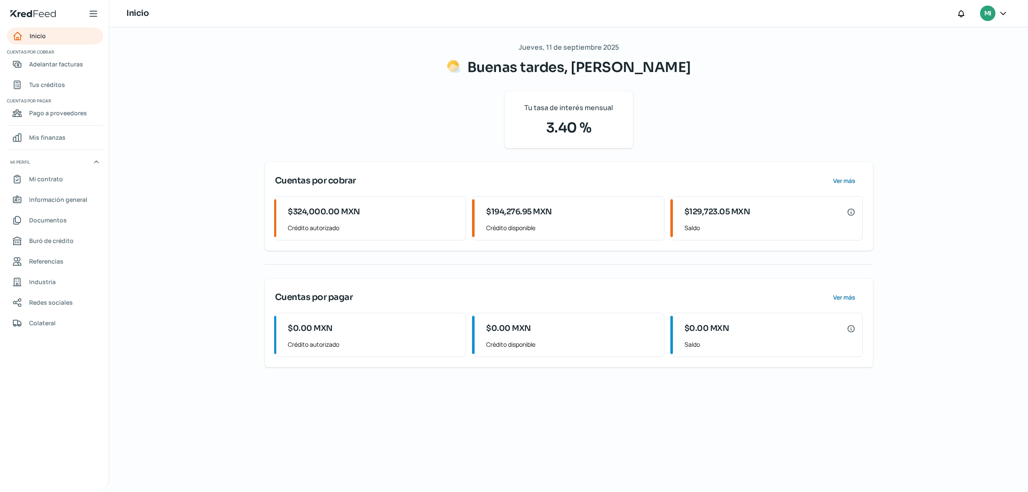
click at [315, 331] on div "Cuentas por pagar Ver más $0.00 MXN Crédito autorizado $0.00 MXN Crédito dispon…" at bounding box center [569, 322] width 608 height 89
drag, startPoint x: 261, startPoint y: 336, endPoint x: 562, endPoint y: 271, distance: 308.1
click at [268, 342] on div "[DATE] Buenas tardes, [PERSON_NAME] Tu tasa de interés mensual 3.40 % Cuentas p…" at bounding box center [569, 259] width 643 height 464
click at [838, 176] on button "Ver más" at bounding box center [844, 180] width 38 height 17
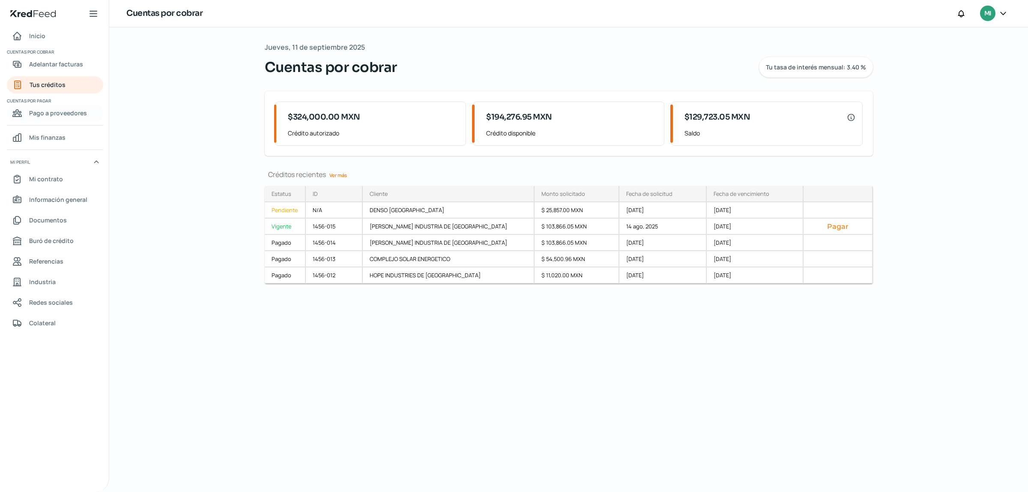
click at [52, 106] on link "Pago a proveedores" at bounding box center [55, 113] width 96 height 17
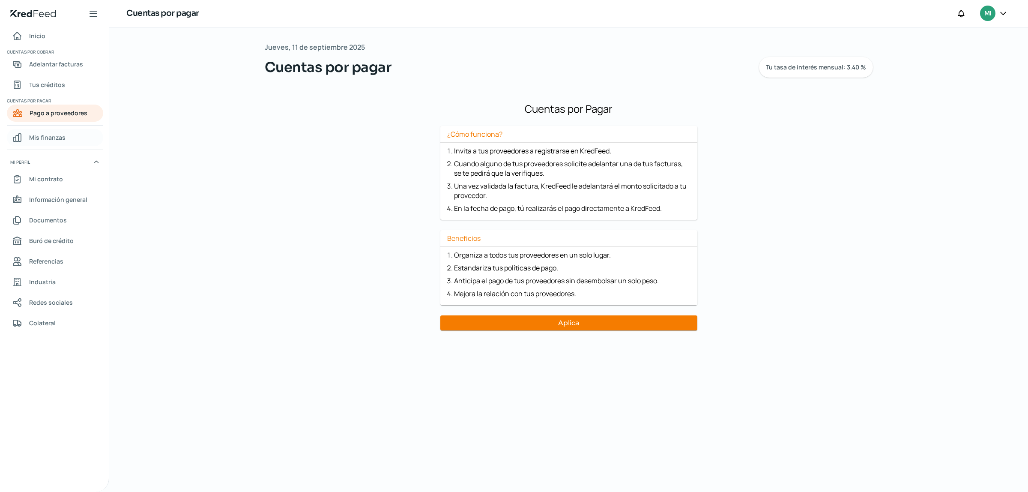
click at [50, 136] on span "Mis finanzas" at bounding box center [47, 137] width 36 height 11
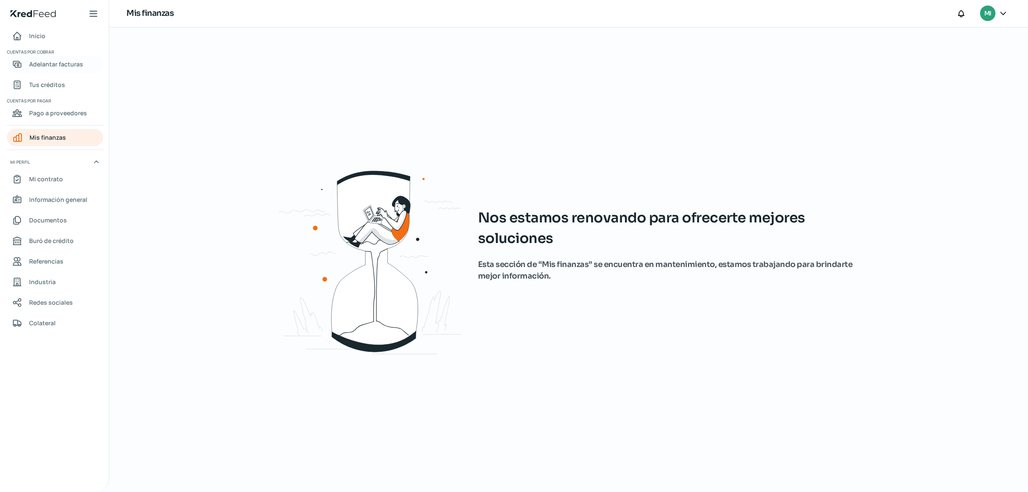
click at [49, 59] on span "Adelantar facturas" at bounding box center [56, 64] width 54 height 11
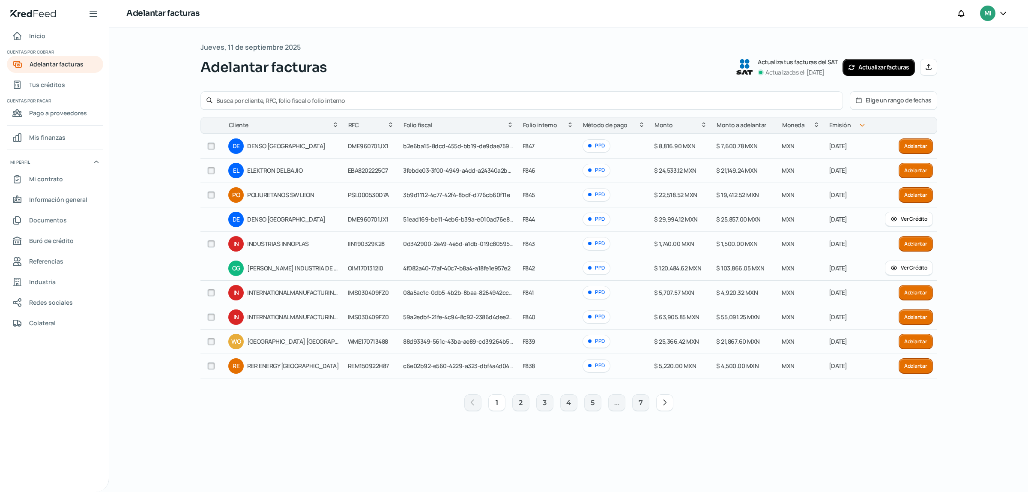
click at [335, 440] on div "[DATE] Adelantar facturas Actualiza tus facturas del SAT Actualizadas el: [DATE…" at bounding box center [568, 259] width 737 height 437
drag, startPoint x: 1027, startPoint y: 262, endPoint x: 944, endPoint y: 384, distance: 148.3
click at [1011, 401] on div "[DATE] Adelantar facturas Actualiza tus facturas del SAT Actualizadas el: [DATE…" at bounding box center [568, 259] width 919 height 464
click at [932, 63] on button "Manual" at bounding box center [928, 67] width 17 height 17
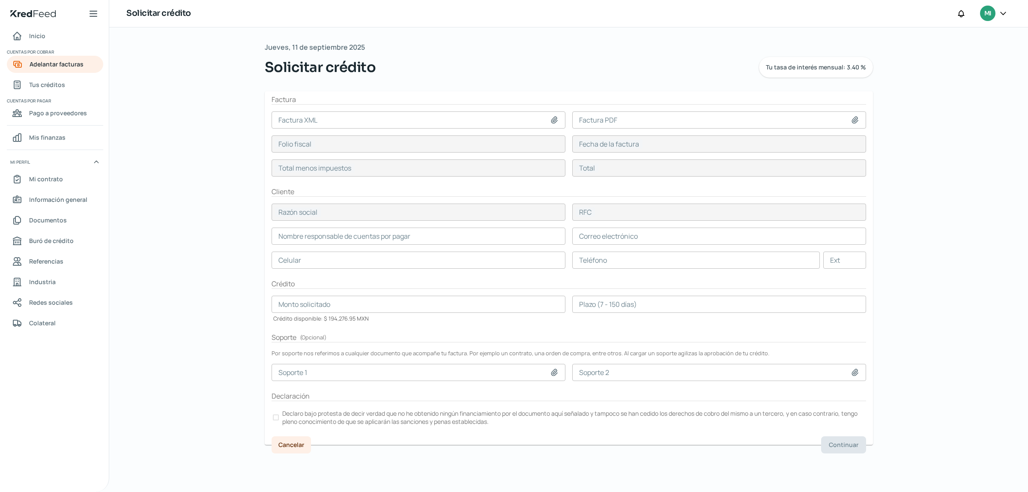
drag, startPoint x: 1027, startPoint y: 128, endPoint x: 1018, endPoint y: 228, distance: 101.1
click at [1027, 221] on div "[DATE] Solicitar crédito Tu tasa de interés mensual: 3.40 % Factura Factura XML…" at bounding box center [568, 259] width 919 height 464
click at [994, 179] on div "[DATE] Solicitar crédito Tu tasa de interés mensual: 3.40 % Factura Factura XML…" at bounding box center [568, 259] width 919 height 464
click at [316, 120] on input at bounding box center [419, 119] width 294 height 17
click at [558, 126] on input at bounding box center [419, 119] width 294 height 17
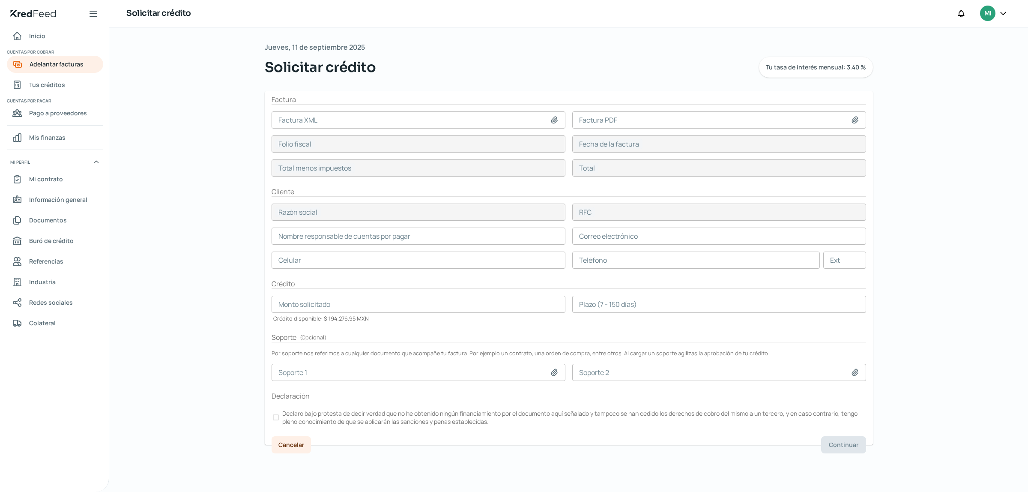
type input "C:\fakepath\F-850 ANTICIPO ATLACOMULCO.xml"
type input "F-850 ANTICIPO ATLACOMULCO.xml"
type input "53b0fc2c-72c4-407a-a802-f5bbb444dfca"
type input "[DATE]"
type input "68403.48"
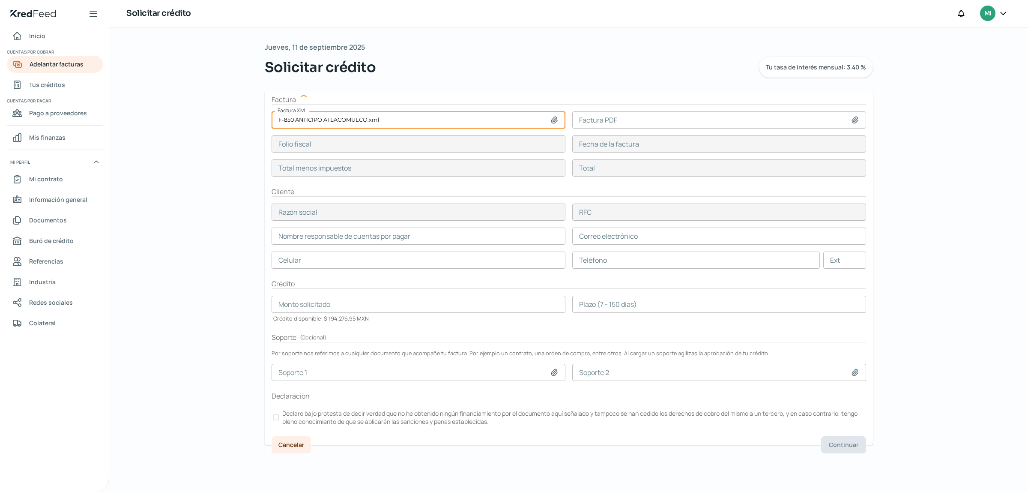
type input "79348.04"
type input "RER ENERGY [GEOGRAPHIC_DATA]"
type input "REM150922H87"
type input "68403.48"
type input "[PERSON_NAME]"
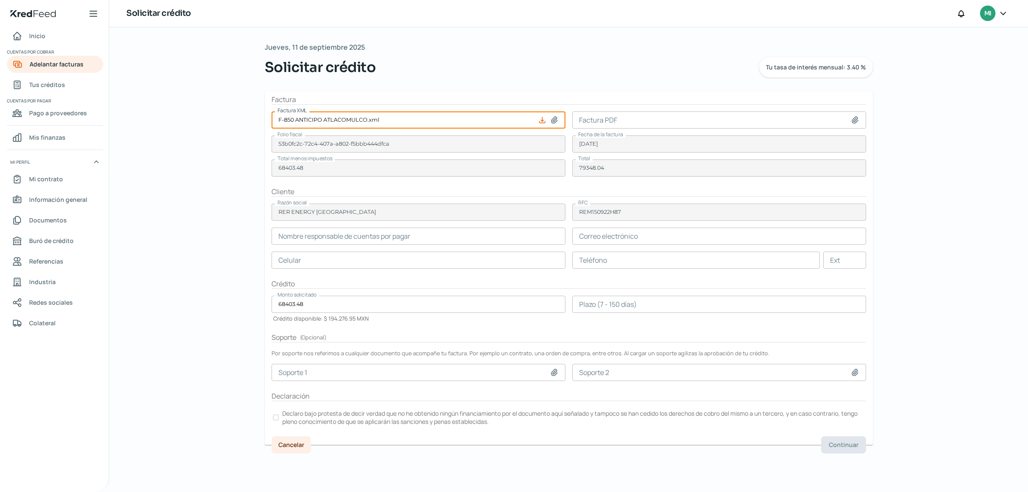
type input "[EMAIL_ADDRESS][DOMAIN_NAME]"
type input "55 - 8617 - 4910"
click at [854, 123] on icon at bounding box center [855, 120] width 6 height 6
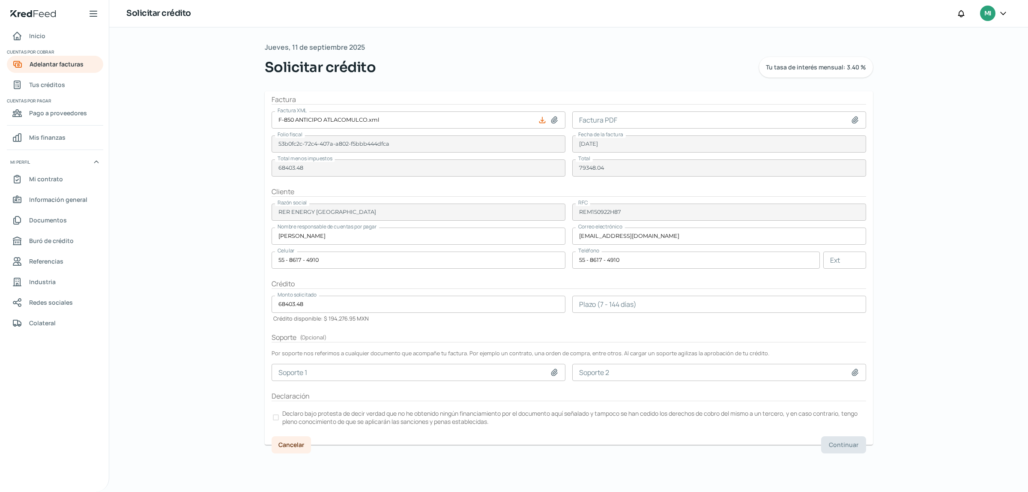
type input "C:\fakepath\F-850 ANTICIPO ATLACOMULCO.pdf"
type input "F-850 ANTICIPO ATLACOMULCO.pdf"
click at [280, 418] on label "Declaro bajo protesta de decir verdad que no he obtenido ningún financiamiento …" at bounding box center [569, 417] width 595 height 19
drag, startPoint x: 1027, startPoint y: 307, endPoint x: 1018, endPoint y: 351, distance: 45.1
click at [1027, 343] on div "[DATE] Solicitar crédito Tu tasa de interés mensual: 3.40 % Factura Factura XML…" at bounding box center [568, 259] width 919 height 464
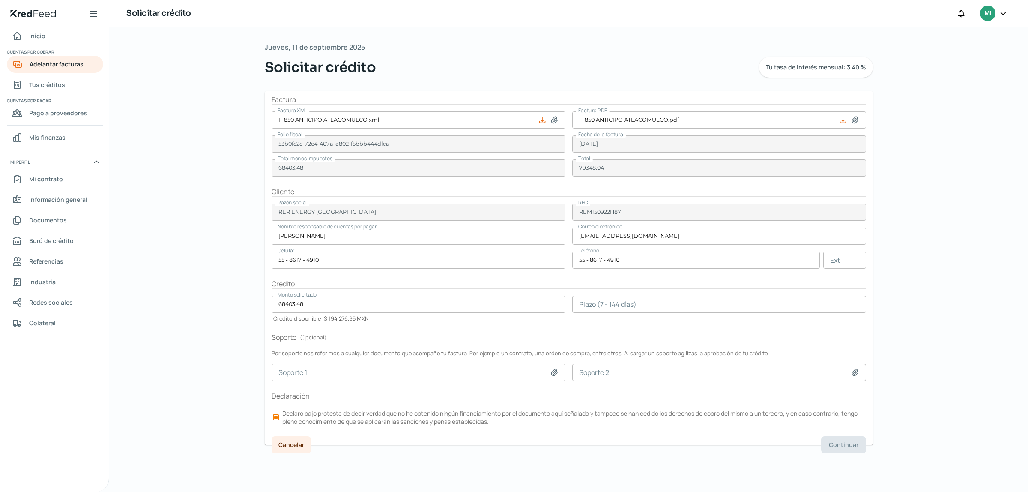
click at [383, 425] on p "Declaro bajo protesta de decir verdad que no he obtenido ningún financiamiento …" at bounding box center [573, 417] width 583 height 16
click at [277, 419] on div at bounding box center [276, 417] width 6 height 6
click at [553, 371] on icon at bounding box center [554, 372] width 6 height 6
type input "C:\fakepath\F-850 ANTICIPO ATLACOMULCO.pdf"
type input "F-850 ANTICIPO ATLACOMULCO.pdf"
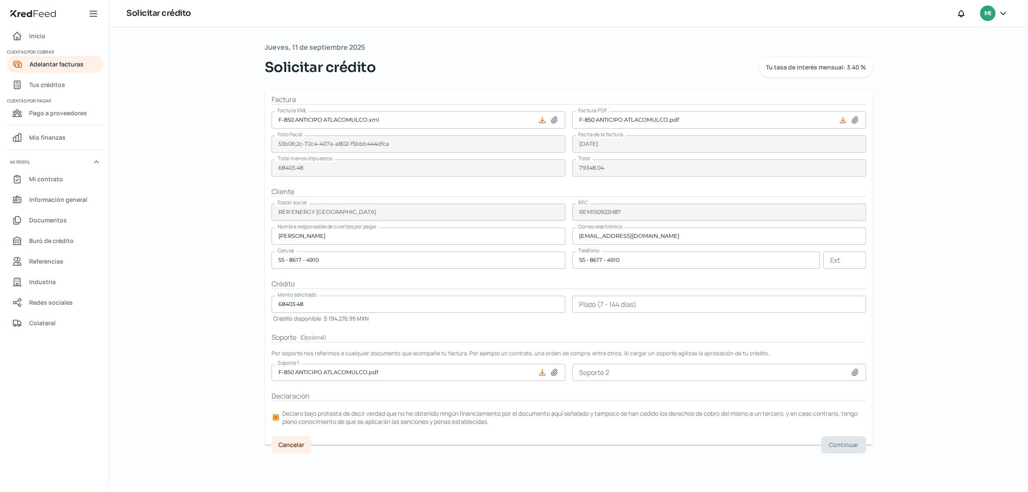
click at [840, 428] on form "Factura Factura XML F-850 ANTICIPO ATLACOMULCO.xml Factura PDF F-850 ANTICIPO A…" at bounding box center [569, 267] width 608 height 353
click at [626, 296] on input "number" at bounding box center [719, 304] width 294 height 17
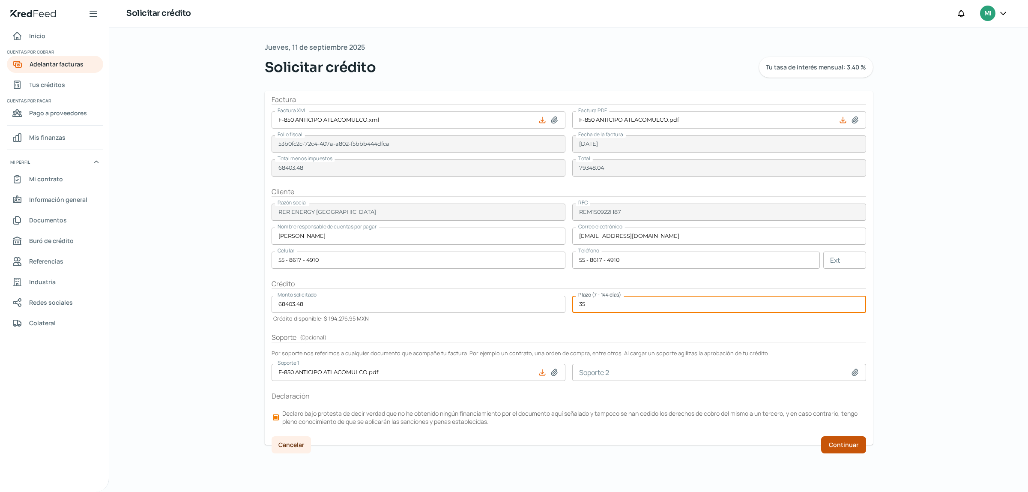
type input "35"
click at [829, 440] on button "Continuar" at bounding box center [843, 444] width 45 height 17
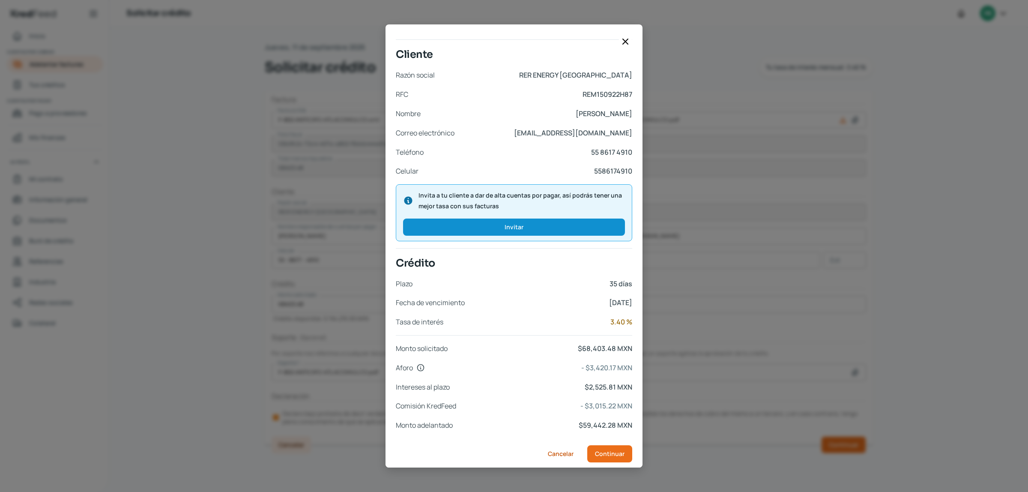
scroll to position [210, 0]
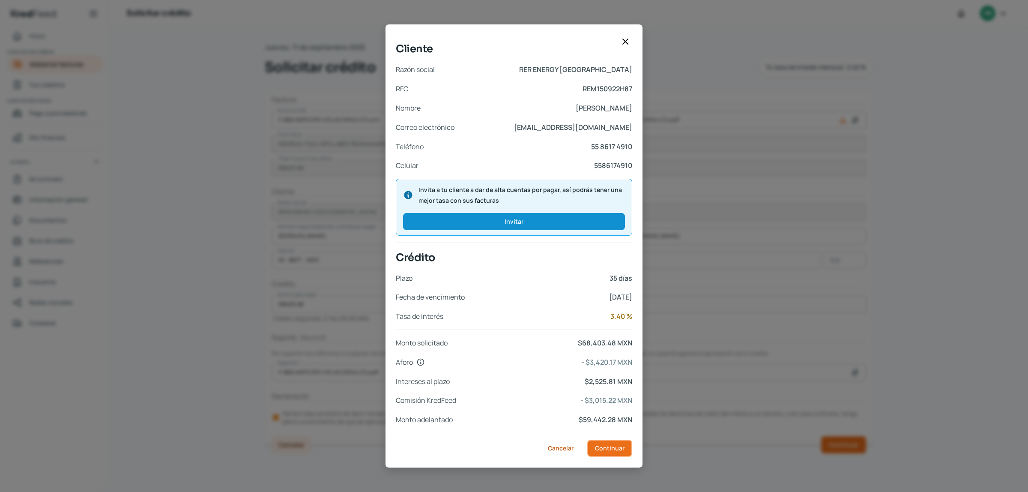
click at [610, 448] on span "Continuar" at bounding box center [610, 448] width 30 height 6
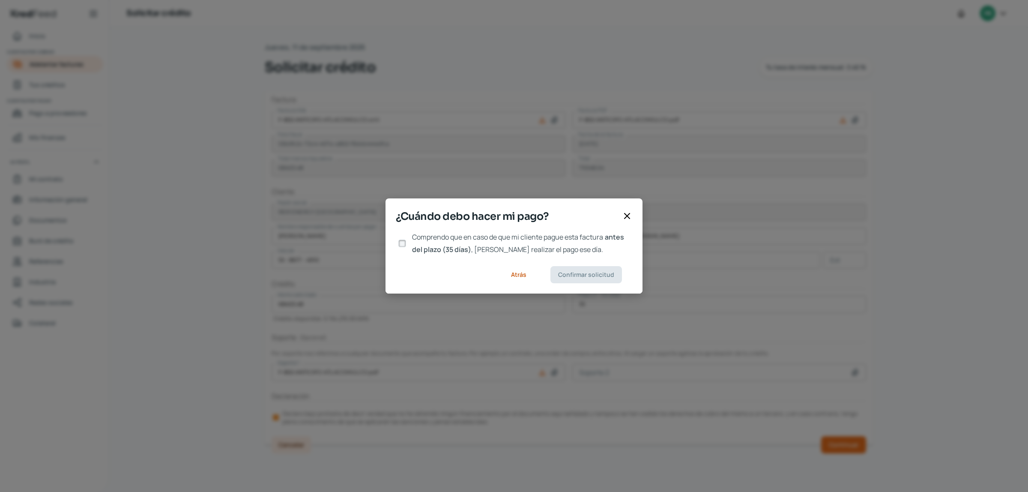
click at [404, 243] on input "Comprendo que en caso de que mi cliente pague esta factura antes del plazo (35 …" at bounding box center [402, 243] width 8 height 8
checkbox input "true"
click at [601, 272] on span "Confirmar solicitud" at bounding box center [586, 275] width 56 height 6
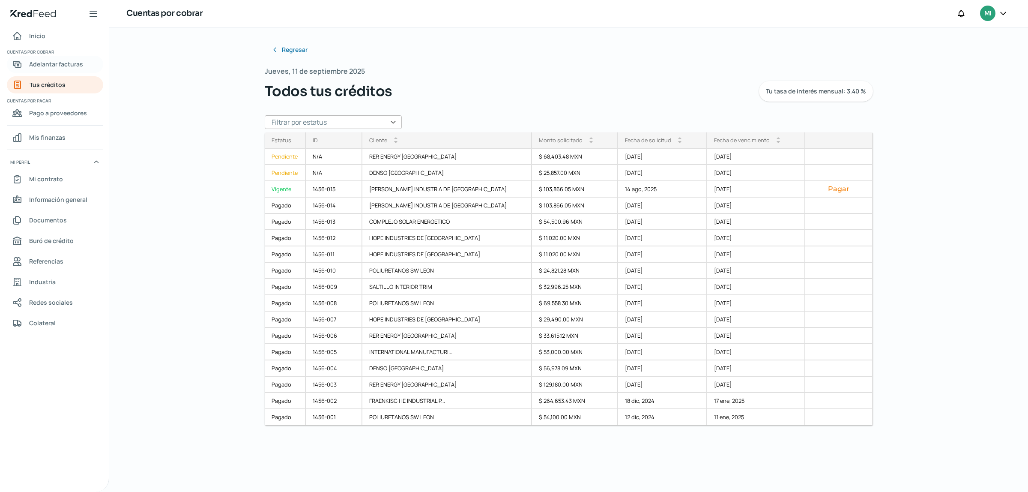
click at [62, 69] on span "Adelantar facturas" at bounding box center [56, 64] width 54 height 11
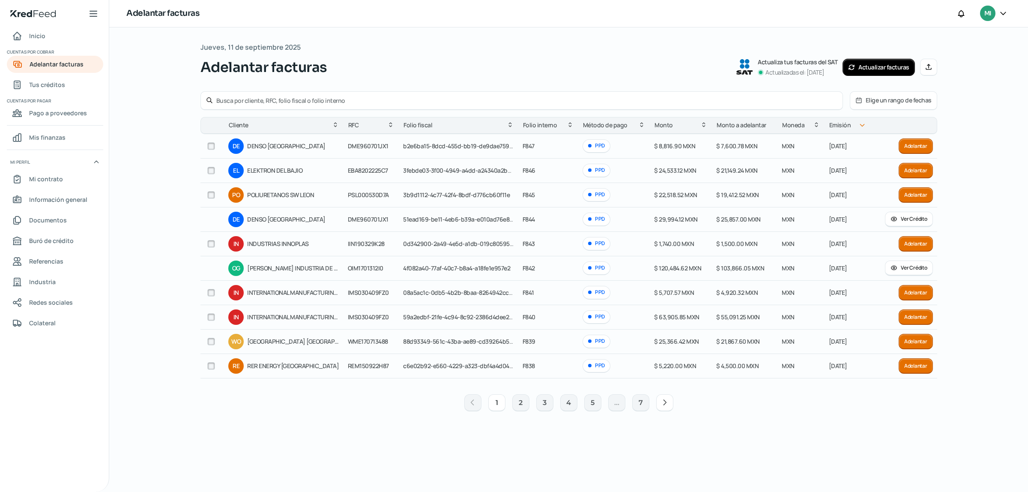
click at [930, 71] on button "Manual" at bounding box center [928, 67] width 17 height 17
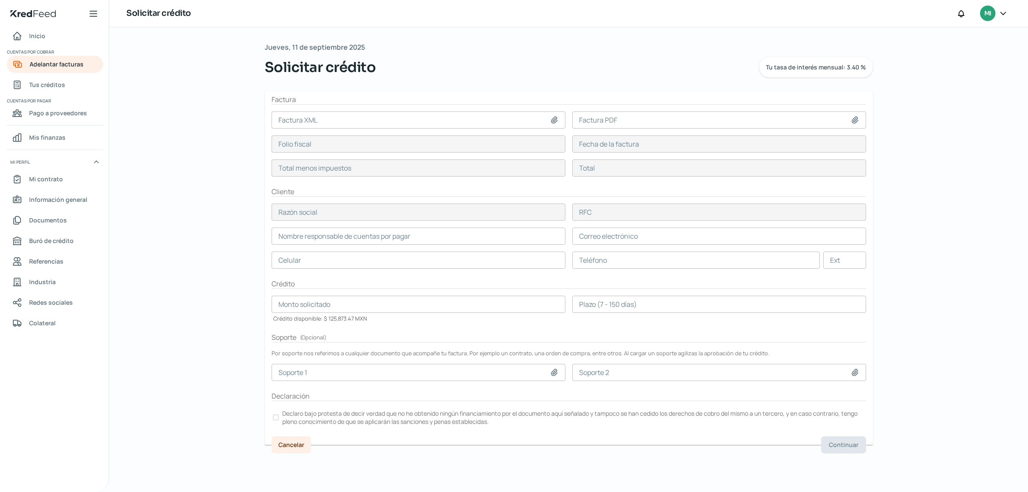
click at [560, 119] on div at bounding box center [556, 120] width 12 height 9
click at [553, 120] on icon at bounding box center [554, 120] width 9 height 9
type input "C:\fakepath\F-851 ZERO EXPORT REYNOSA LIQUIDACIÓN.xml"
type input "F-851 ZERO EXPORT REYNOSA LIQUIDACIÓN.xml"
type input "85e2a8c9-2de3-4e68-9dcb-c9ad44c837fb"
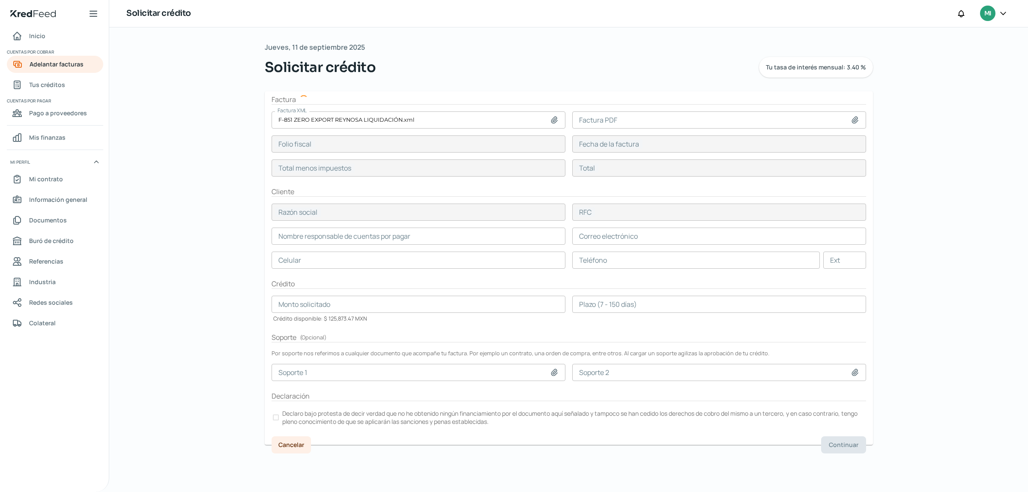
type input "[DATE]"
type input "38478.42"
type input "44634.97"
type input "COMPLEJO SOLAR ENERGETICO"
type input "CEI180326N7A"
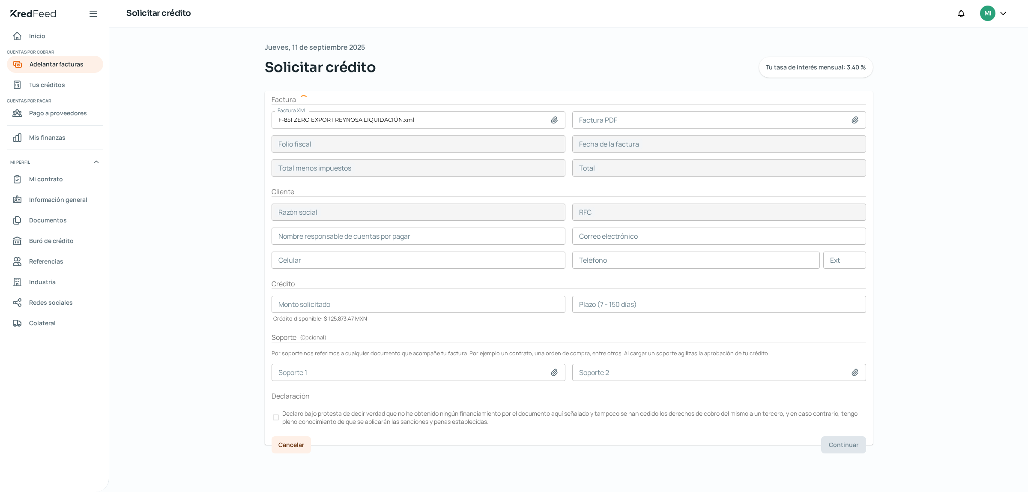
type input "38478.42"
type input "[PERSON_NAME]"
type input "[EMAIL_ADDRESS][DOMAIN_NAME]"
type input "61 - 4116 - 2751"
click at [852, 123] on icon at bounding box center [855, 120] width 9 height 9
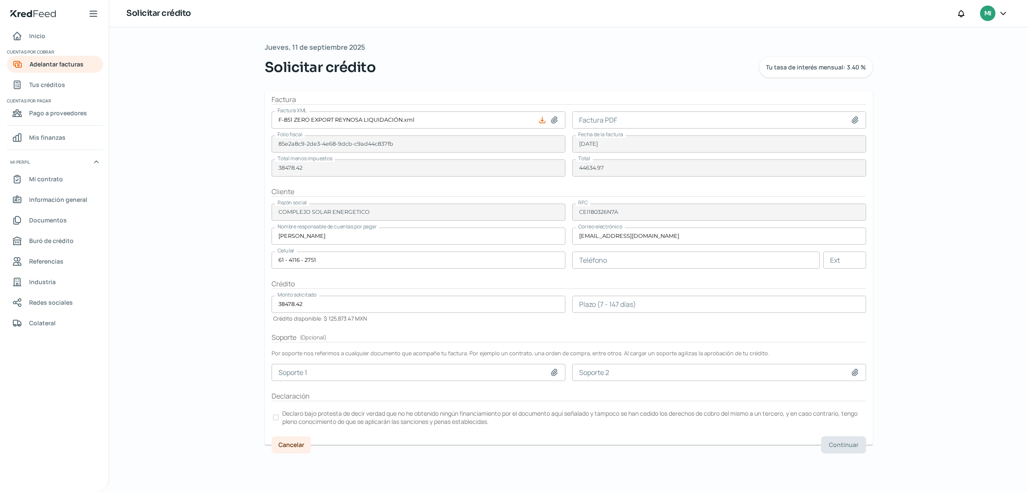
type input "C:\fakepath\F-851 ZERO EXPORT REYNOSA LIQUIDACIÓN.pdf"
type input "F-851 ZERO EXPORT REYNOSA LIQUIDACIÓN.pdf"
drag, startPoint x: 1027, startPoint y: 194, endPoint x: 1023, endPoint y: 226, distance: 32.5
click at [1027, 226] on div "[DATE] Solicitar crédito Tu tasa de interés mensual: 3.40 % Factura Factura XML…" at bounding box center [568, 259] width 919 height 464
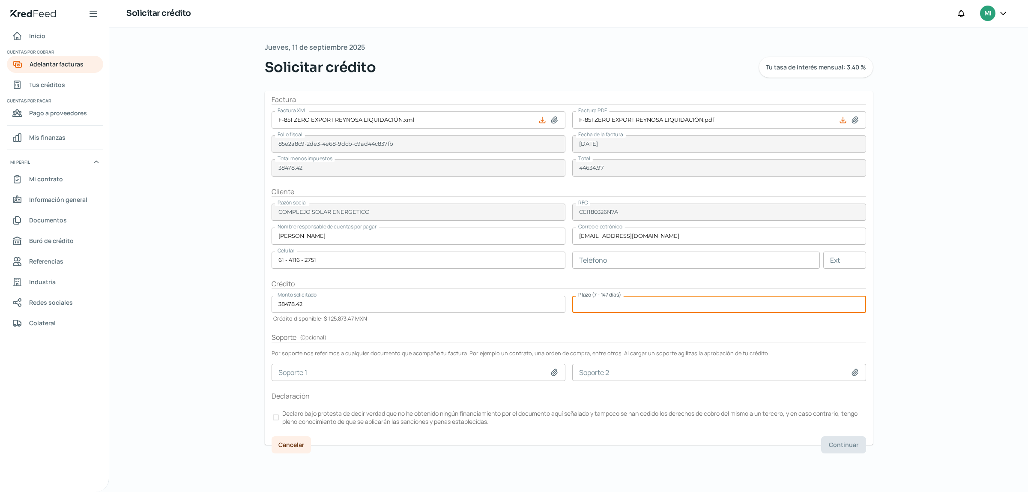
click at [605, 303] on input "number" at bounding box center [719, 304] width 294 height 17
type input "35"
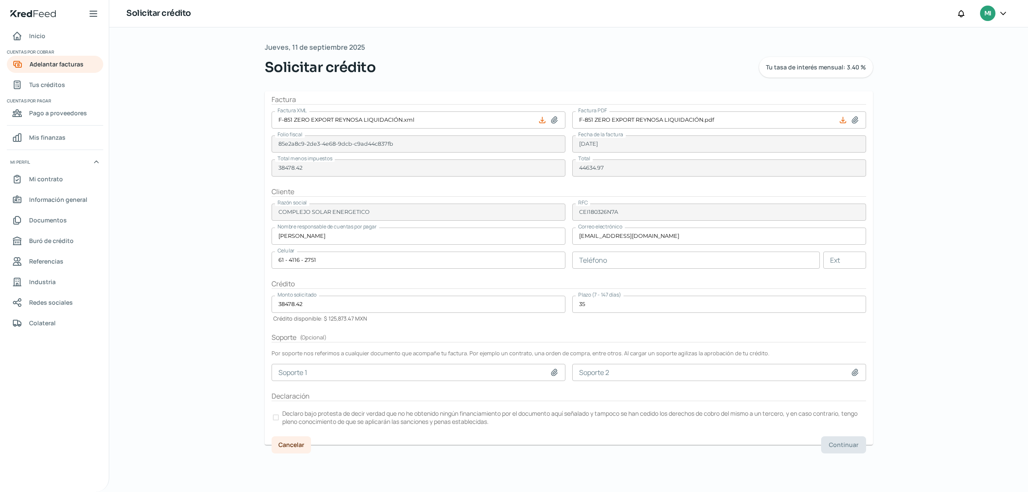
click at [656, 330] on form "Factura Factura XML F-851 ZERO EXPORT REYNOSA LIQUIDACIÓN.xml Factura PDF F-851…" at bounding box center [569, 267] width 608 height 353
drag, startPoint x: 1027, startPoint y: 309, endPoint x: 1012, endPoint y: 354, distance: 47.0
click at [1023, 346] on div "[DATE] Solicitar crédito Tu tasa de interés mensual: 3.40 % Factura Factura XML…" at bounding box center [568, 259] width 919 height 464
click at [553, 373] on icon at bounding box center [554, 372] width 6 height 6
click at [276, 418] on div at bounding box center [276, 417] width 6 height 6
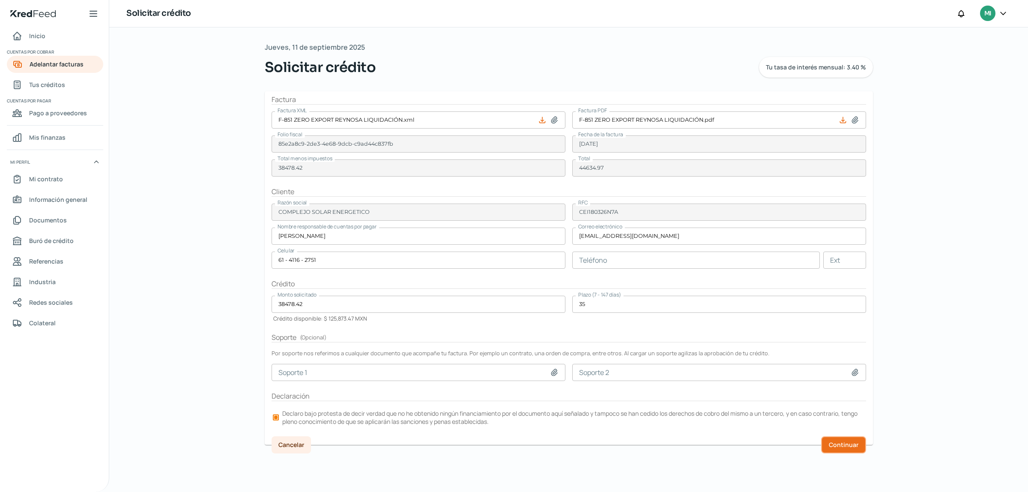
click at [845, 442] on span "Continuar" at bounding box center [844, 445] width 30 height 6
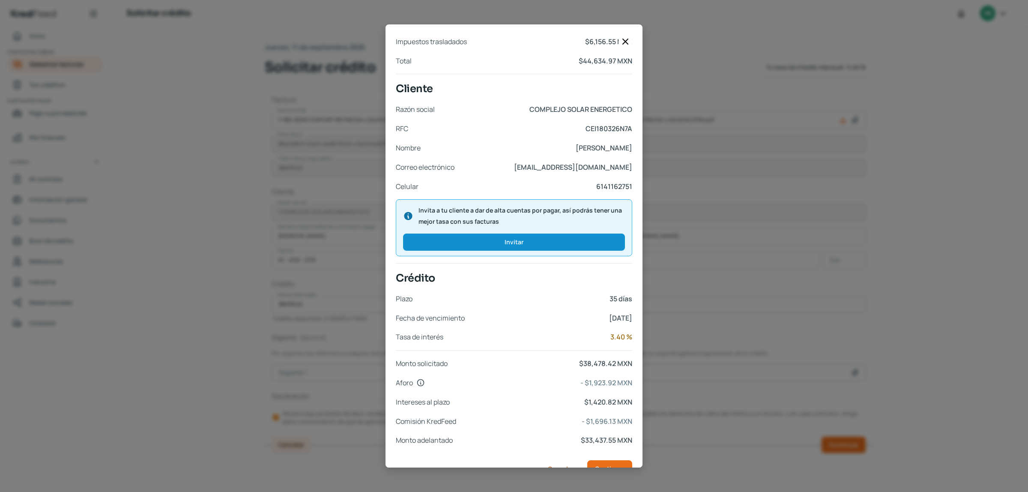
scroll to position [168, 0]
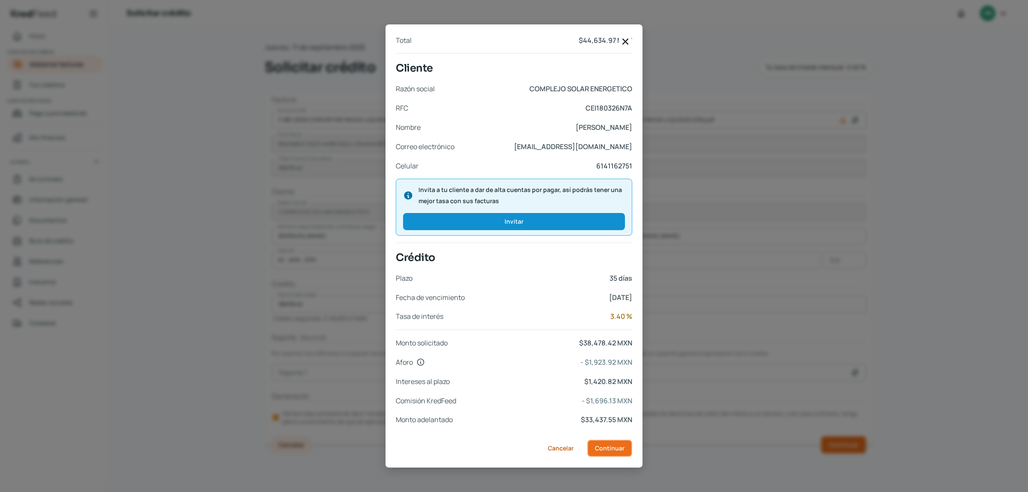
click at [599, 451] on span "Continuar" at bounding box center [610, 448] width 30 height 6
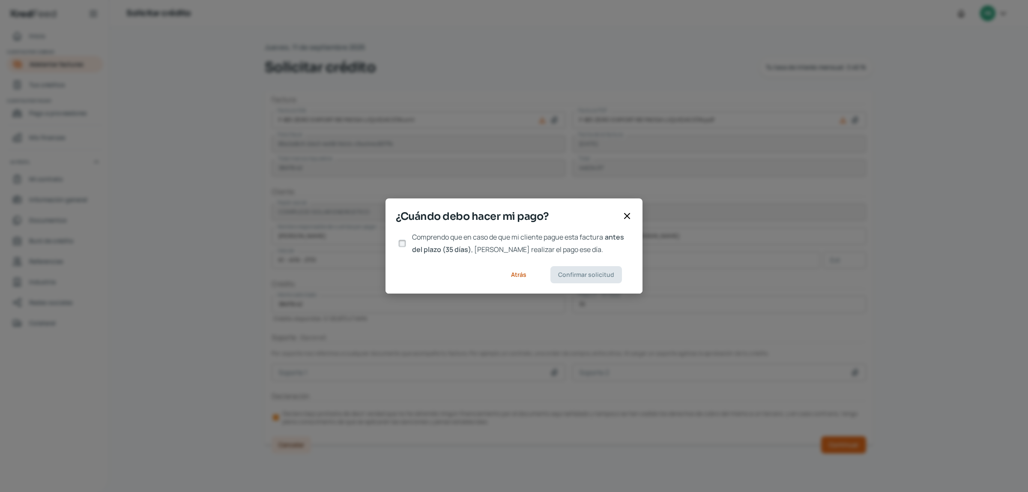
click at [409, 242] on label "Comprendo que en caso de que mi cliente pague esta factura antes del plazo (35 …" at bounding box center [521, 243] width 224 height 25
click at [406, 242] on input "Comprendo que en caso de que mi cliente pague esta factura antes del plazo (35 …" at bounding box center [402, 243] width 8 height 8
checkbox input "true"
click at [581, 277] on span "Confirmar solicitud" at bounding box center [586, 275] width 56 height 6
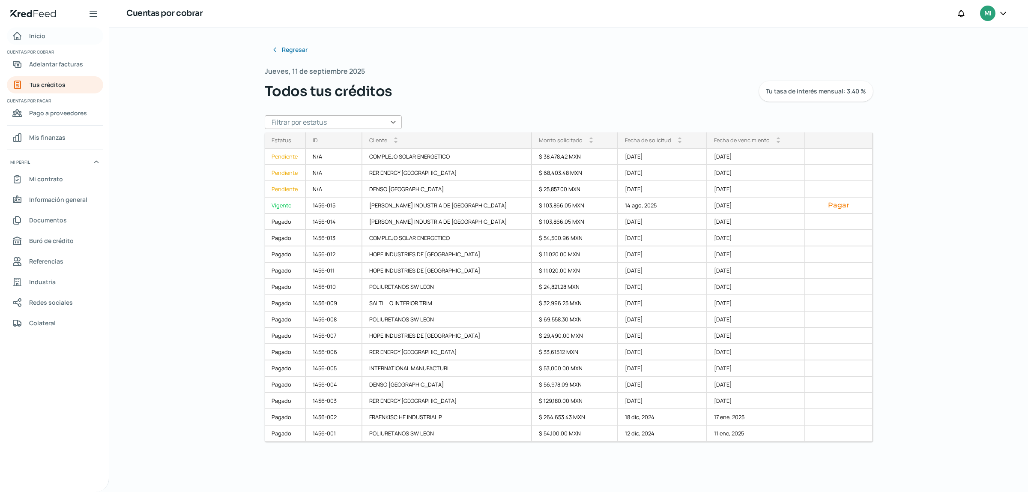
click at [45, 39] on link "Inicio" at bounding box center [55, 35] width 96 height 17
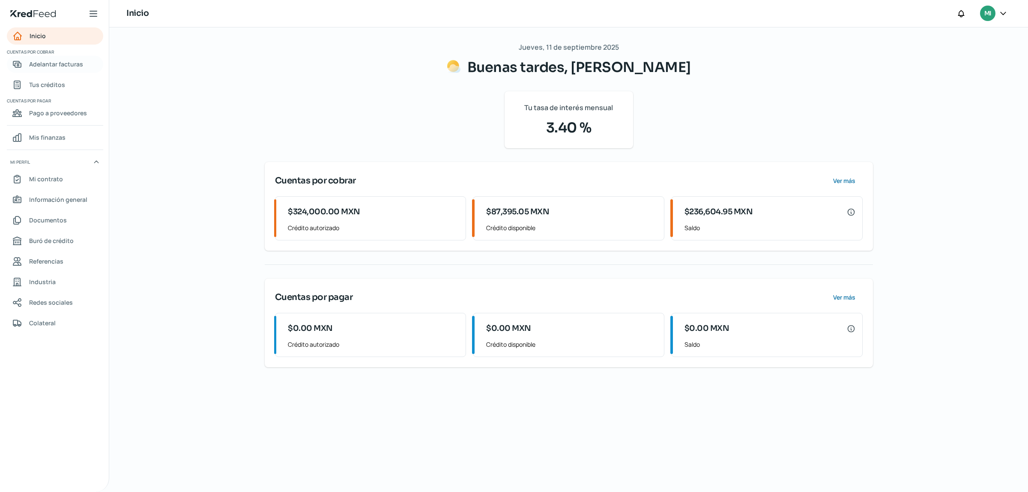
click at [57, 59] on span "Adelantar facturas" at bounding box center [56, 64] width 54 height 11
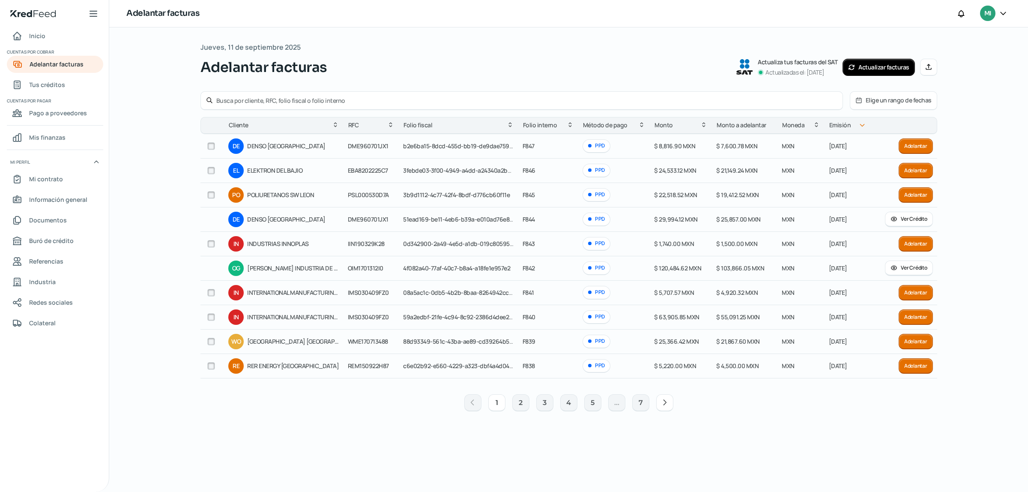
click at [934, 67] on button "Manual" at bounding box center [928, 67] width 17 height 17
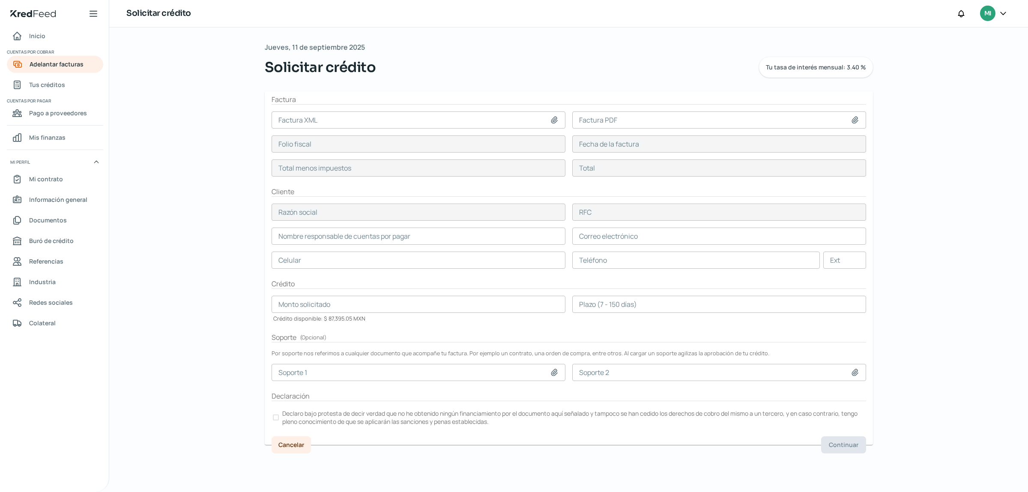
click at [556, 121] on icon at bounding box center [554, 120] width 6 height 6
type input "C:\fakepath\F-849 ORDER 18988.xml"
type input "F-849 ORDER 18988.xml"
type input "5844dd99-1f2f-42aa-9c5c-1f55fcb5d377"
type input "[DATE]"
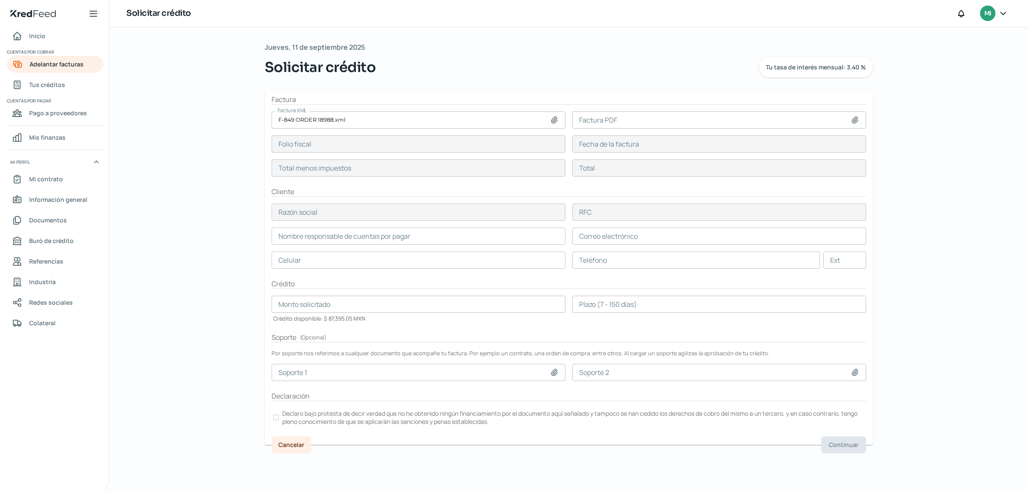
type input "21209.6"
type input "24603.14"
type input "POLIURETANOS SW LEON"
type input "PSL000530D7A"
type input "21209.6"
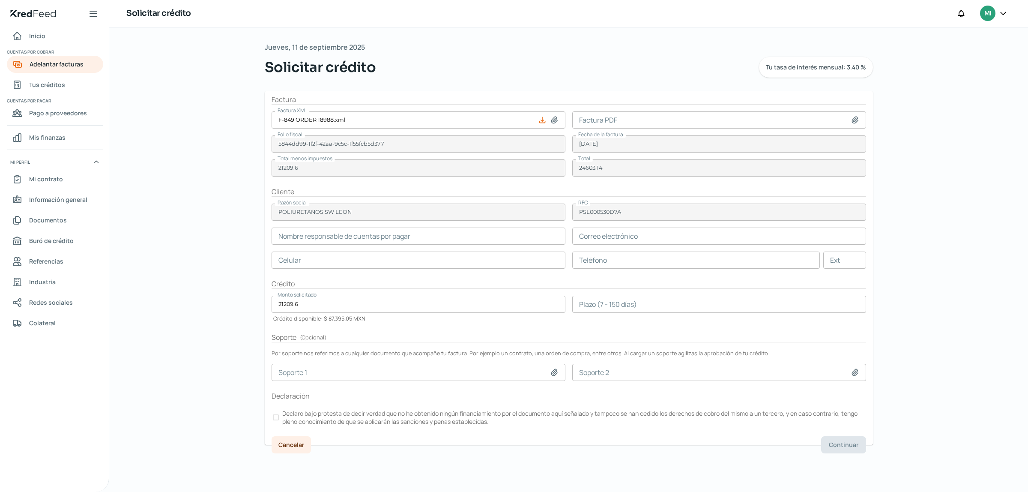
type input "[PERSON_NAME]"
type input "[EMAIL_ADDRESS][DOMAIN_NAME]"
type input "47 - 7152 - 2400"
type input "2423"
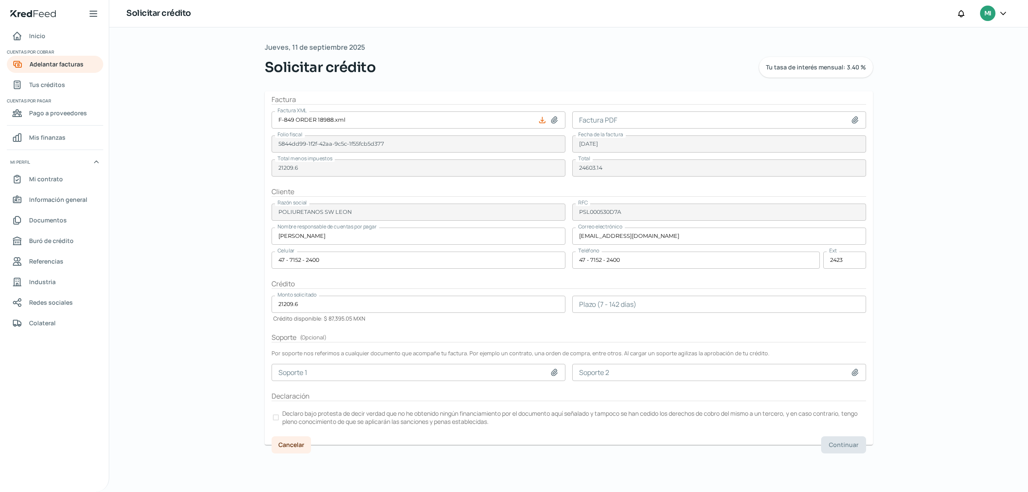
click at [856, 124] on icon at bounding box center [855, 120] width 9 height 9
type input "C:\fakepath\F-849 ORDER 18988.pdf"
type input "F-849 ORDER 18988.pdf"
drag, startPoint x: 1027, startPoint y: 223, endPoint x: 1027, endPoint y: 244, distance: 21.0
click at [1027, 244] on div "[DATE] Solicitar crédito Tu tasa de interés mensual: 3.40 % Factura Factura XML…" at bounding box center [568, 259] width 919 height 464
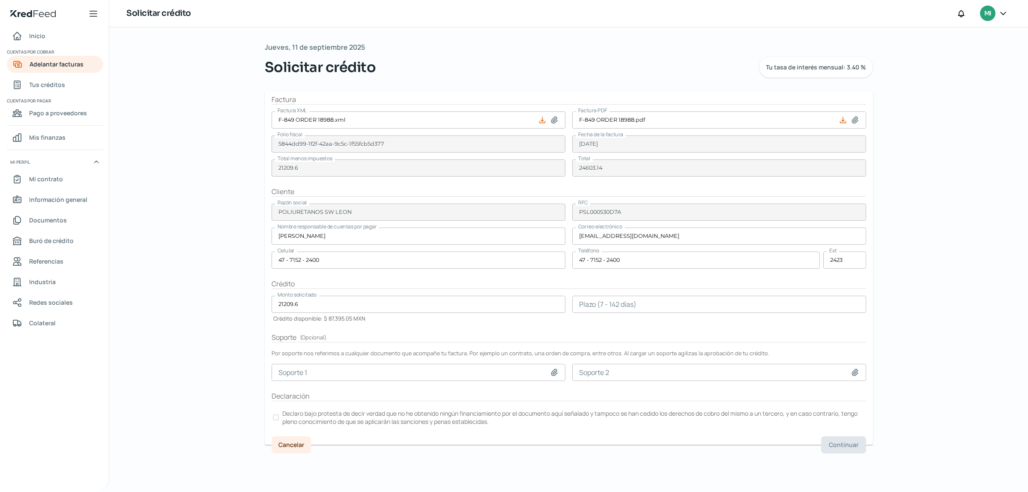
click at [617, 302] on input "number" at bounding box center [719, 304] width 294 height 17
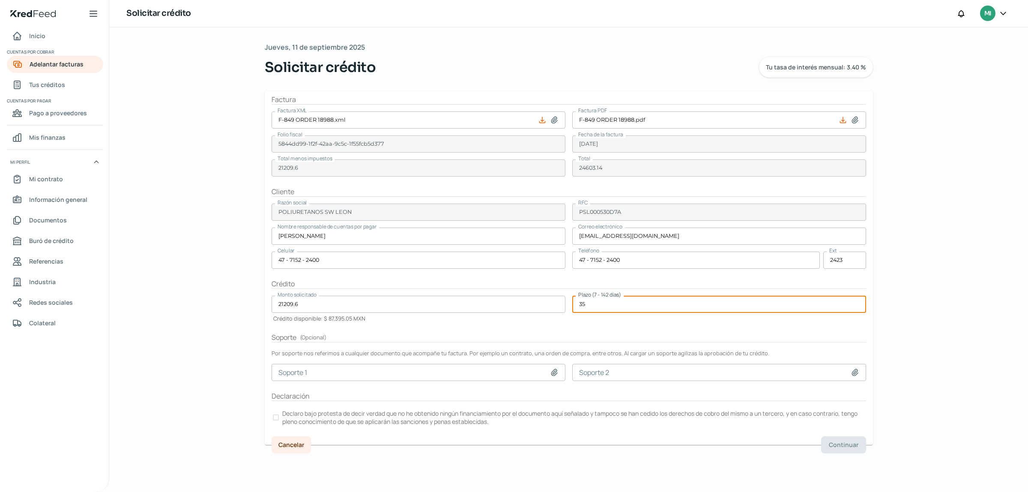
type input "35"
click at [282, 420] on p "Declaro bajo protesta de decir verdad que no he obtenido ningún financiamiento …" at bounding box center [573, 417] width 583 height 16
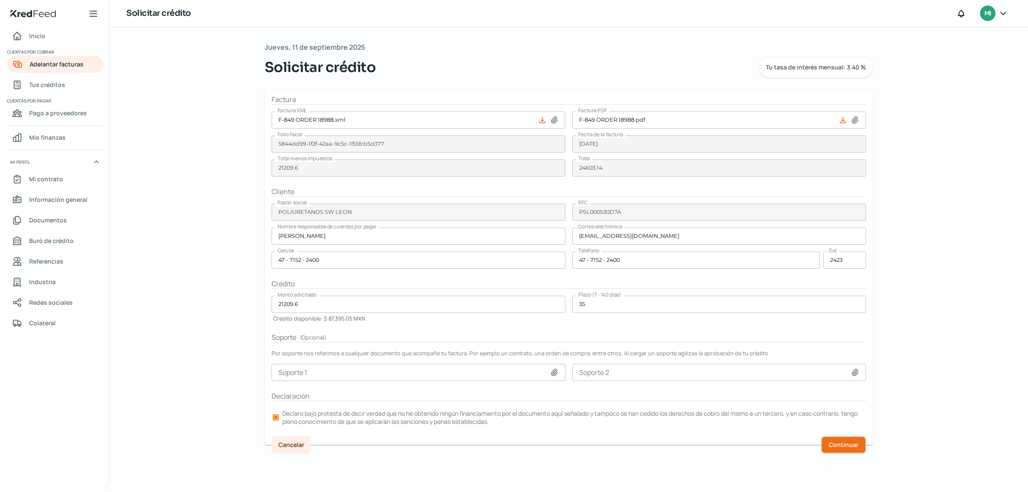
click at [845, 448] on span "Continuar" at bounding box center [844, 445] width 30 height 6
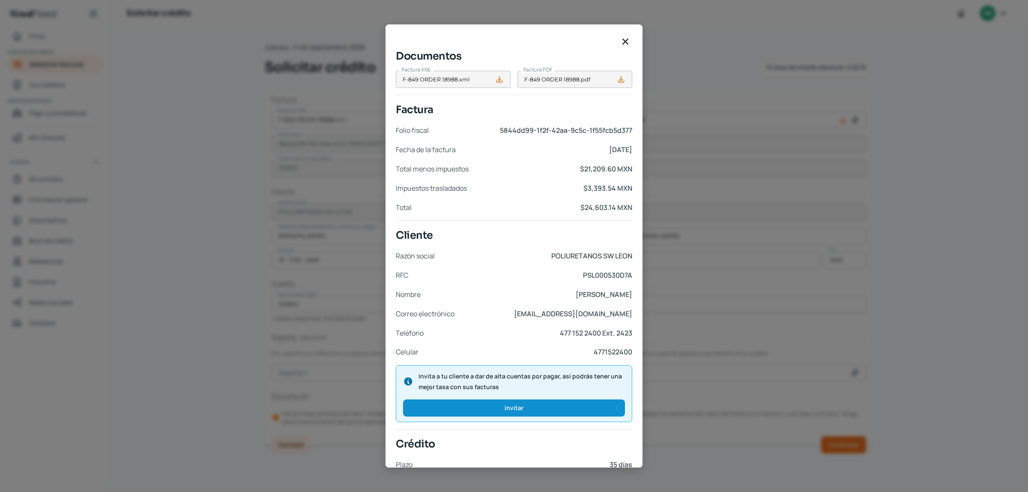
drag, startPoint x: 638, startPoint y: 153, endPoint x: 639, endPoint y: 177, distance: 24.4
click at [639, 177] on div "Documentos Factura XML F-849 ORDER 18988.xml Factura PDF F-849 ORDER 18988.pdf …" at bounding box center [514, 251] width 257 height 432
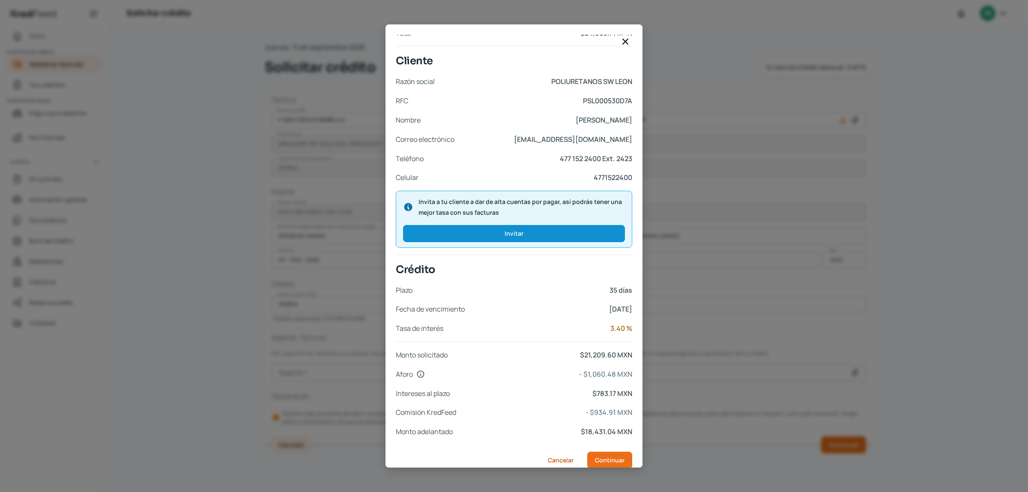
scroll to position [187, 0]
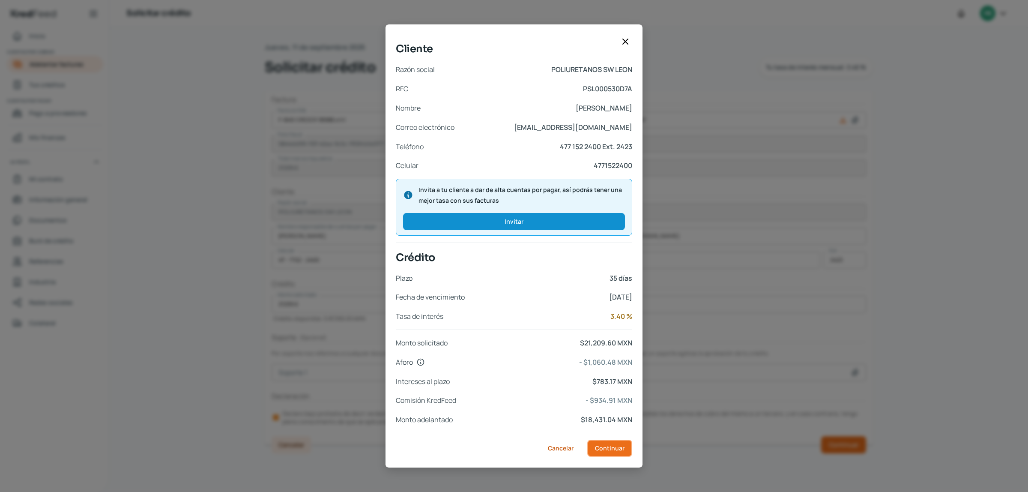
click at [613, 445] on span "Continuar" at bounding box center [610, 448] width 30 height 6
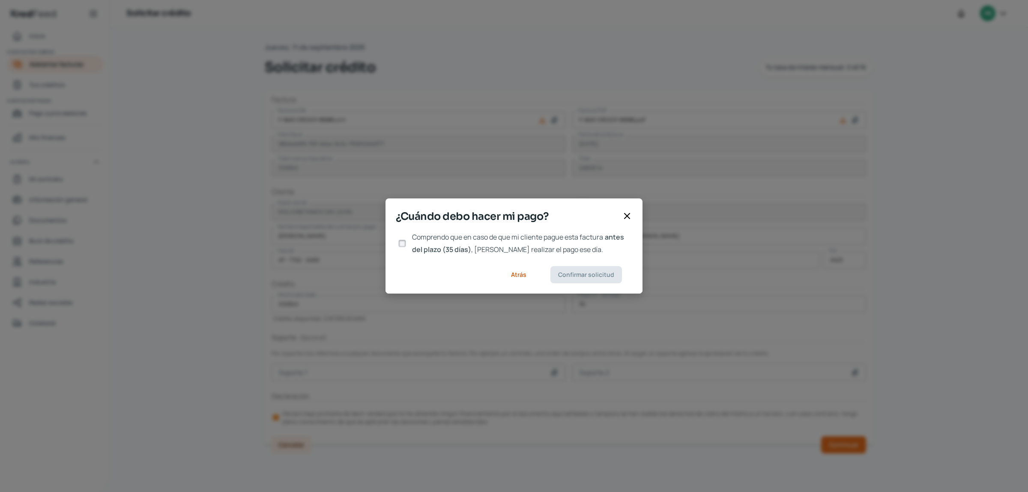
click at [404, 242] on input "Comprendo que en caso de que mi cliente pague esta factura antes del plazo (35 …" at bounding box center [402, 243] width 8 height 8
checkbox input "true"
click at [601, 277] on span "Confirmar solicitud" at bounding box center [586, 275] width 56 height 6
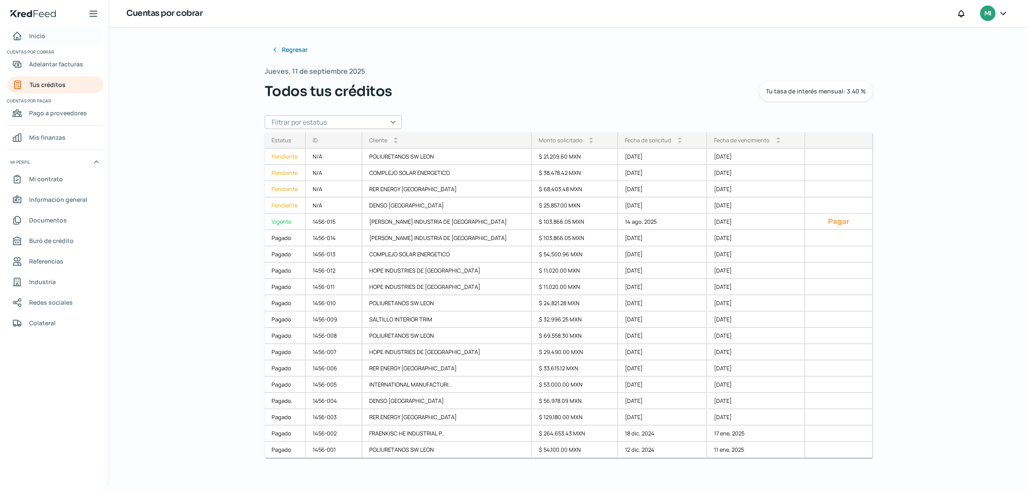
click at [61, 30] on link "Inicio" at bounding box center [55, 35] width 96 height 17
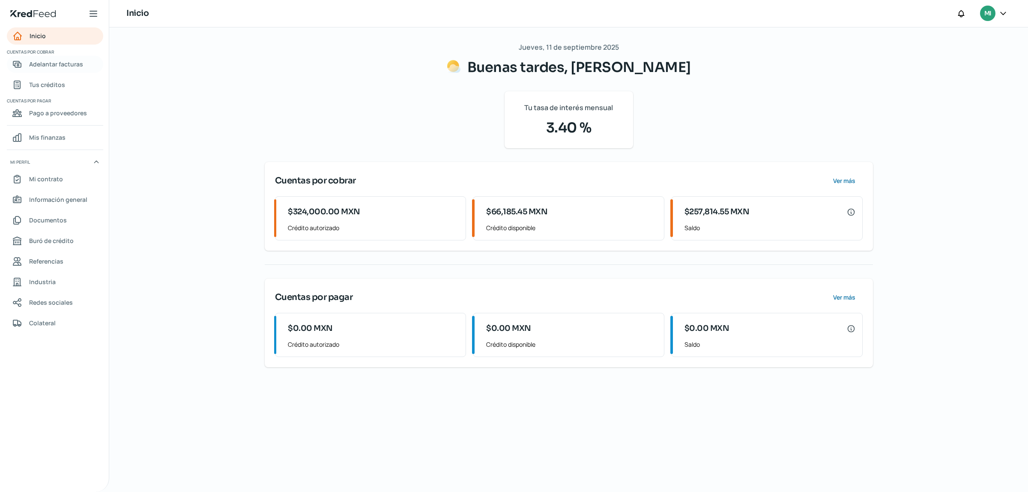
click at [48, 62] on span "Adelantar facturas" at bounding box center [56, 64] width 54 height 11
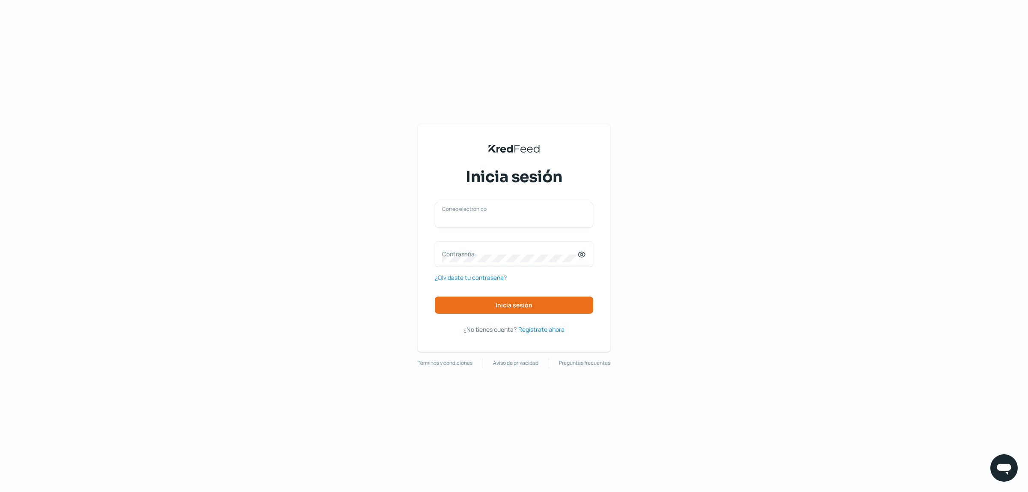
type input "[EMAIL_ADDRESS][DOMAIN_NAME]"
click at [518, 307] on span "Inicia sesión" at bounding box center [514, 305] width 37 height 6
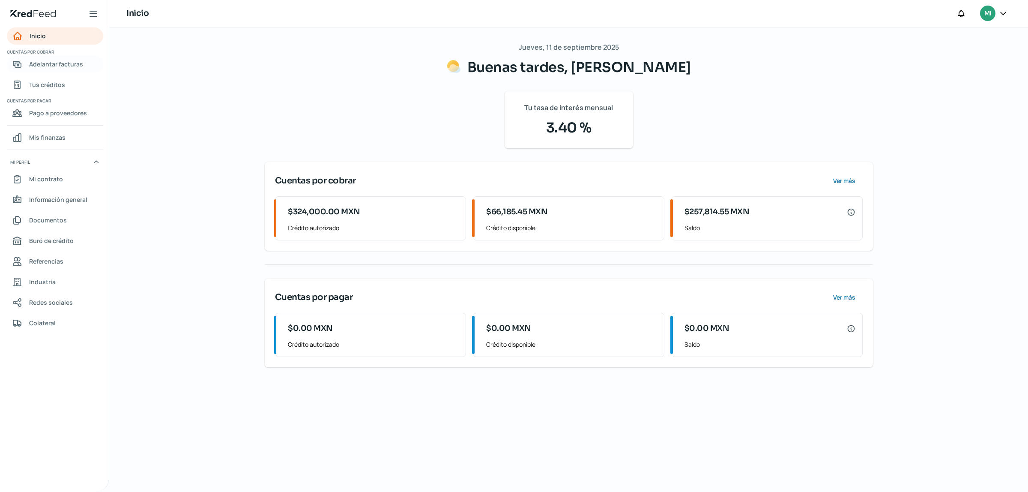
click at [64, 61] on span "Adelantar facturas" at bounding box center [56, 64] width 54 height 11
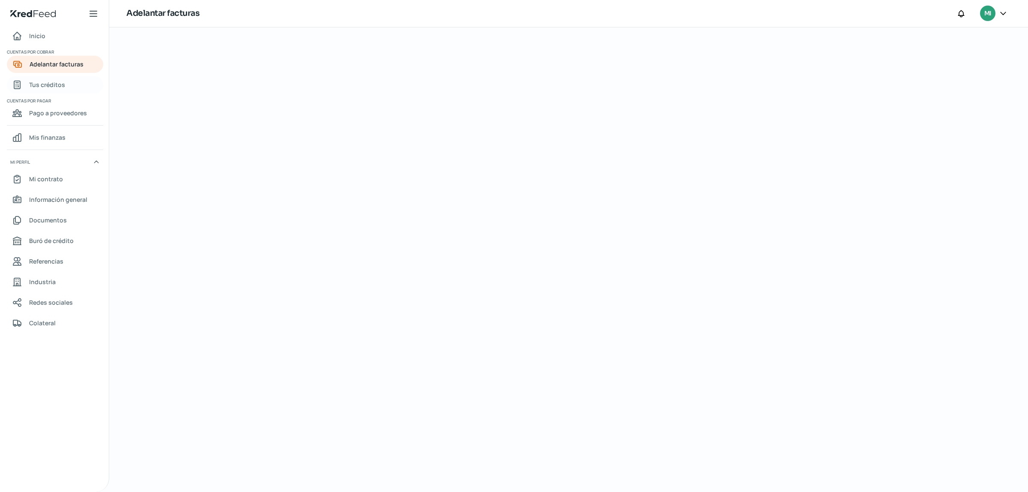
click at [56, 81] on span "Tus créditos" at bounding box center [47, 84] width 36 height 11
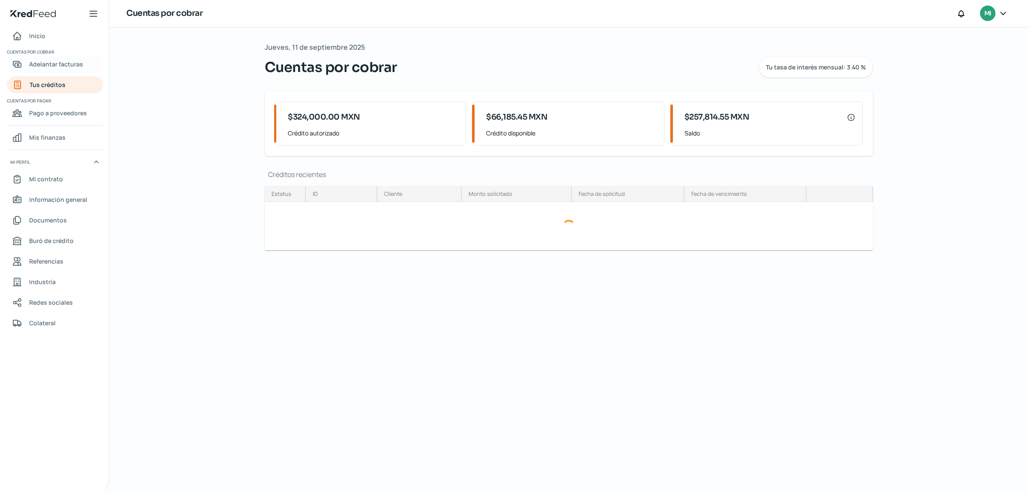
click at [49, 59] on span "Adelantar facturas" at bounding box center [56, 64] width 54 height 11
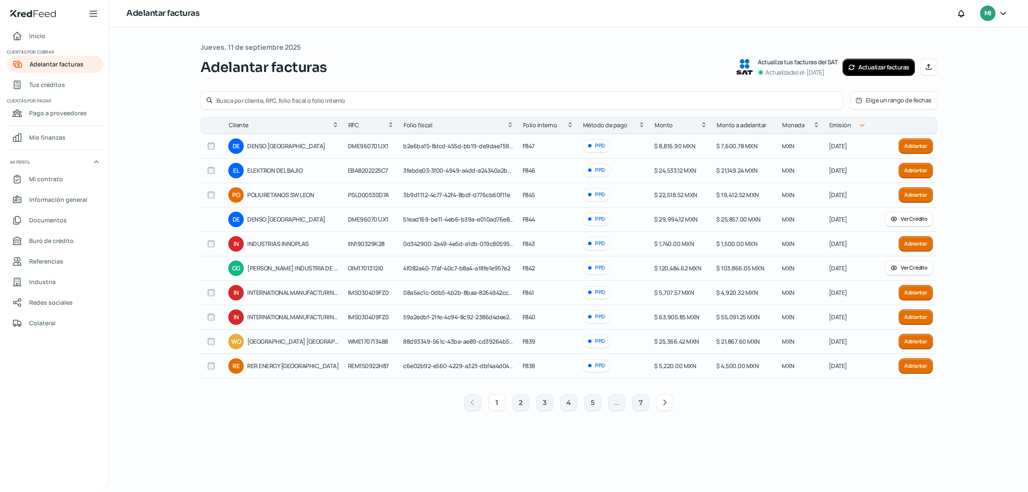
click at [930, 66] on icon at bounding box center [928, 66] width 5 height 5
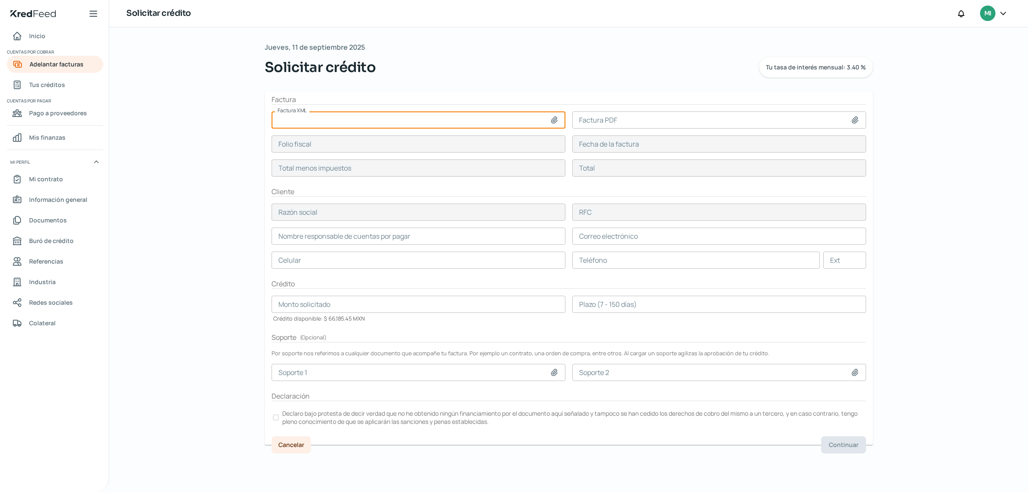
click at [547, 118] on input at bounding box center [419, 119] width 294 height 17
type input "C:\fakepath\F-845 ORDER 18923 PSW.xml"
type input "F-845 ORDER 18923 PSW.xml"
type input "3b9d1112-4c77-42f4-8bdf-d776cb60f11e"
type input "27 ago, 2025"
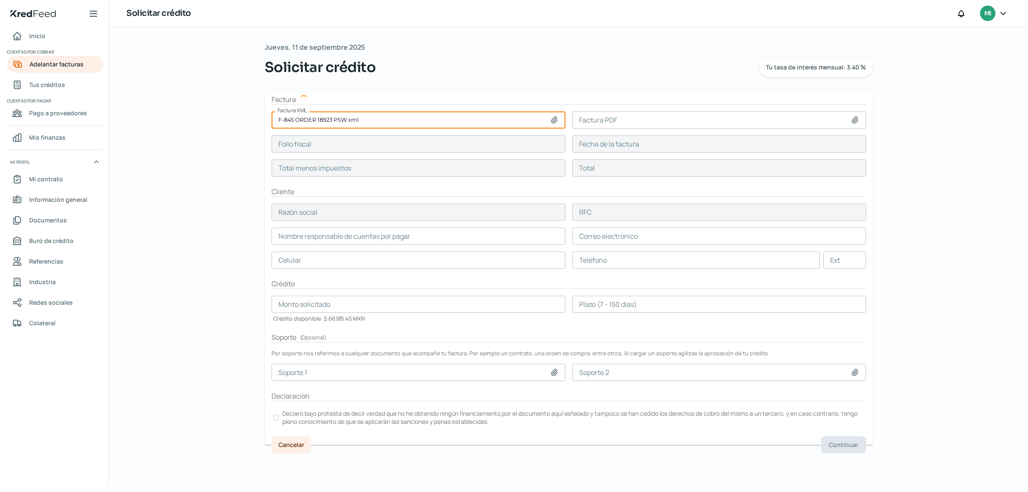
type input "19412.52"
type input "22518.52"
type input "POLIURETANOS SW LEON"
type input "PSL000530D7A"
type input "19412.52"
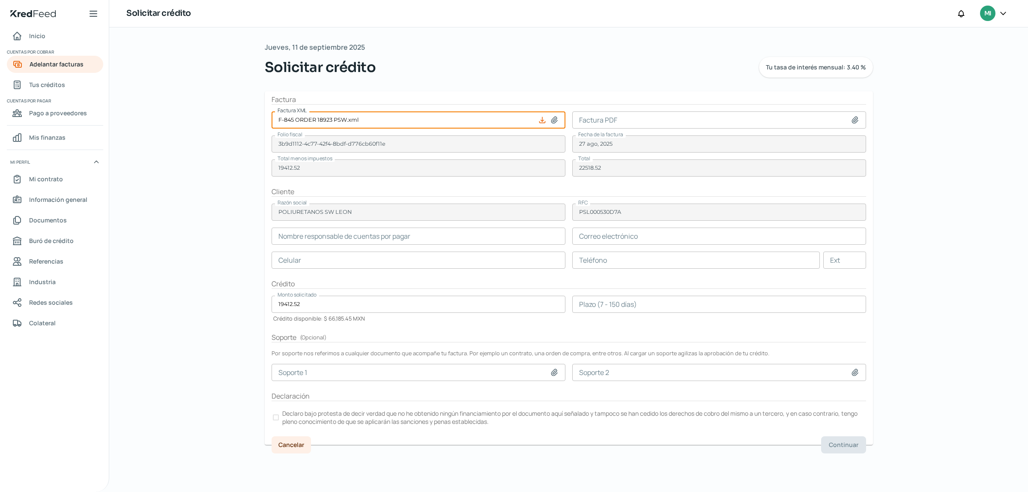
type input "[PERSON_NAME]"
type input "[EMAIL_ADDRESS][DOMAIN_NAME]"
type input "47 - 7152 - 2400"
type input "2423"
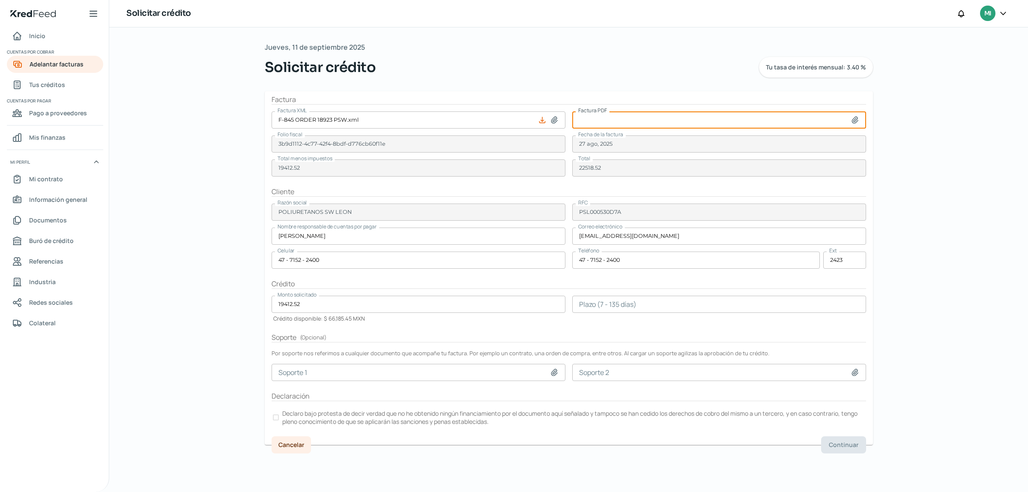
click at [848, 118] on input at bounding box center [719, 119] width 294 height 17
type input "C:\fakepath\F-845 ORDER 18923 PSW.pdf"
type input "F-845 ORDER 18923 PSW.pdf"
click at [592, 297] on input "number" at bounding box center [719, 304] width 294 height 17
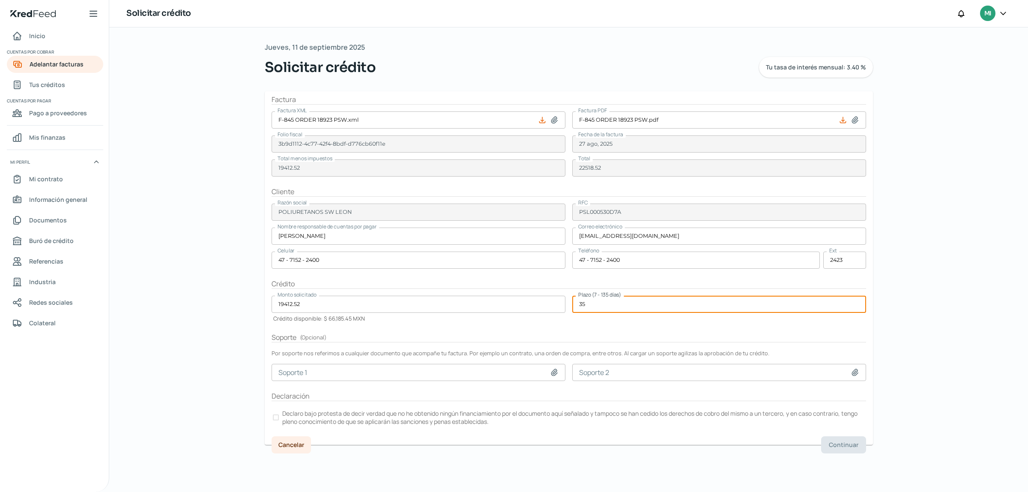
type input "35"
click at [277, 418] on div at bounding box center [276, 417] width 6 height 6
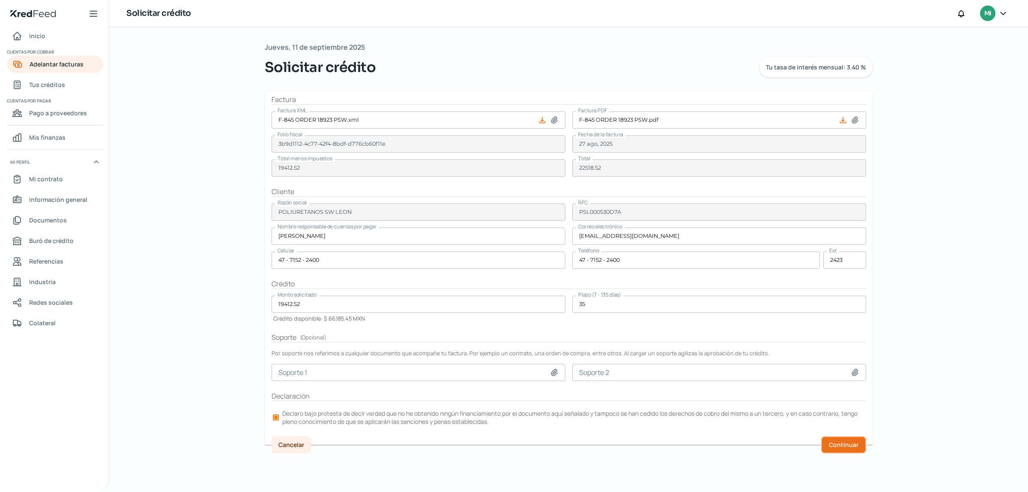
click at [843, 444] on span "Continuar" at bounding box center [844, 445] width 30 height 6
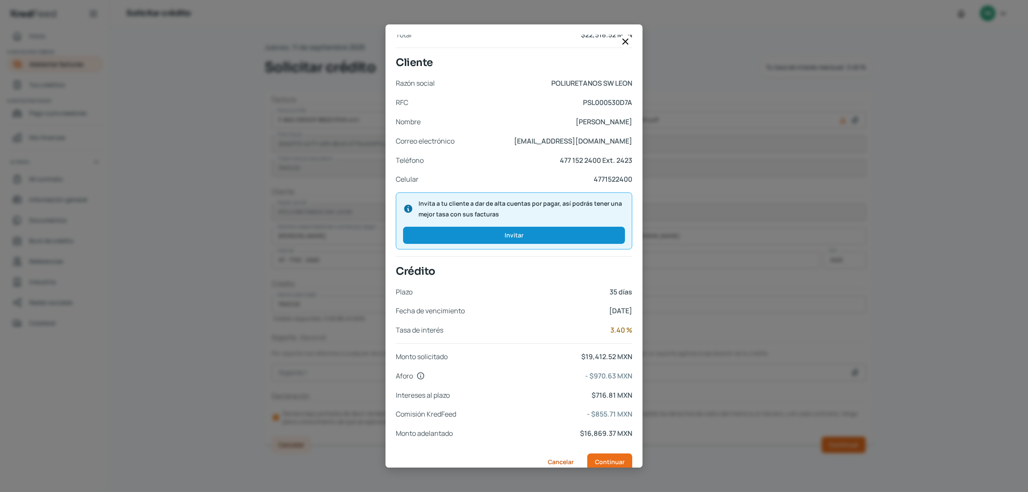
scroll to position [187, 0]
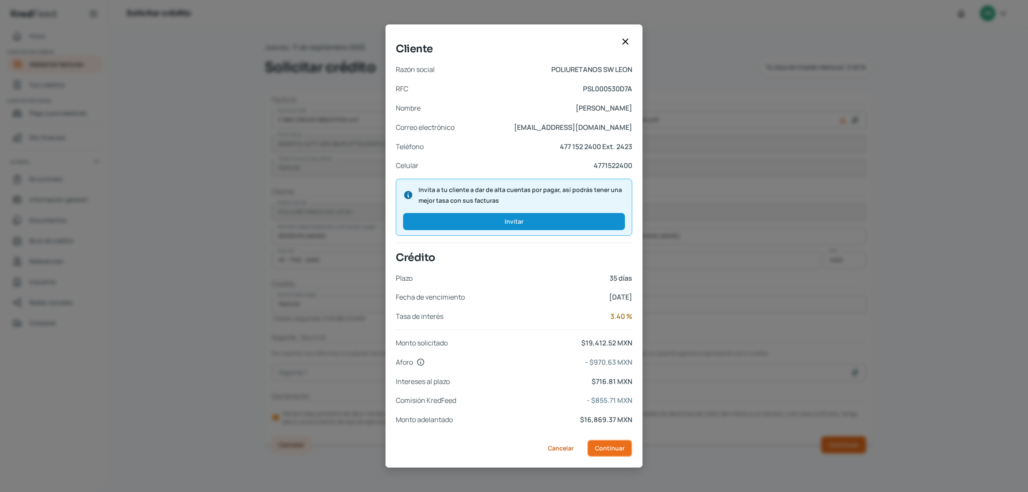
click at [610, 445] on span "Continuar" at bounding box center [610, 448] width 30 height 6
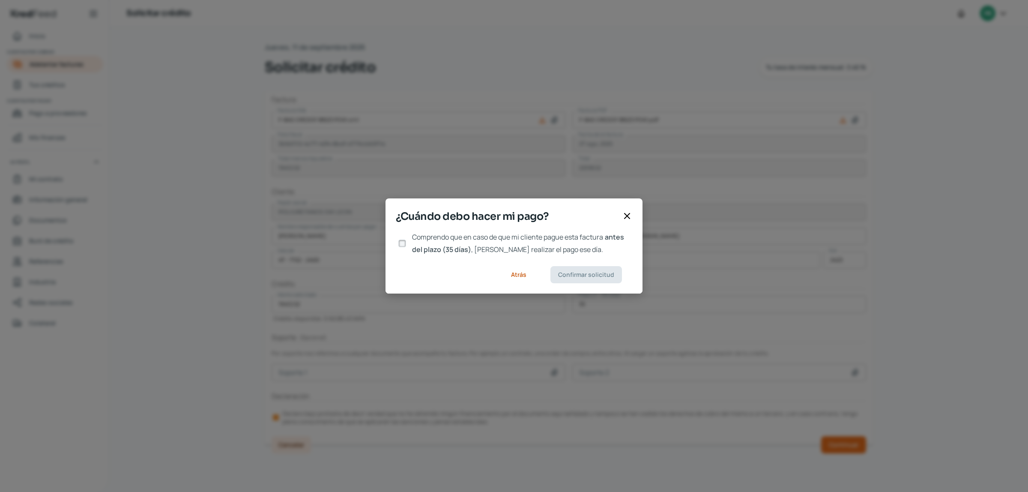
click at [399, 241] on input "Comprendo que en caso de que mi cliente pague esta factura antes del plazo (35 …" at bounding box center [402, 243] width 8 height 8
checkbox input "true"
click at [575, 275] on span "Confirmar solicitud" at bounding box center [586, 275] width 56 height 6
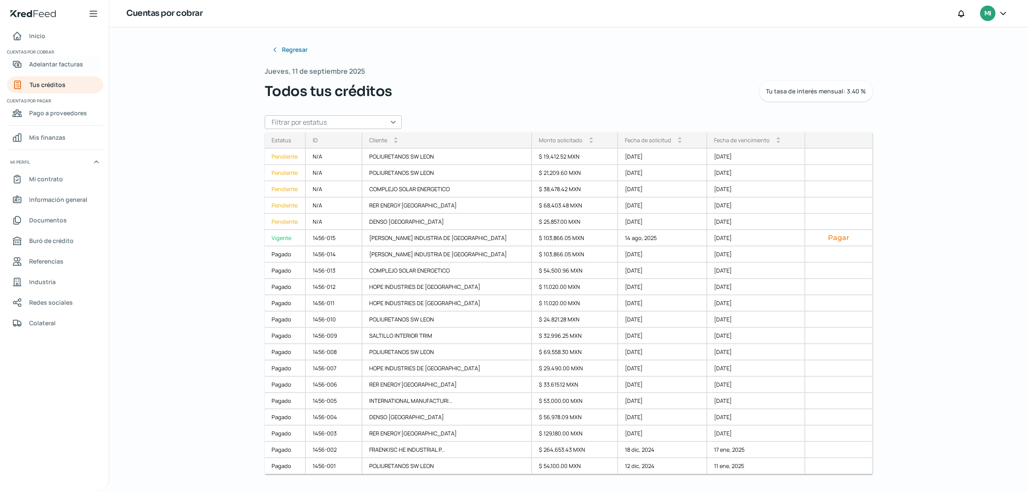
click at [59, 64] on span "Adelantar facturas" at bounding box center [56, 64] width 54 height 11
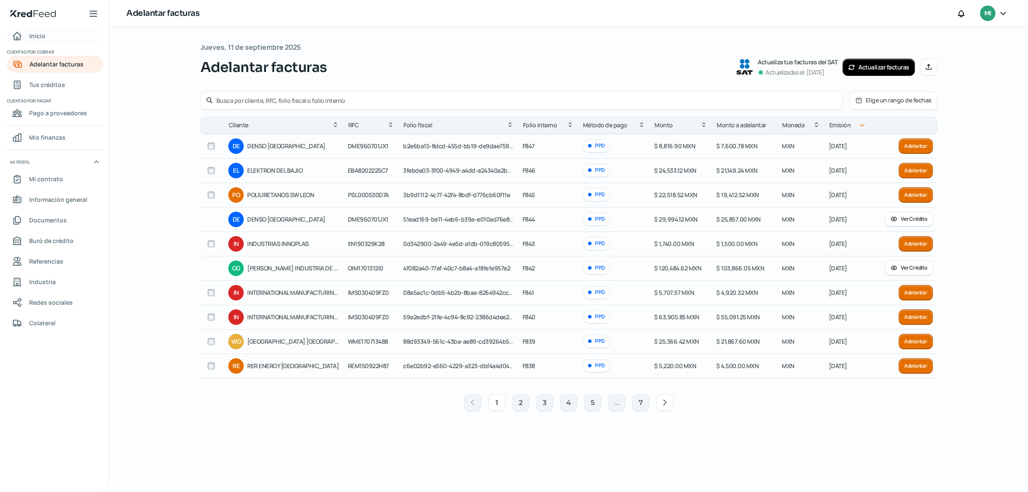
click at [61, 39] on link "Inicio" at bounding box center [55, 35] width 96 height 17
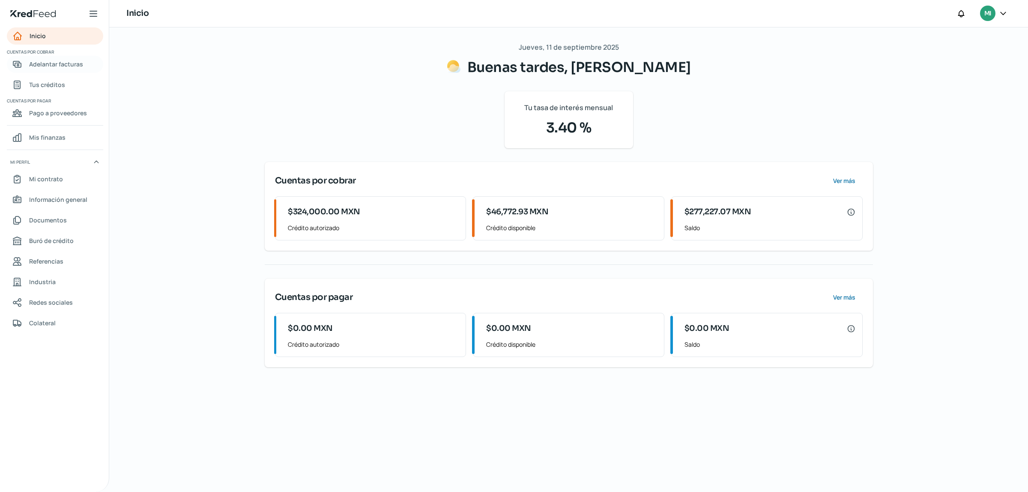
click at [53, 69] on span "Adelantar facturas" at bounding box center [56, 64] width 54 height 11
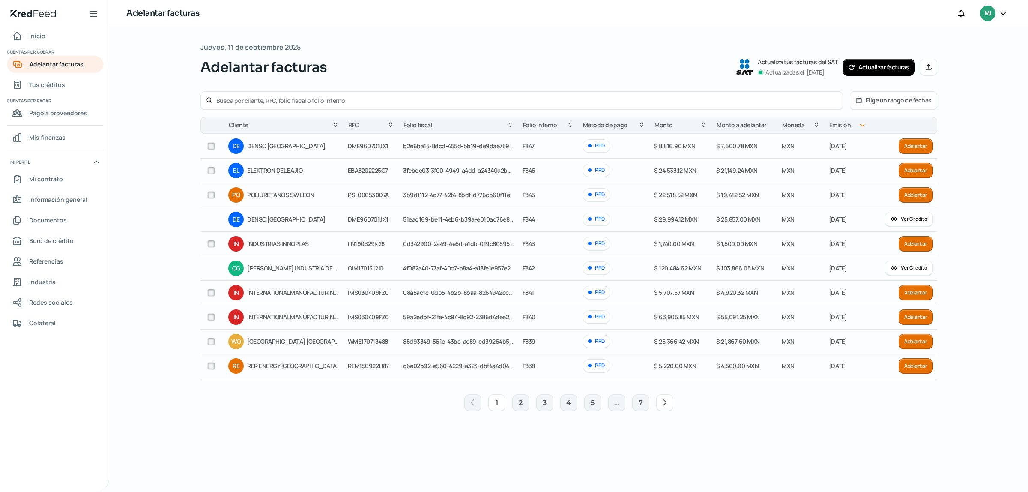
click at [913, 170] on button "Adelantar" at bounding box center [916, 170] width 34 height 15
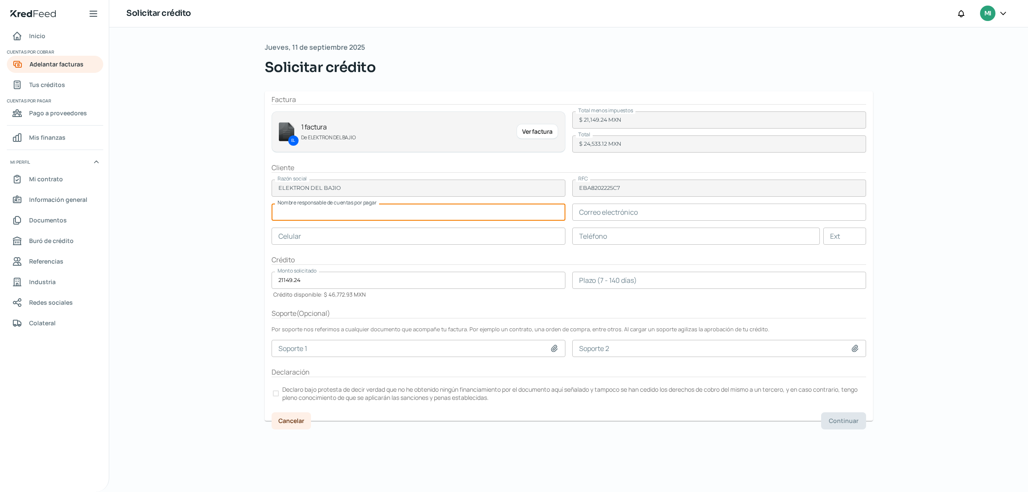
click at [325, 215] on input "text" at bounding box center [419, 211] width 294 height 17
click at [575, 41] on button "Continuar" at bounding box center [580, 41] width 39 height 13
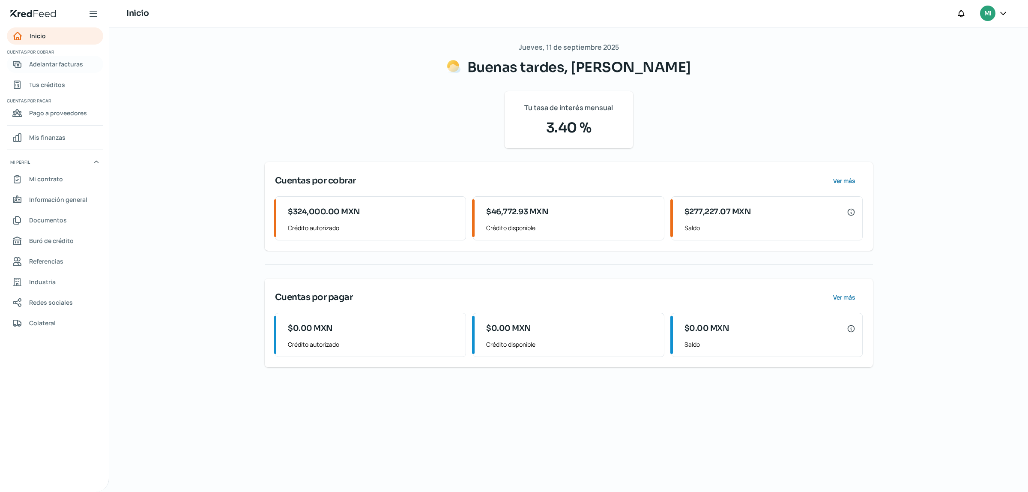
click at [55, 63] on span "Adelantar facturas" at bounding box center [56, 64] width 54 height 11
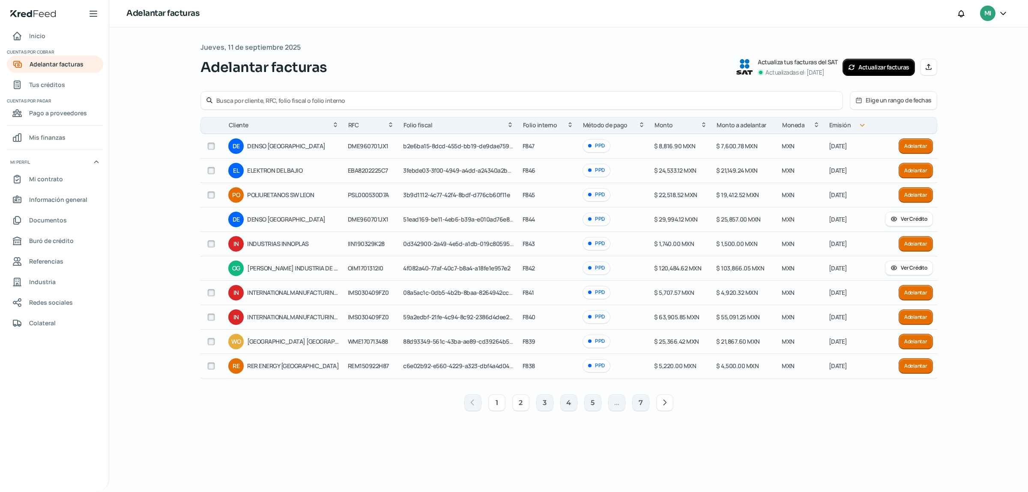
click at [519, 406] on button "2" at bounding box center [520, 402] width 17 height 17
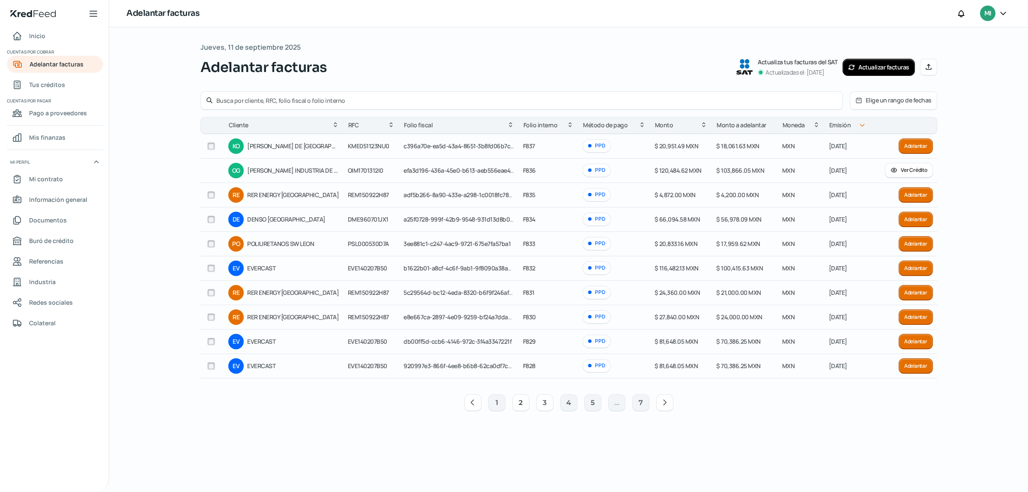
click at [547, 407] on button "3" at bounding box center [544, 402] width 17 height 17
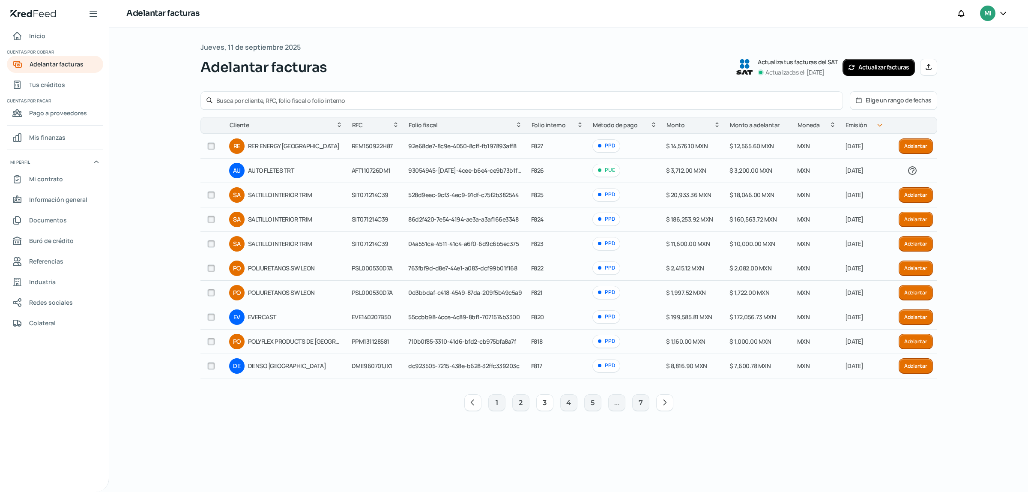
click at [468, 403] on icon at bounding box center [472, 402] width 9 height 9
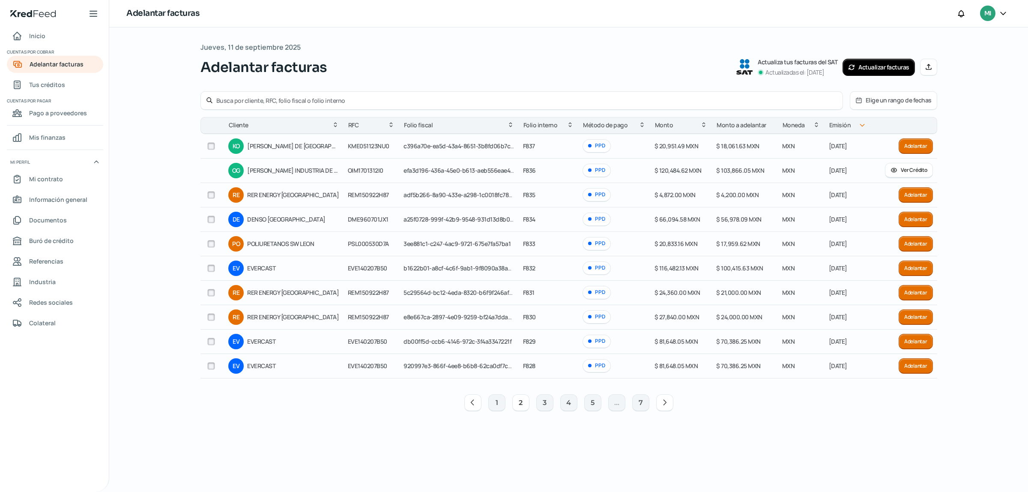
click at [468, 403] on icon at bounding box center [472, 402] width 9 height 9
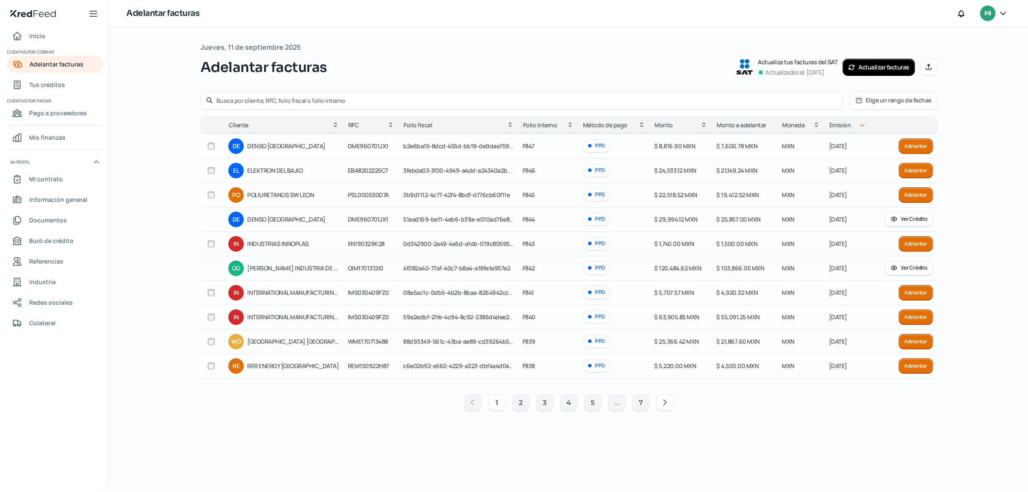
click at [911, 170] on button "Adelantar" at bounding box center [916, 170] width 34 height 15
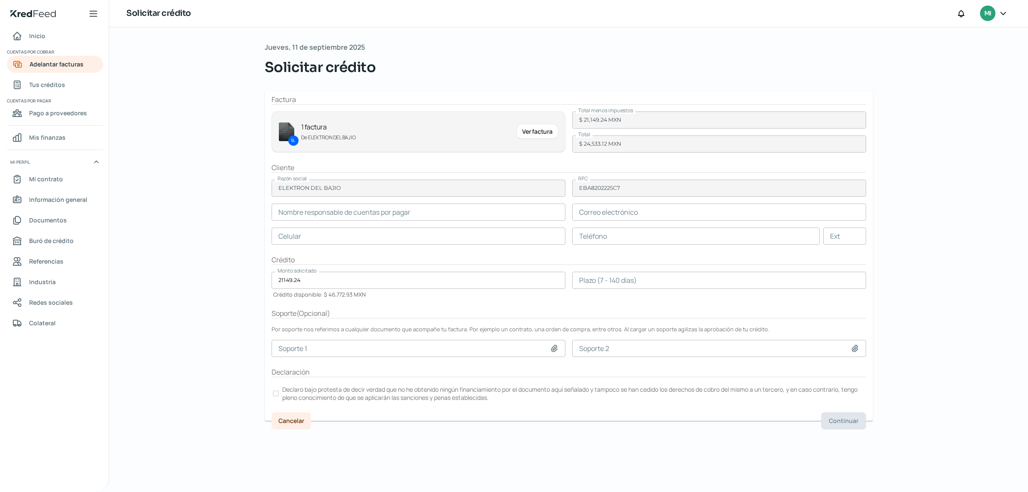
click at [299, 215] on input "text" at bounding box center [419, 211] width 294 height 17
click at [353, 212] on input "text" at bounding box center [419, 211] width 294 height 17
type input "[PERSON_NAME]"
paste input "[EMAIL_ADDRESS][DOMAIN_NAME]"
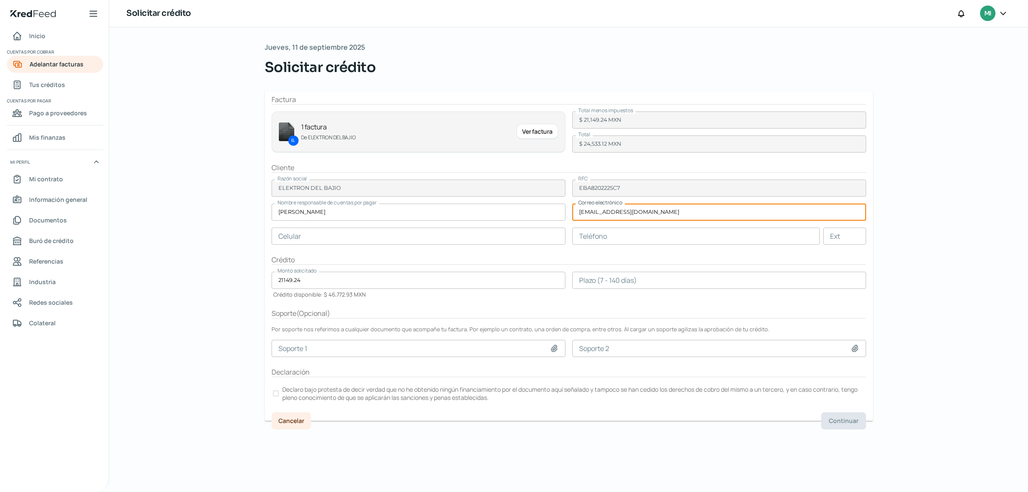
type input "[EMAIL_ADDRESS][DOMAIN_NAME]"
click at [344, 243] on input "text" at bounding box center [419, 235] width 294 height 17
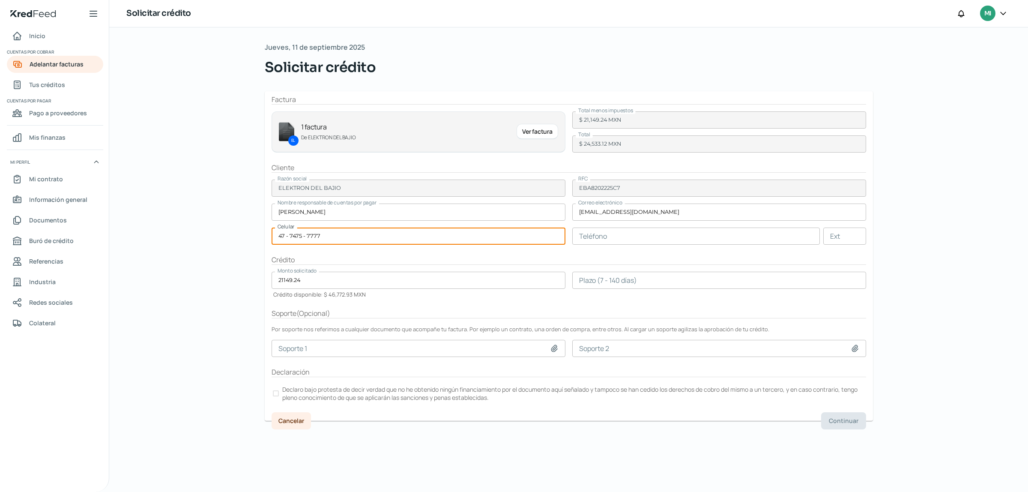
type input "47 - 7475 - 7777"
click at [356, 254] on form "Factura EL 1 factura De ELEKTRON DEL BAJIO Ver factura Total menos impuestos $ …" at bounding box center [569, 255] width 608 height 329
click at [612, 277] on input "number" at bounding box center [719, 280] width 294 height 17
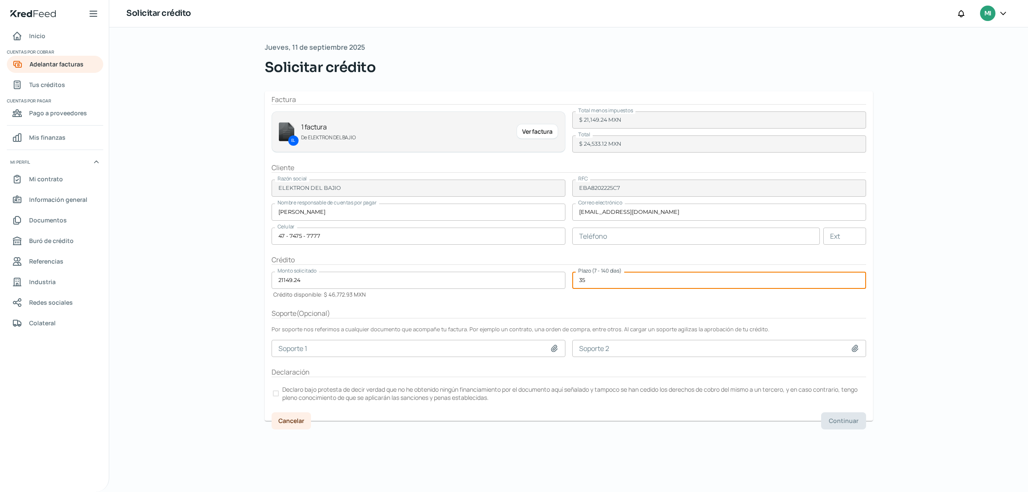
type input "35"
click at [305, 350] on input at bounding box center [419, 348] width 294 height 17
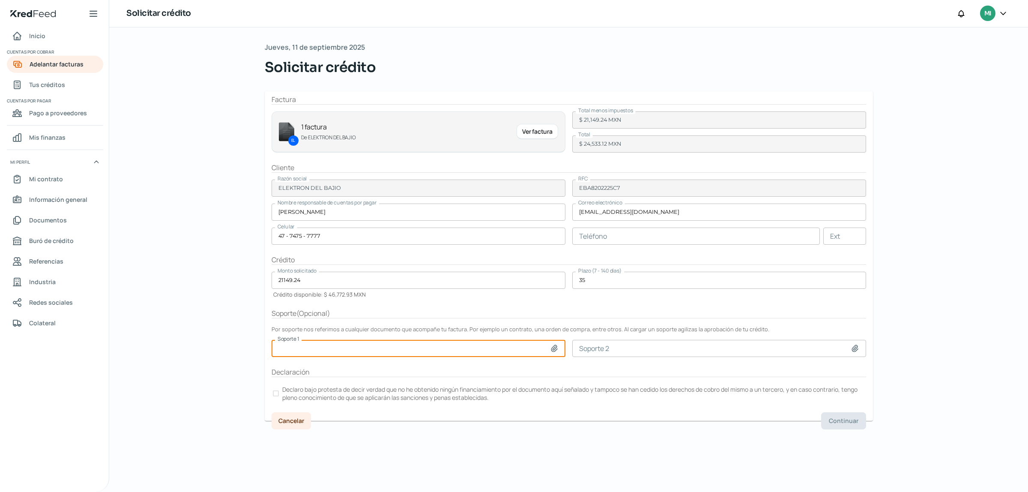
click at [278, 396] on div at bounding box center [276, 393] width 6 height 6
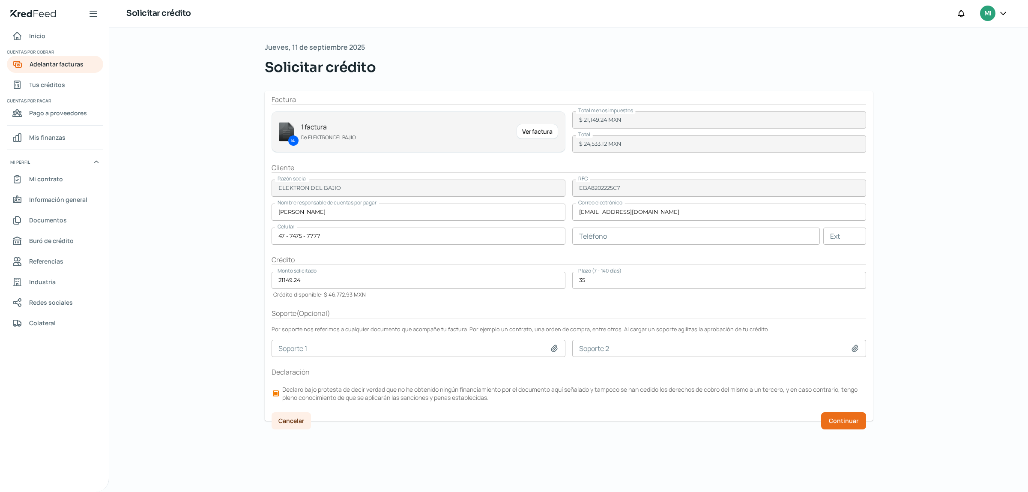
drag, startPoint x: 1027, startPoint y: 202, endPoint x: 1027, endPoint y: 170, distance: 31.7
click at [1027, 173] on div "[DATE] Solicitar crédito Factura EL 1 factura De ELEKTRON DEL BAJIO Ver factura…" at bounding box center [568, 259] width 919 height 464
click at [838, 422] on span "Continuar" at bounding box center [844, 421] width 30 height 6
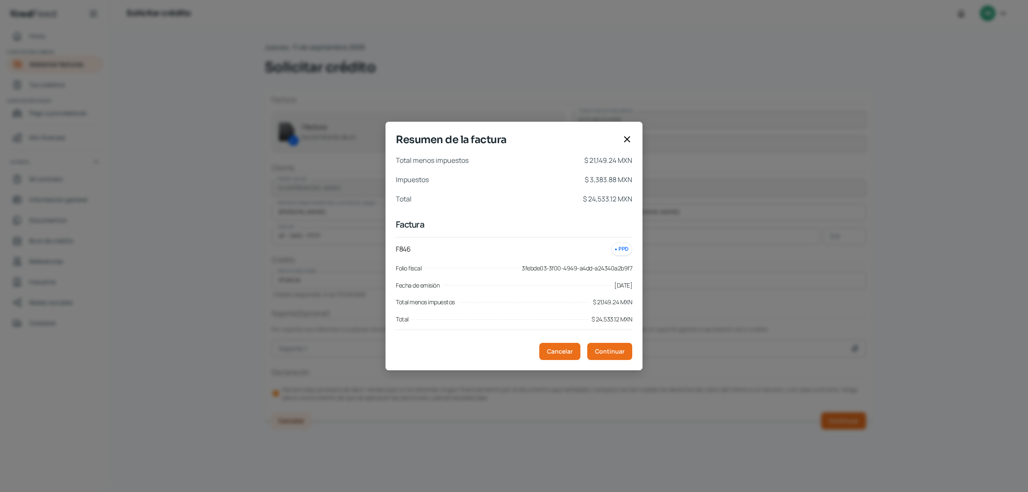
drag, startPoint x: 637, startPoint y: 234, endPoint x: 638, endPoint y: 301, distance: 66.4
click at [638, 301] on div "Total menos impuestos $ 21,149.24 MXN Impuestos $ 3,383.88 MXN Total $ 24,533.1…" at bounding box center [514, 262] width 257 height 216
click at [613, 352] on span "Continuar" at bounding box center [610, 351] width 30 height 6
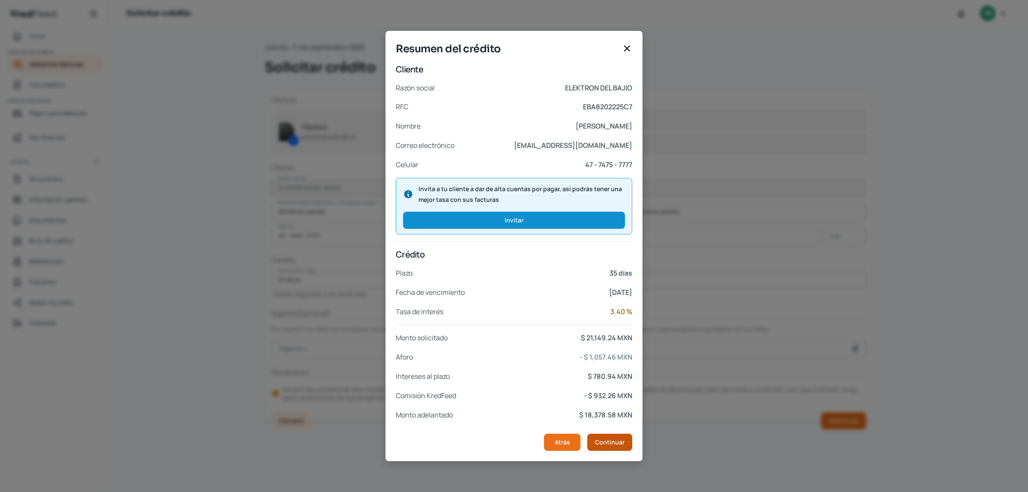
drag, startPoint x: 641, startPoint y: 247, endPoint x: 611, endPoint y: 446, distance: 201.0
click at [634, 367] on div "Cliente Razón social ELEKTRON DEL BAJIO RFC EBA8202225C7 Nombre [PERSON_NAME] C…" at bounding box center [514, 262] width 257 height 398
click at [611, 441] on span "Continuar" at bounding box center [610, 442] width 30 height 6
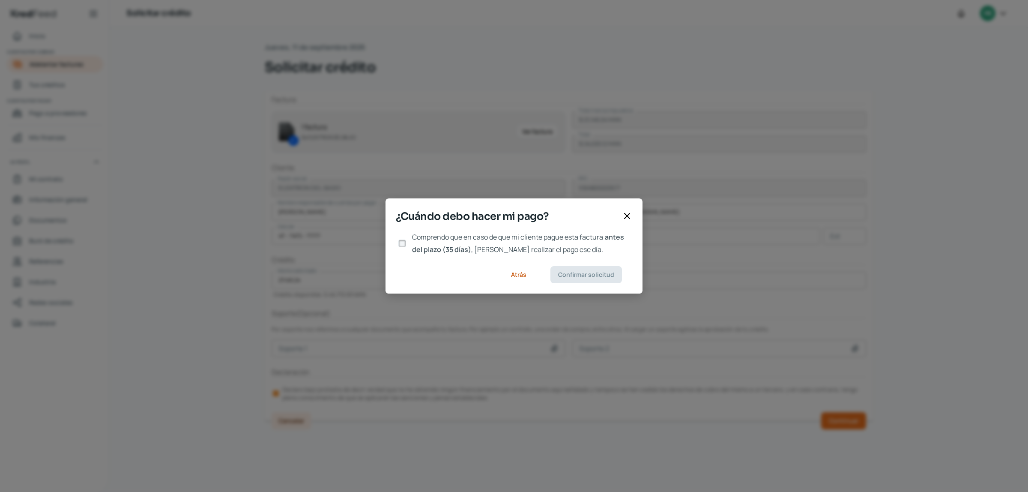
click at [405, 242] on input "Comprendo que en caso de que mi cliente pague esta factura antes del plazo (35 …" at bounding box center [402, 243] width 8 height 8
checkbox input "true"
click at [583, 269] on button "Confirmar solicitud" at bounding box center [586, 274] width 72 height 17
